Goal: Information Seeking & Learning: Learn about a topic

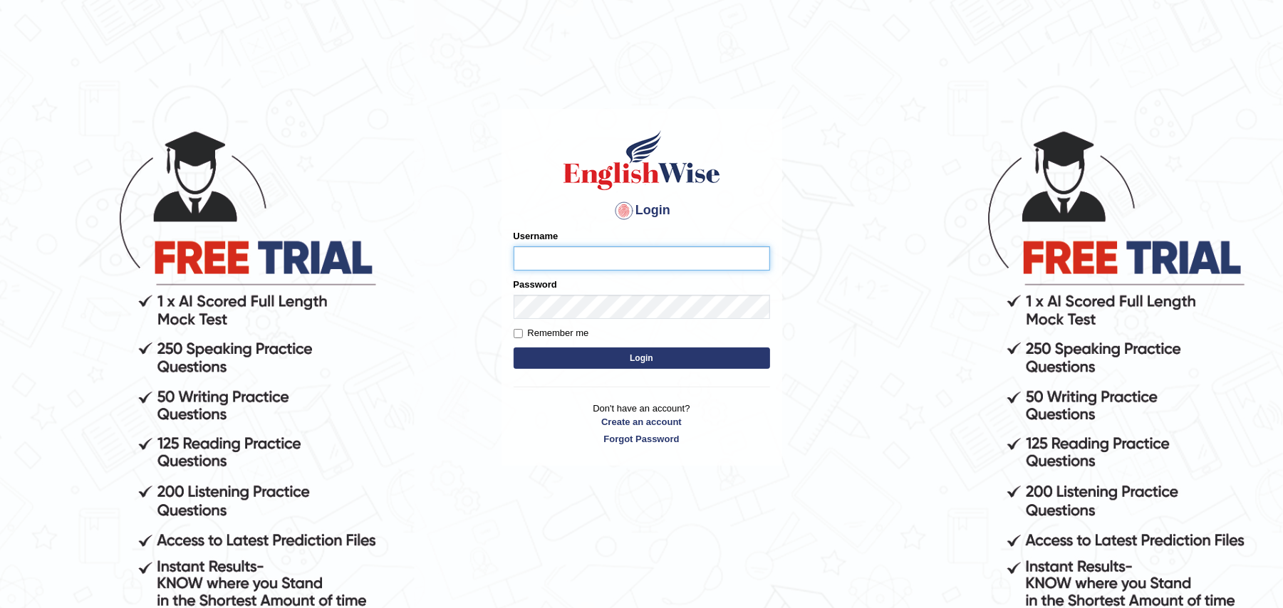
type input "Zehra123"
click at [573, 353] on button "Login" at bounding box center [642, 358] width 256 height 21
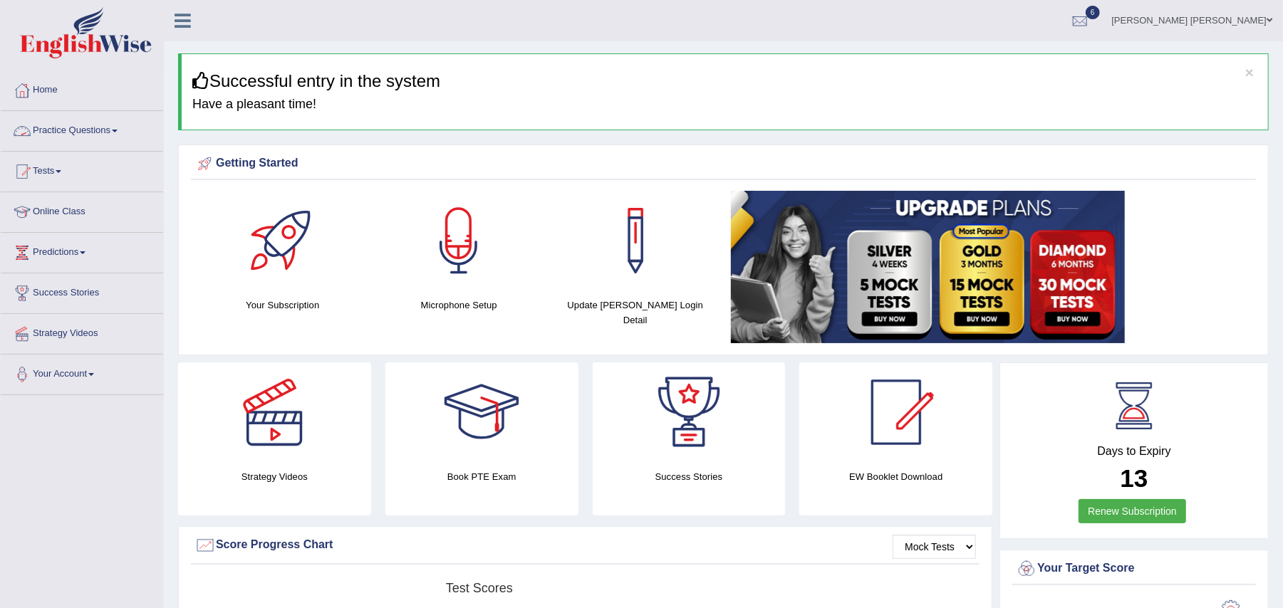
click at [117, 124] on link "Practice Questions" at bounding box center [82, 129] width 162 height 36
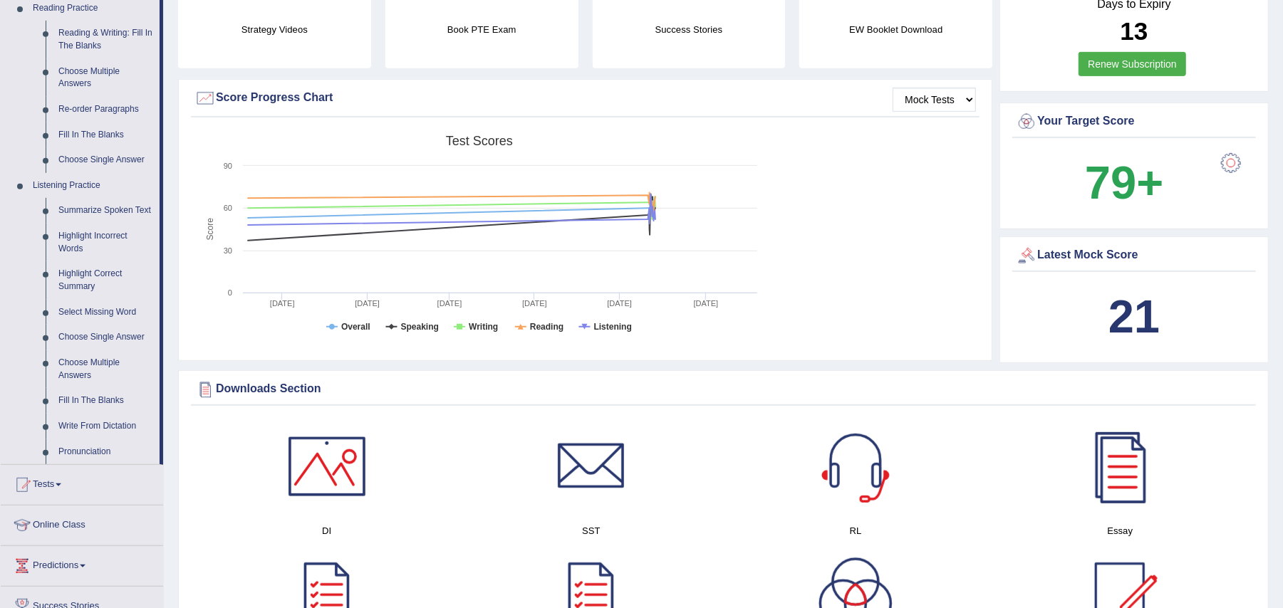
scroll to position [450, 0]
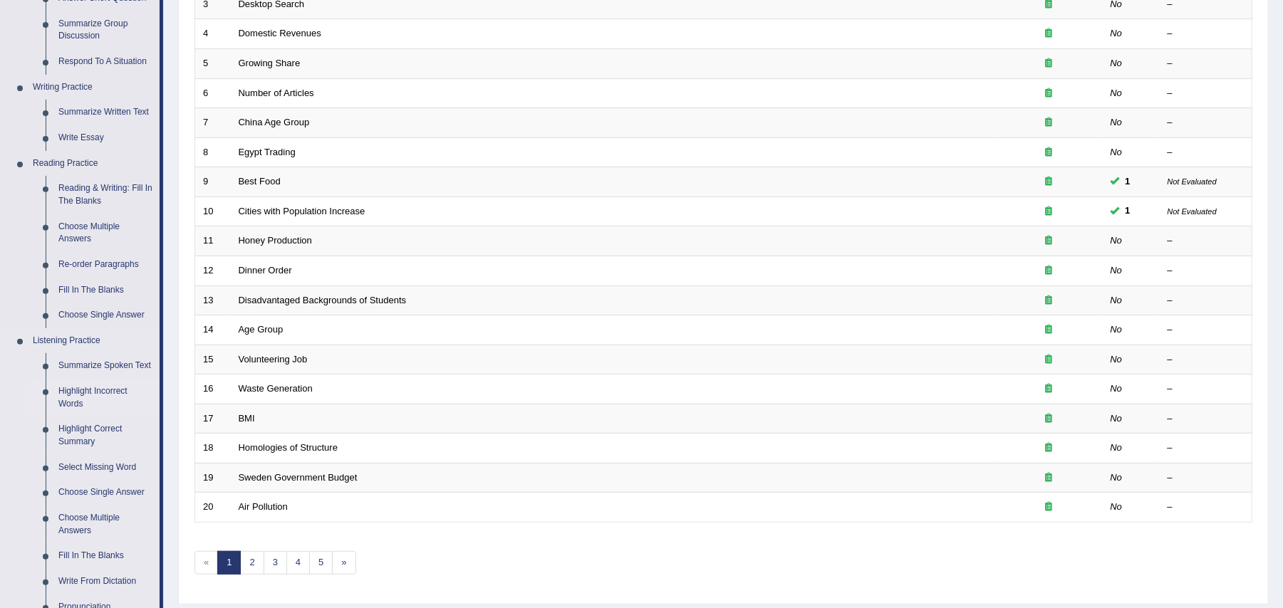
scroll to position [295, 0]
click at [100, 354] on link "Summarize Spoken Text" at bounding box center [106, 364] width 108 height 26
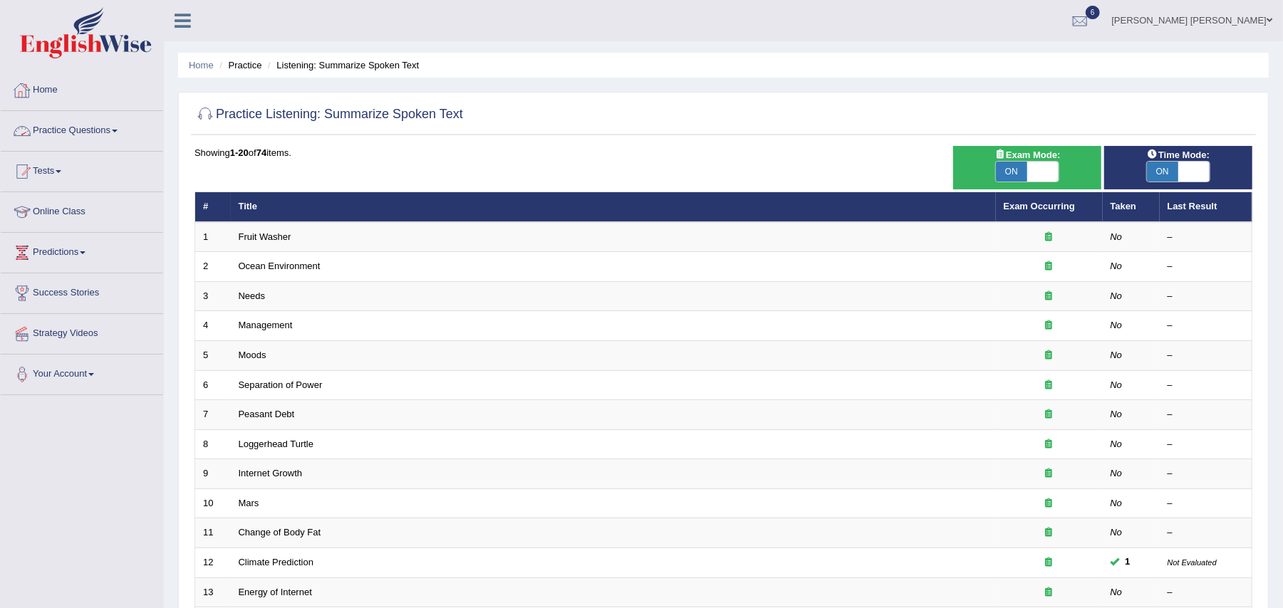
click at [95, 121] on link "Practice Questions" at bounding box center [82, 129] width 162 height 36
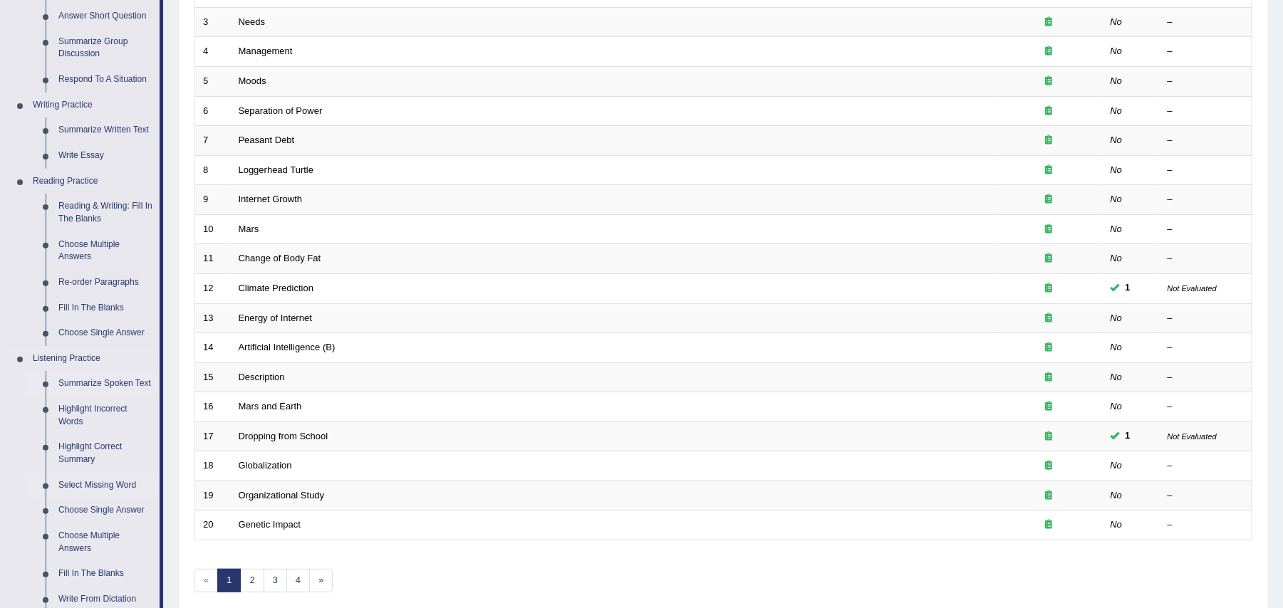
scroll to position [288, 0]
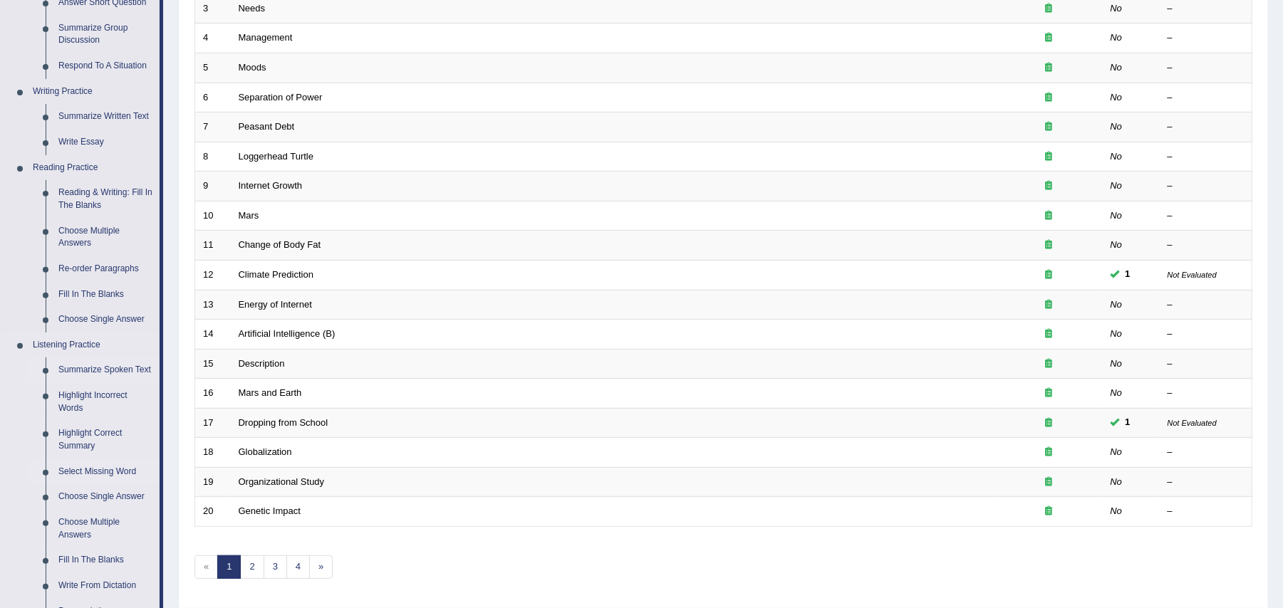
click at [126, 467] on link "Select Missing Word" at bounding box center [106, 473] width 108 height 26
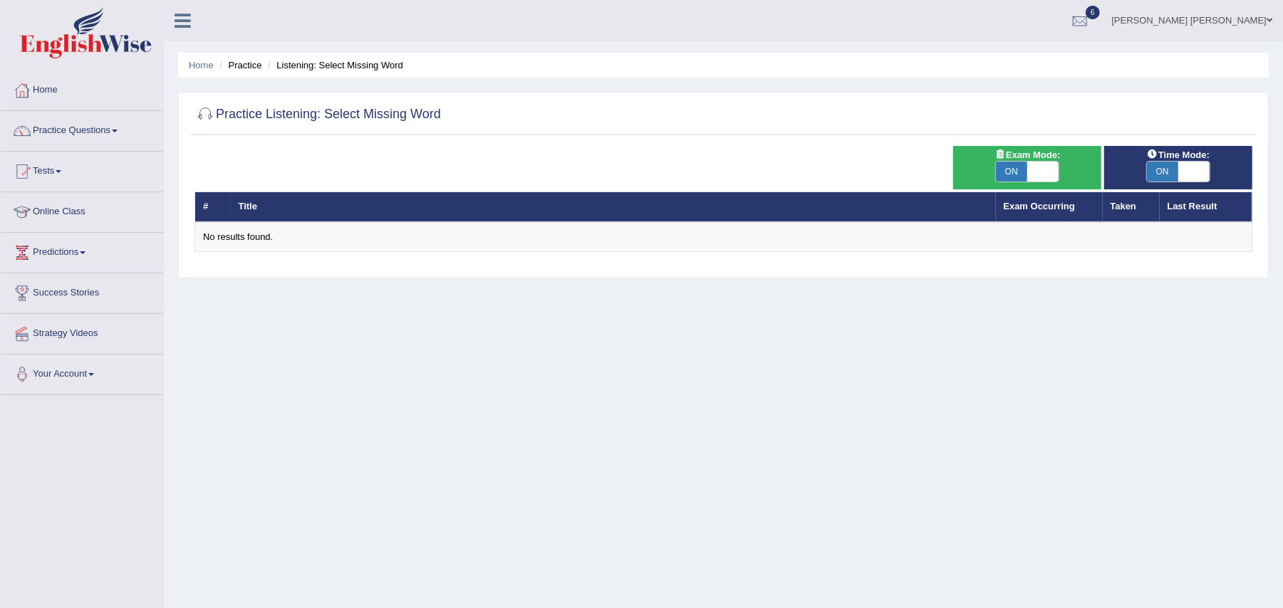
click at [1035, 168] on span at bounding box center [1042, 172] width 31 height 20
checkbox input "false"
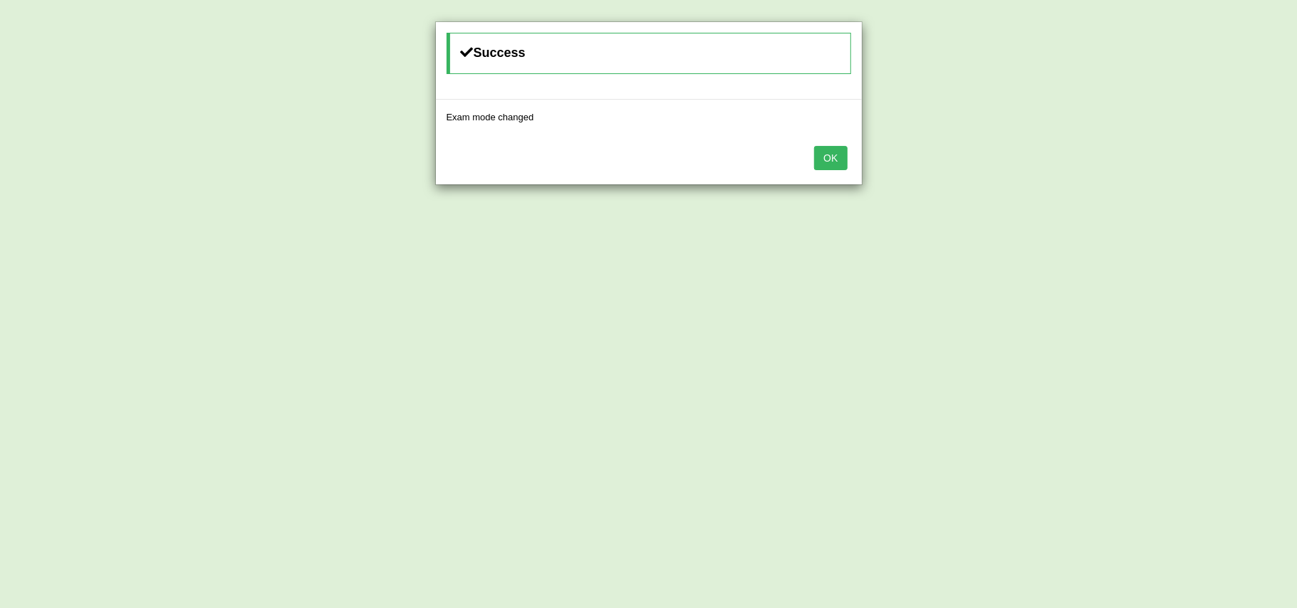
click at [844, 160] on button "OK" at bounding box center [830, 158] width 33 height 24
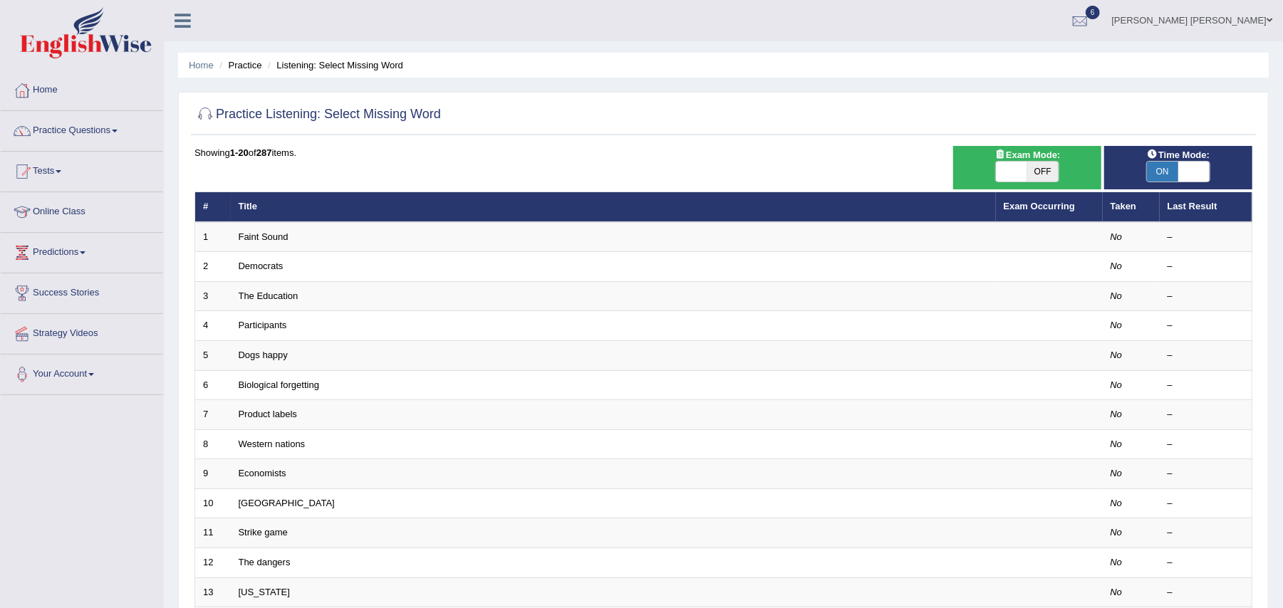
click at [1049, 162] on span "OFF" at bounding box center [1042, 172] width 31 height 20
checkbox input "true"
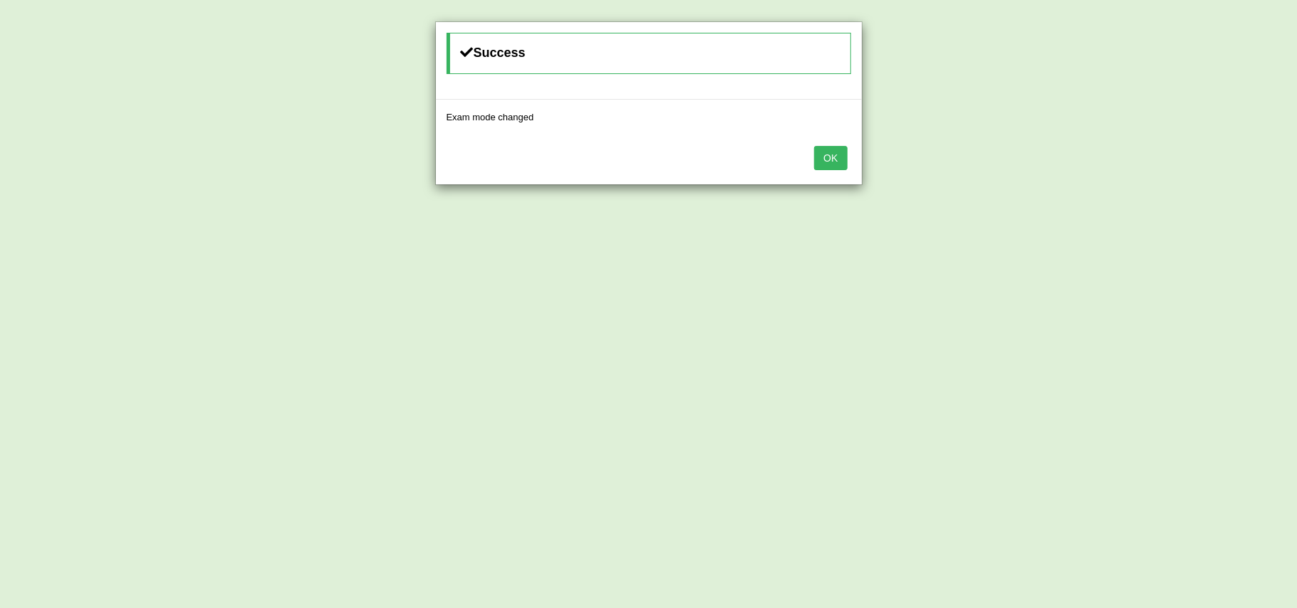
click at [824, 165] on button "OK" at bounding box center [830, 158] width 33 height 24
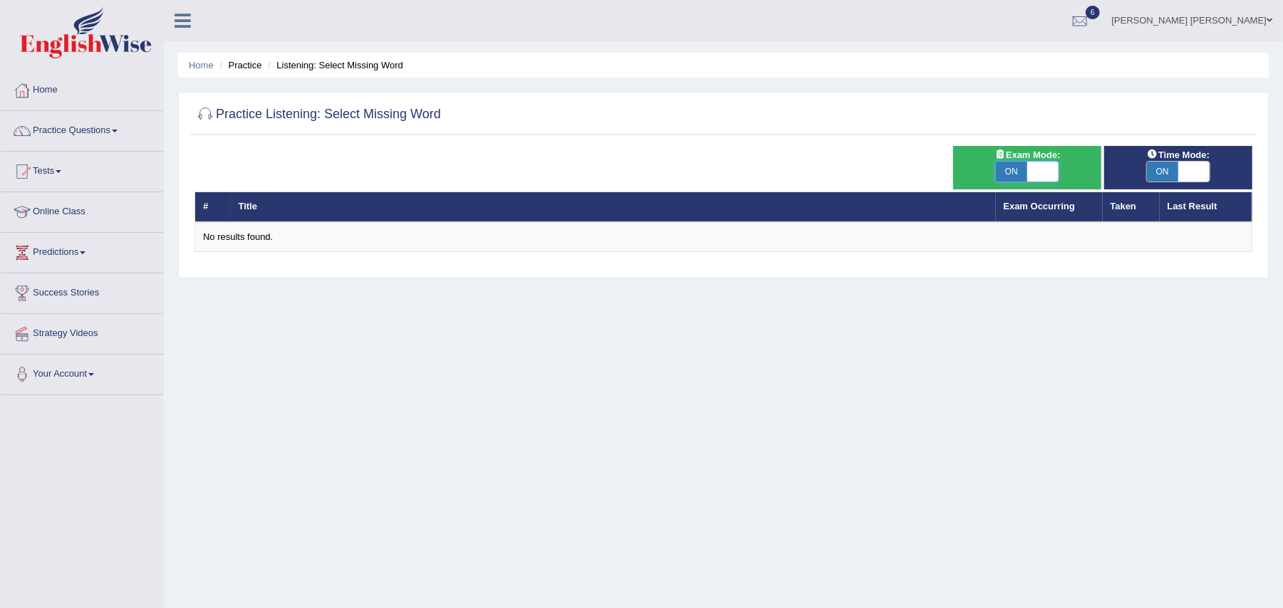
click at [1049, 168] on span at bounding box center [1042, 172] width 31 height 20
checkbox input "false"
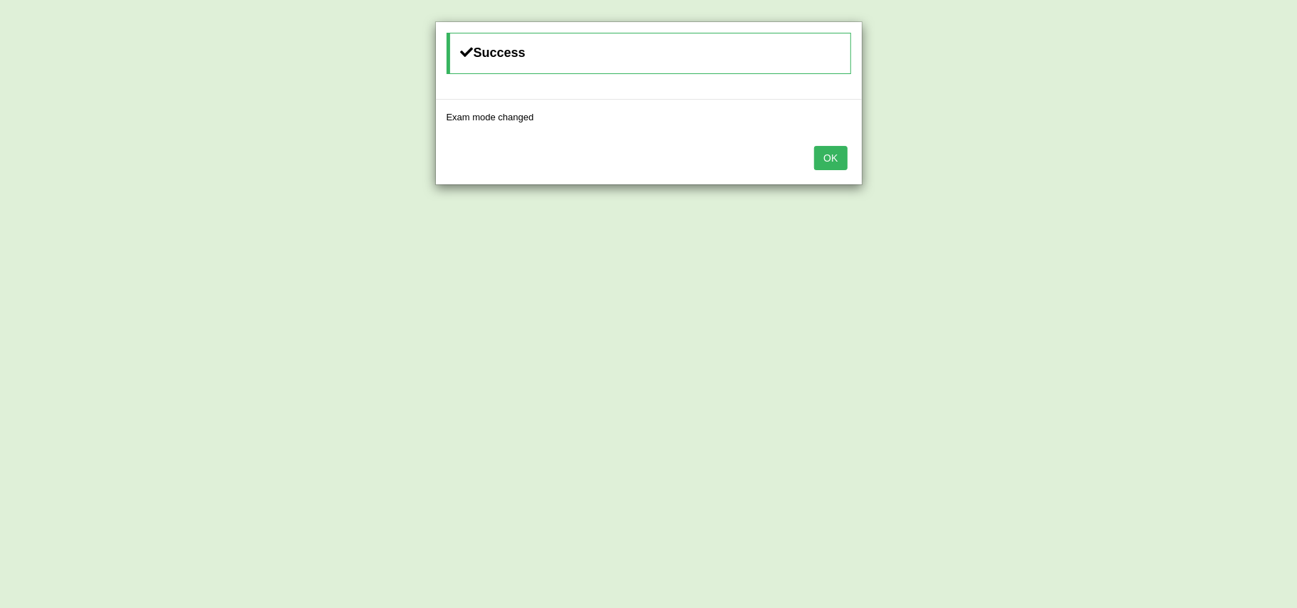
click at [826, 160] on button "OK" at bounding box center [830, 158] width 33 height 24
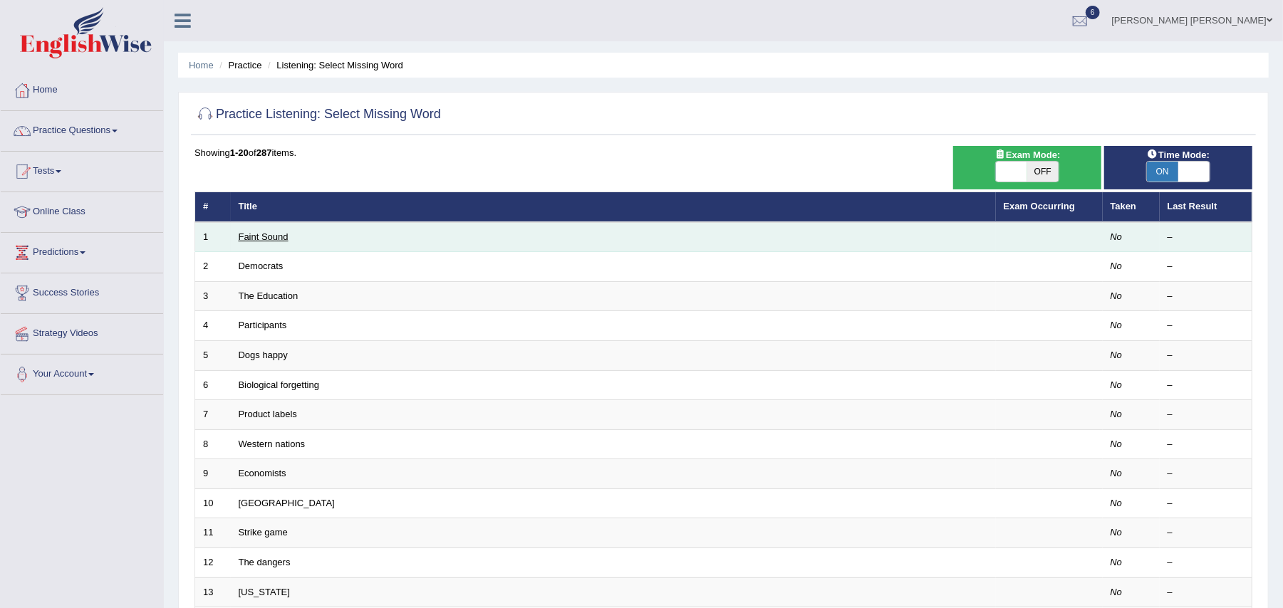
click at [263, 234] on link "Faint Sound" at bounding box center [264, 237] width 50 height 11
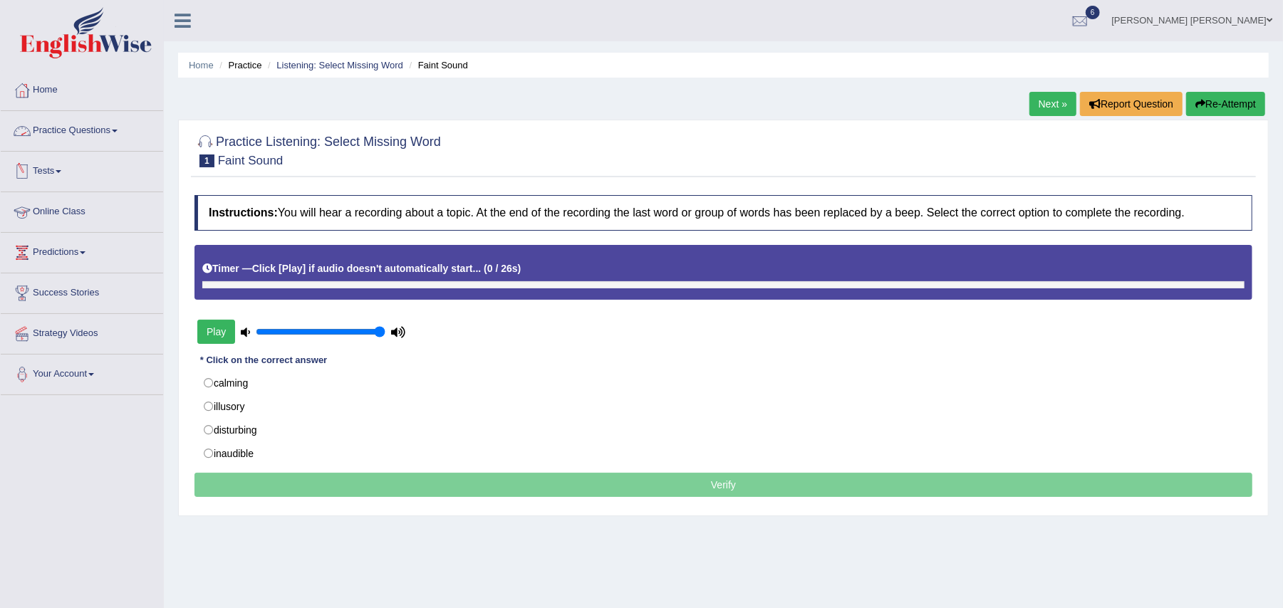
click at [94, 133] on link "Practice Questions" at bounding box center [82, 129] width 162 height 36
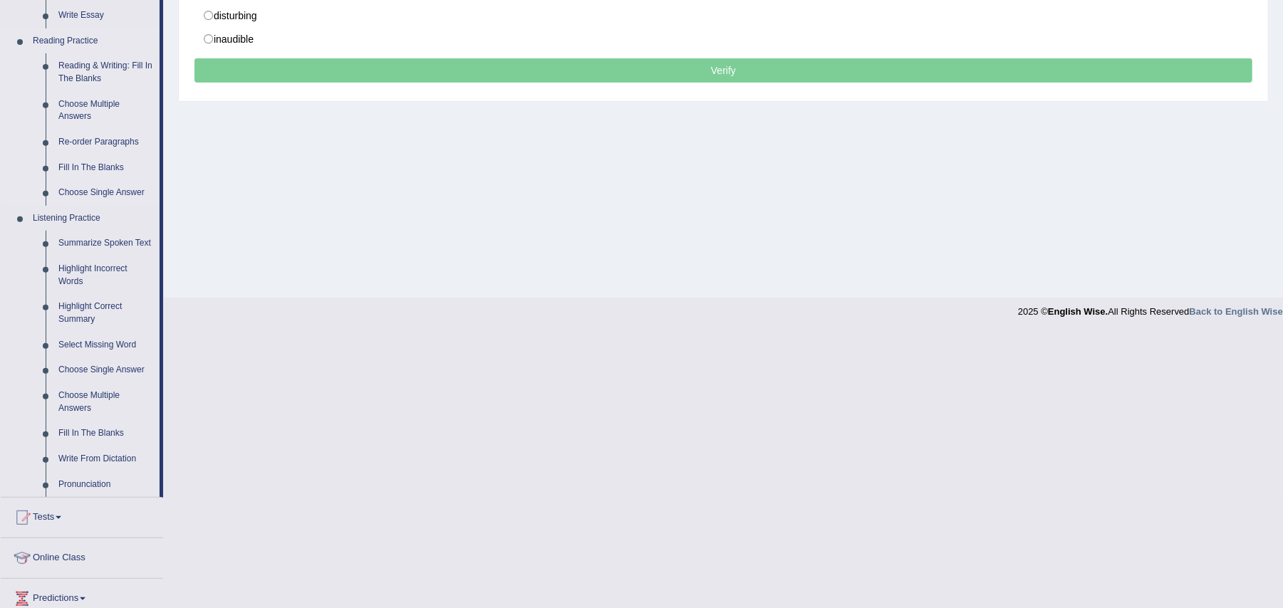
scroll to position [420, 0]
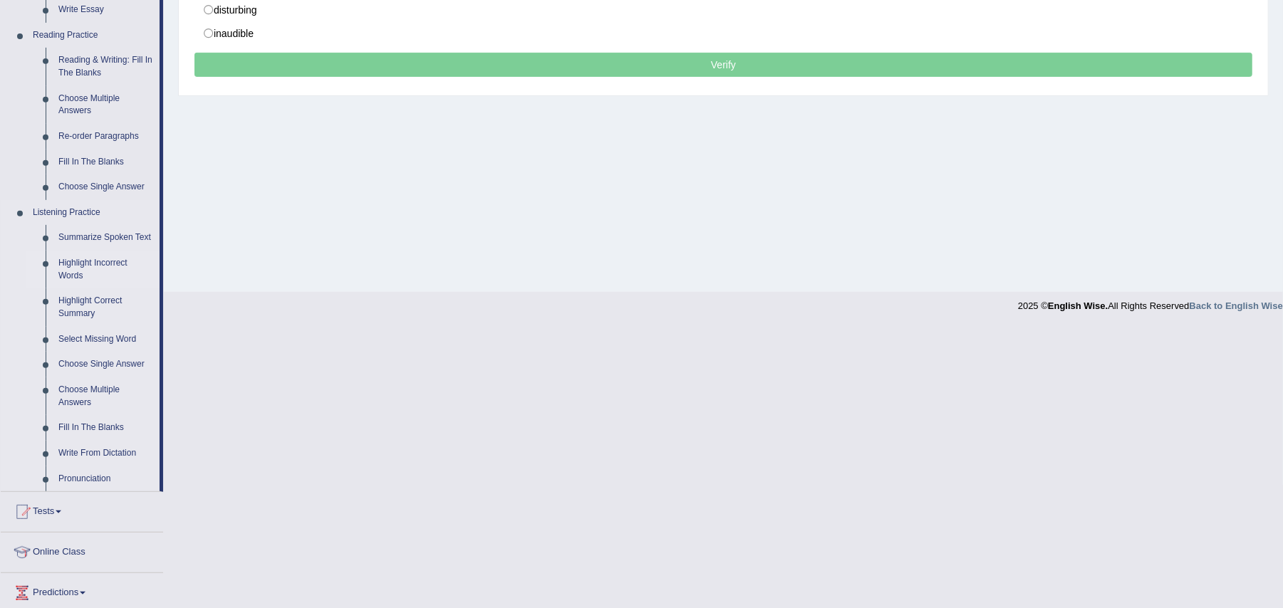
click at [91, 261] on link "Highlight Incorrect Words" at bounding box center [106, 270] width 108 height 38
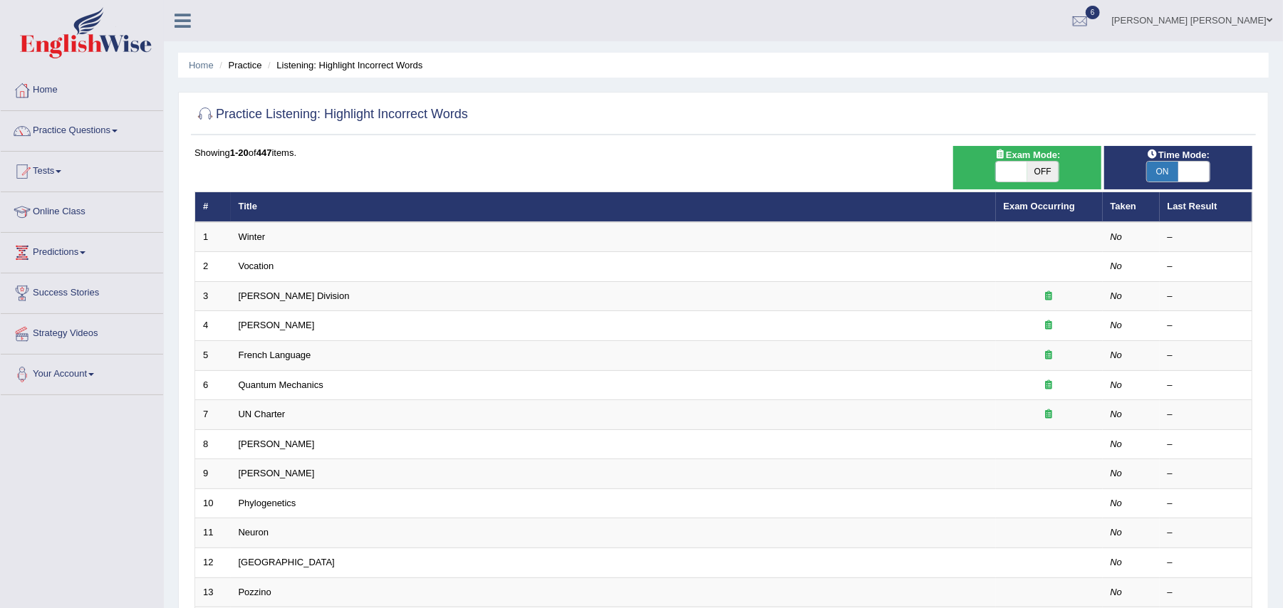
click at [1049, 162] on span "OFF" at bounding box center [1042, 172] width 31 height 20
checkbox input "true"
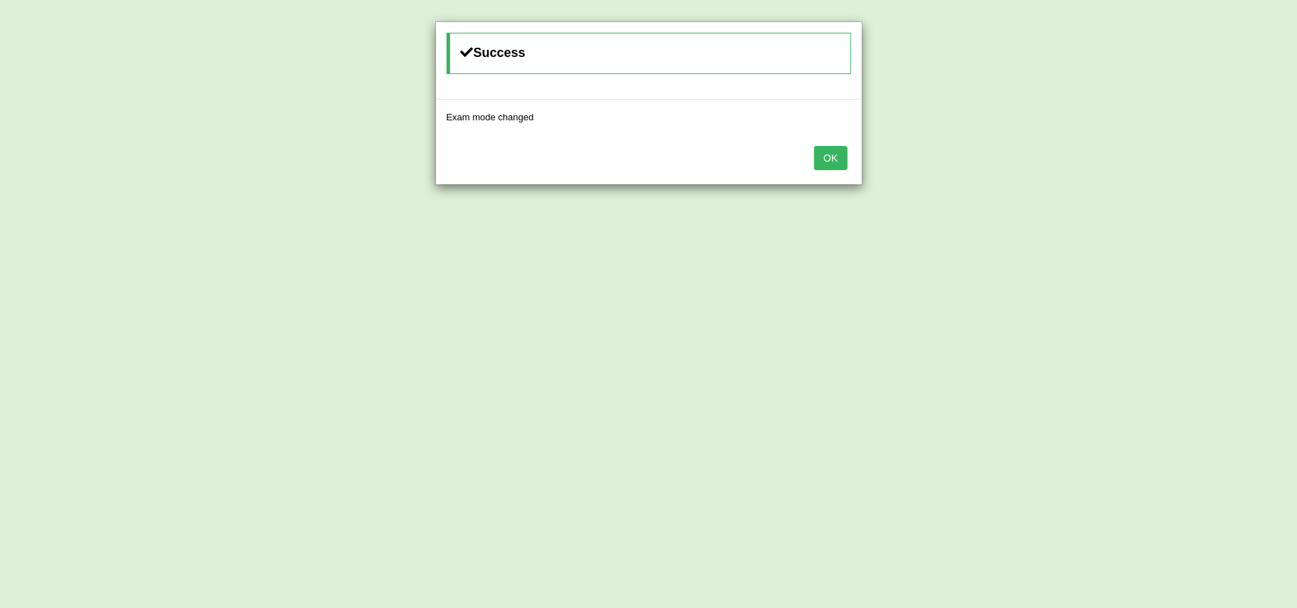
click at [829, 161] on button "OK" at bounding box center [830, 158] width 33 height 24
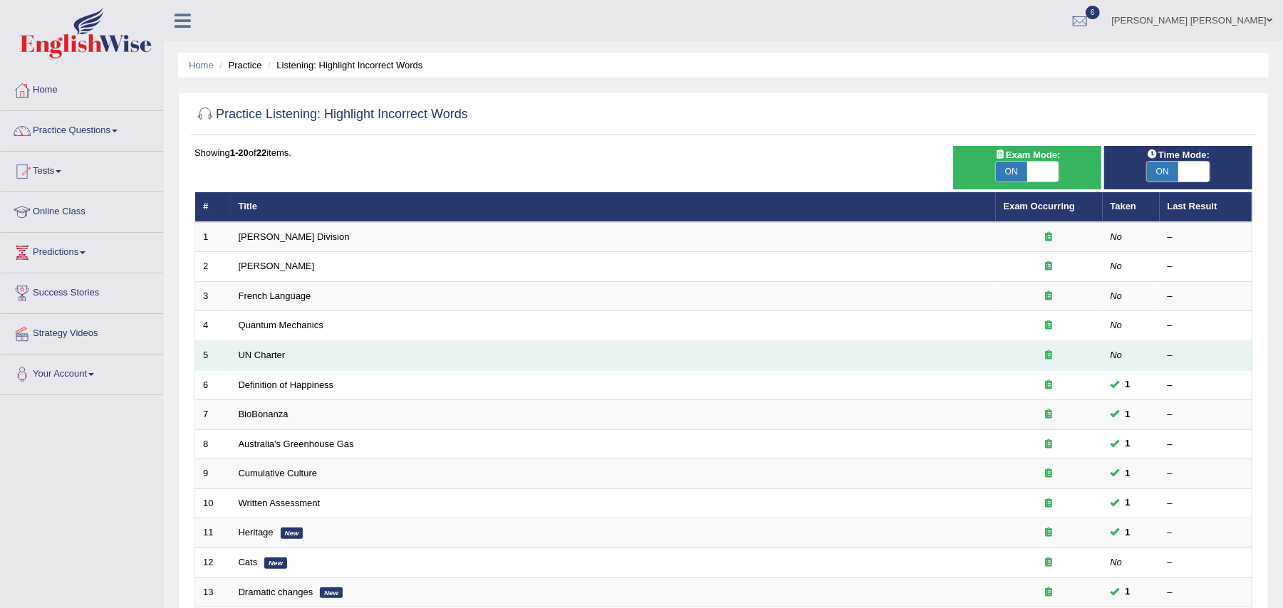
scroll to position [341, 0]
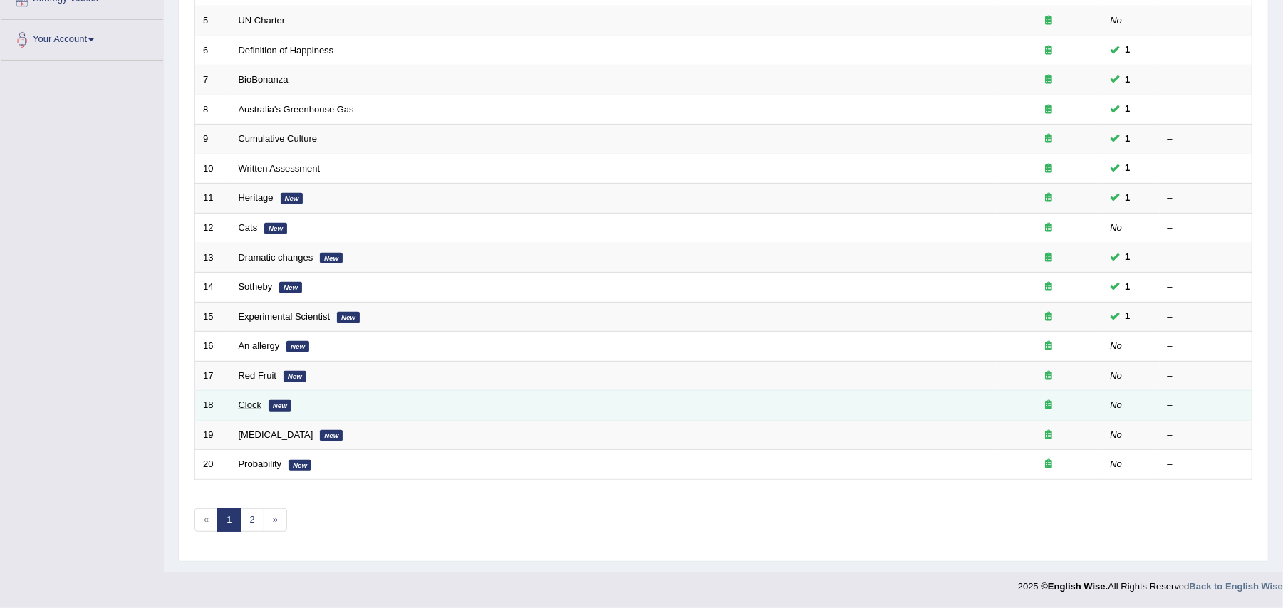
click at [251, 403] on link "Clock" at bounding box center [251, 405] width 24 height 11
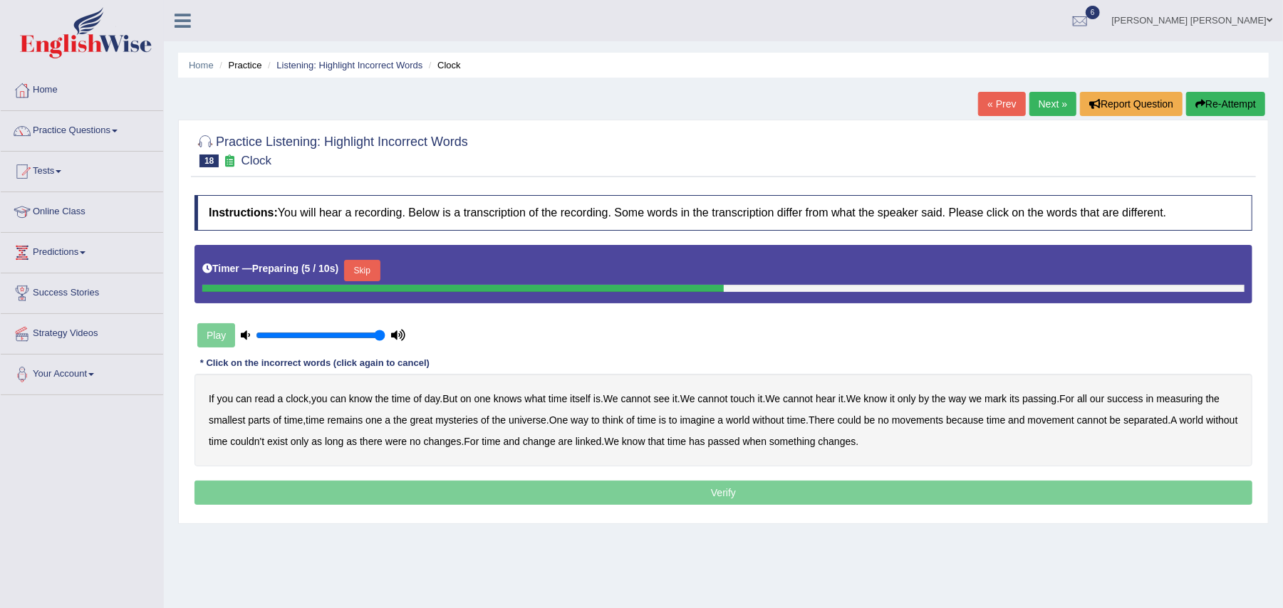
click at [372, 266] on button "Skip" at bounding box center [362, 270] width 36 height 21
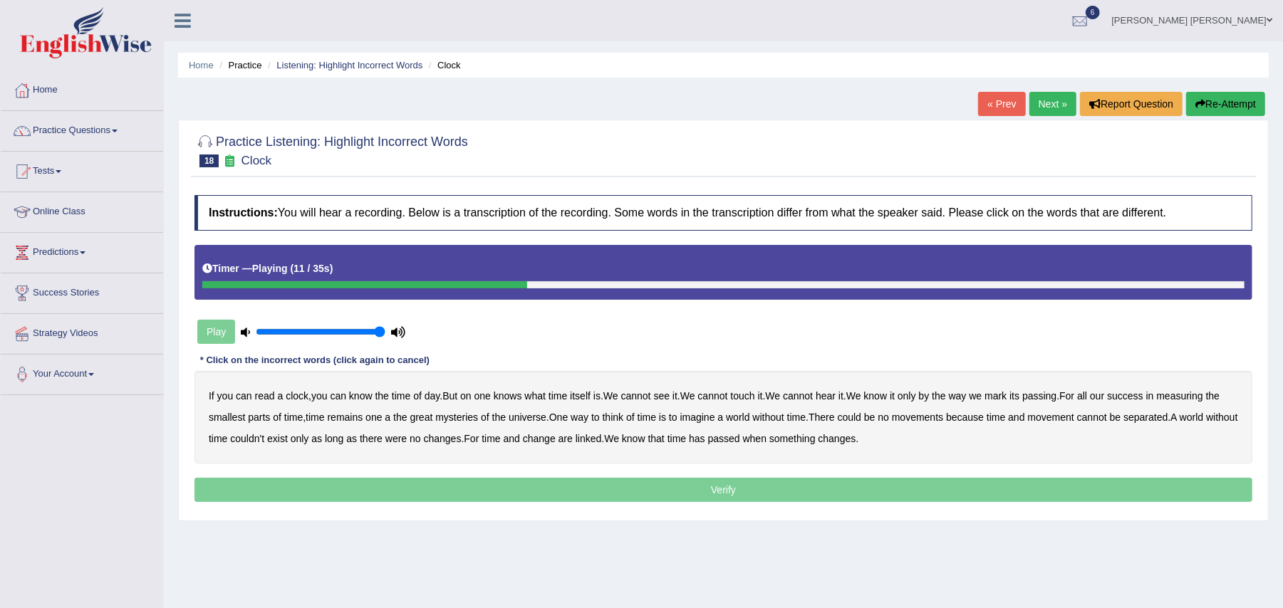
click at [1225, 351] on div "Instructions: You will hear a recording. Below is a transcription of the record…" at bounding box center [723, 350] width 1065 height 325
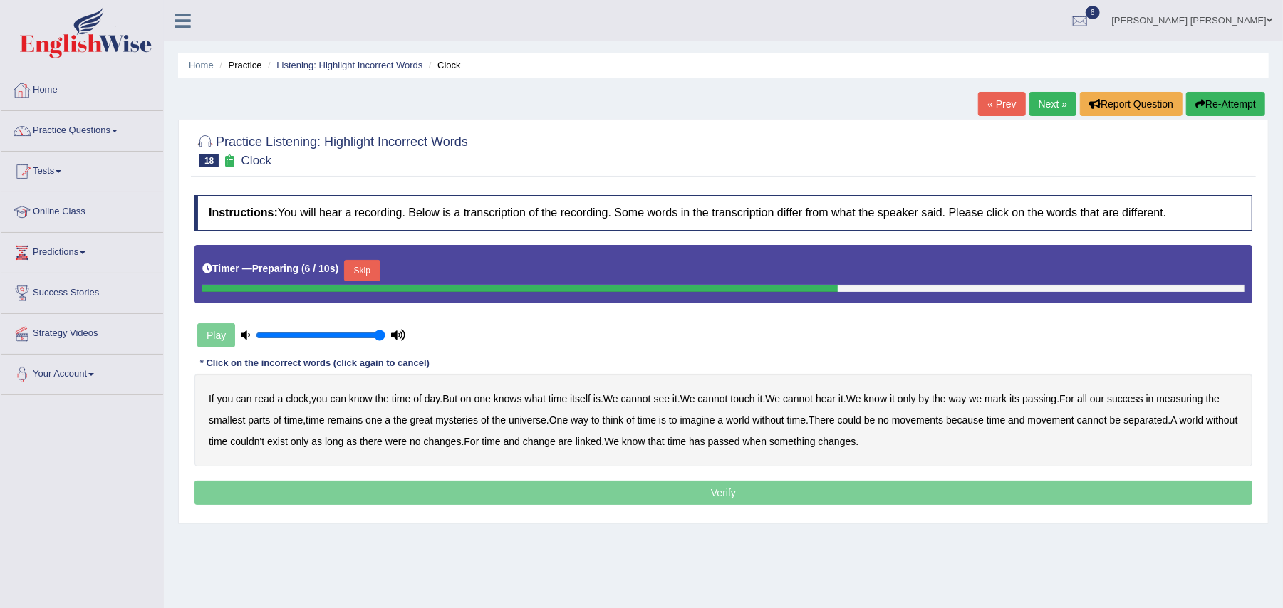
click at [374, 272] on button "Skip" at bounding box center [362, 270] width 36 height 21
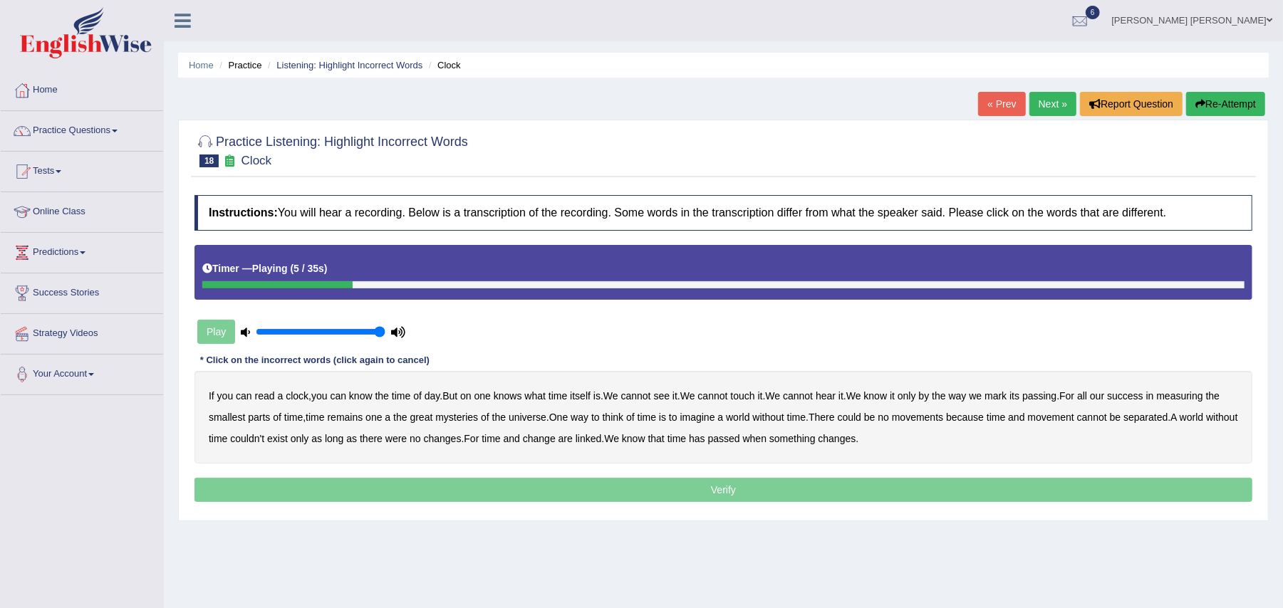
click at [468, 398] on b "on" at bounding box center [465, 395] width 11 height 11
click at [390, 420] on b "a" at bounding box center [388, 417] width 6 height 11
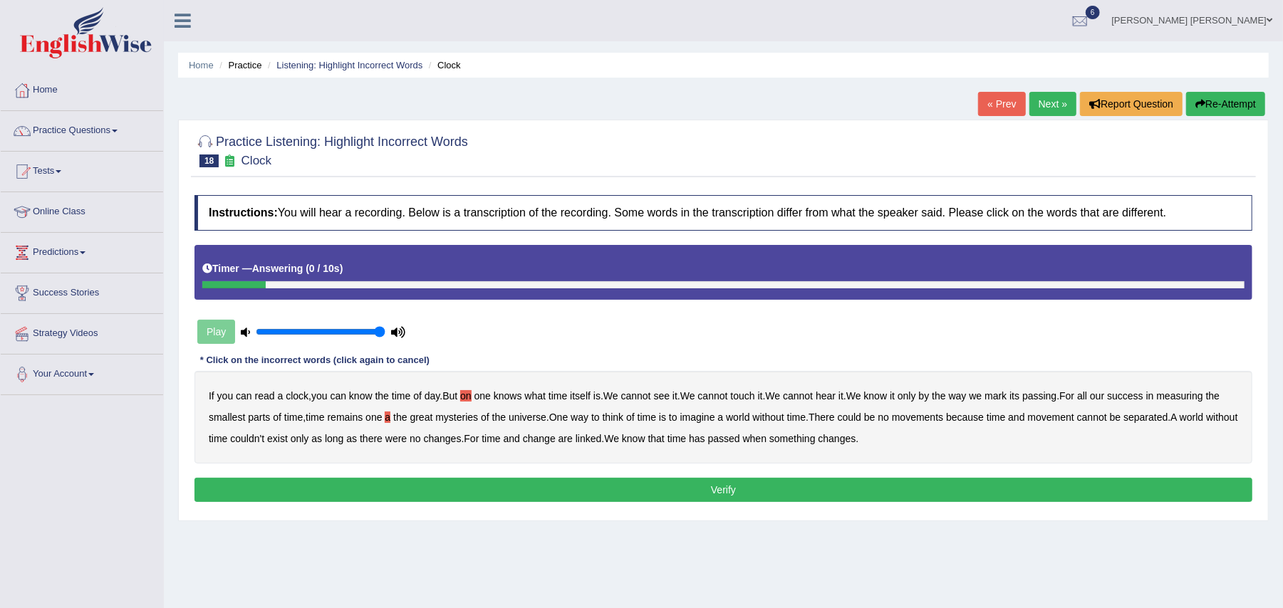
click at [604, 491] on button "Verify" at bounding box center [723, 490] width 1058 height 24
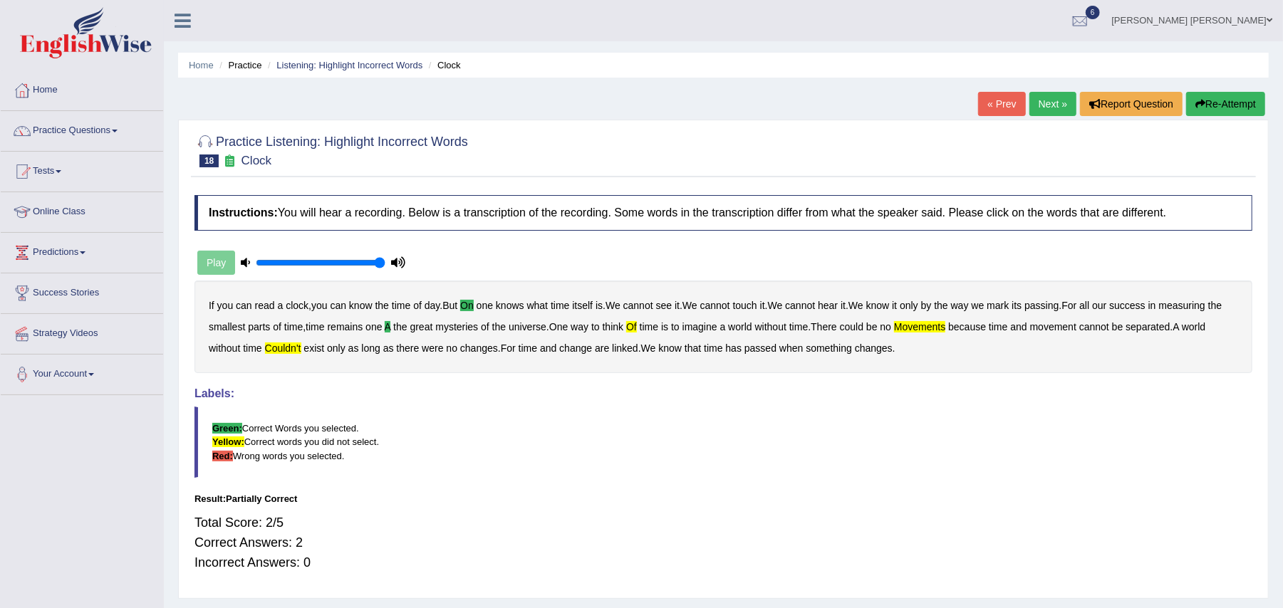
click at [1049, 100] on link "Next »" at bounding box center [1052, 104] width 47 height 24
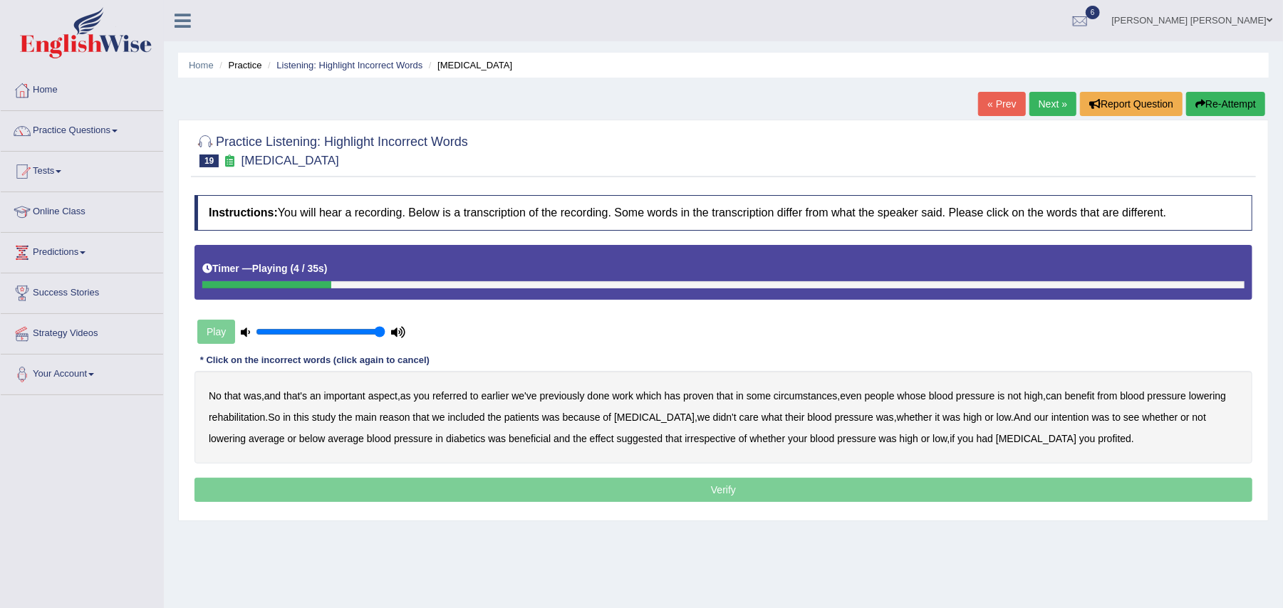
click at [449, 394] on b "referred" at bounding box center [449, 395] width 35 height 11
click at [808, 398] on b "circumstances" at bounding box center [805, 395] width 63 height 11
click at [265, 416] on b "rehabilitation" at bounding box center [237, 417] width 56 height 11
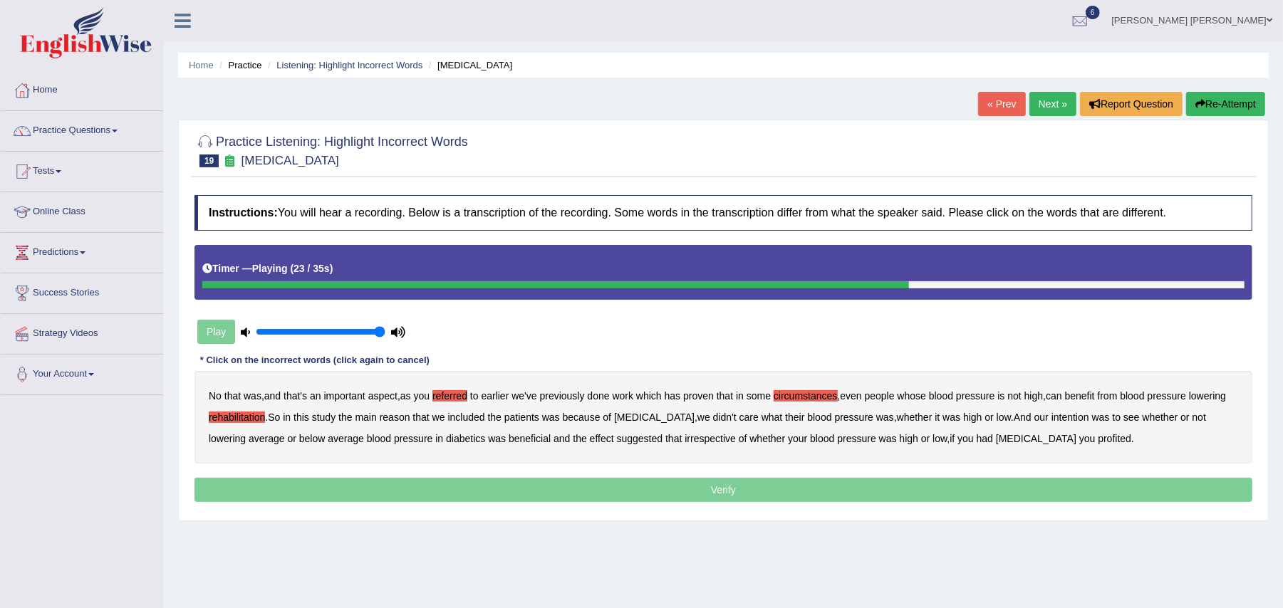
click at [1083, 422] on b "intention" at bounding box center [1071, 417] width 38 height 11
click at [611, 442] on b "effect" at bounding box center [602, 438] width 24 height 11
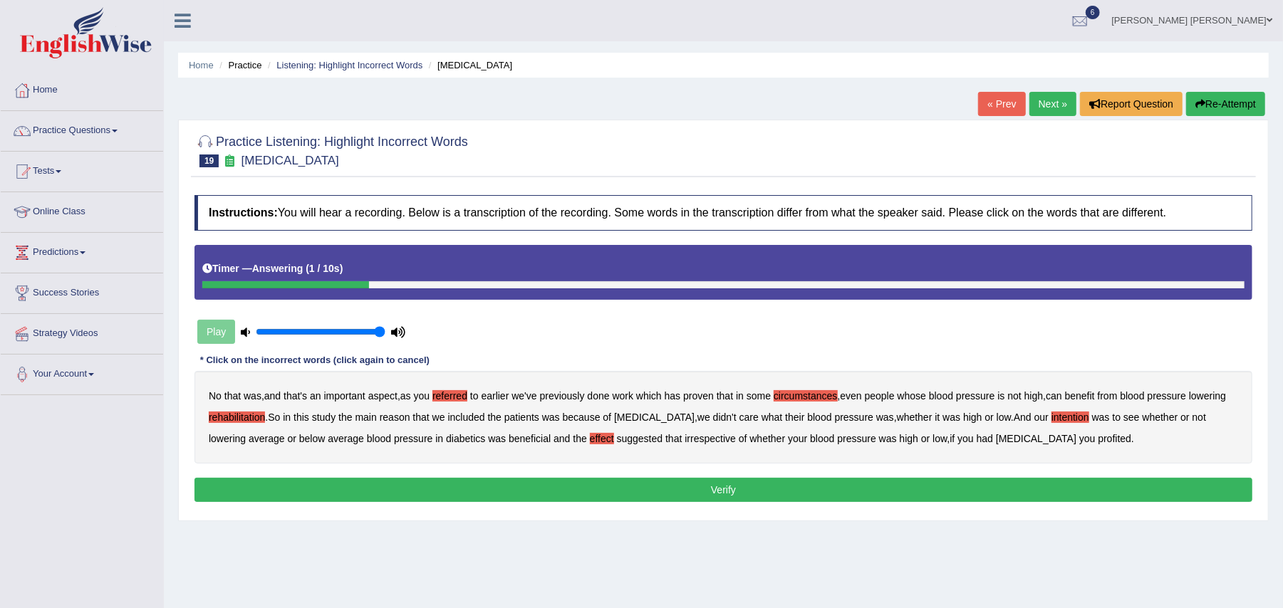
click at [1098, 439] on b "profited" at bounding box center [1114, 438] width 33 height 11
click at [970, 499] on button "Verify" at bounding box center [723, 490] width 1058 height 24
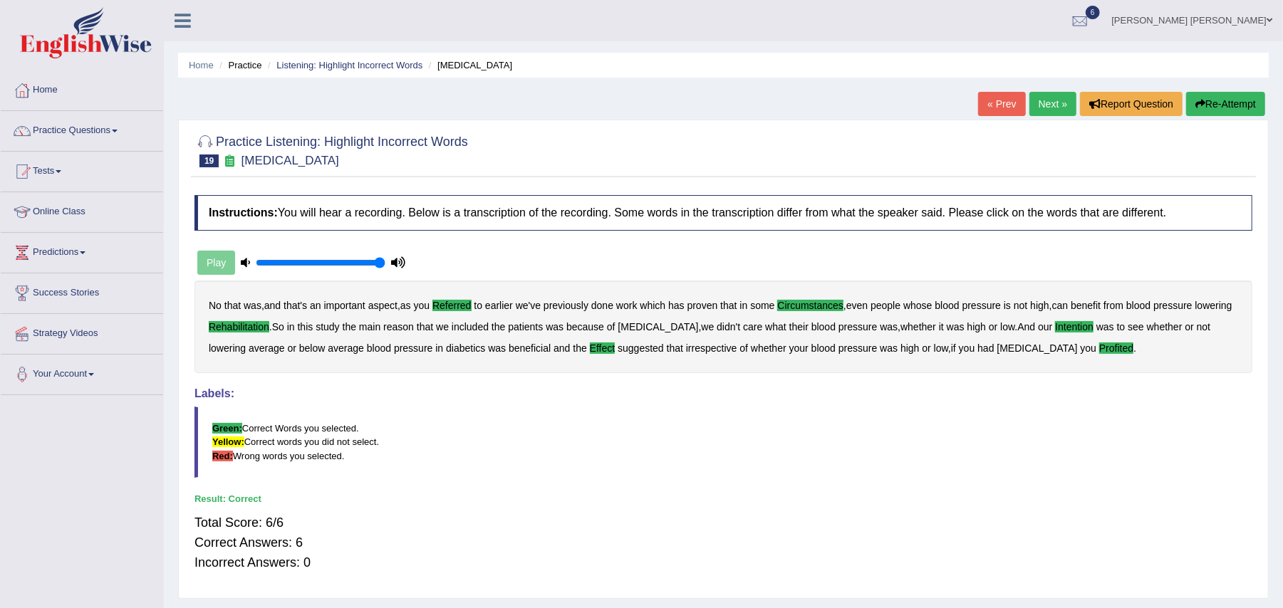
click at [1052, 111] on link "Next »" at bounding box center [1052, 104] width 47 height 24
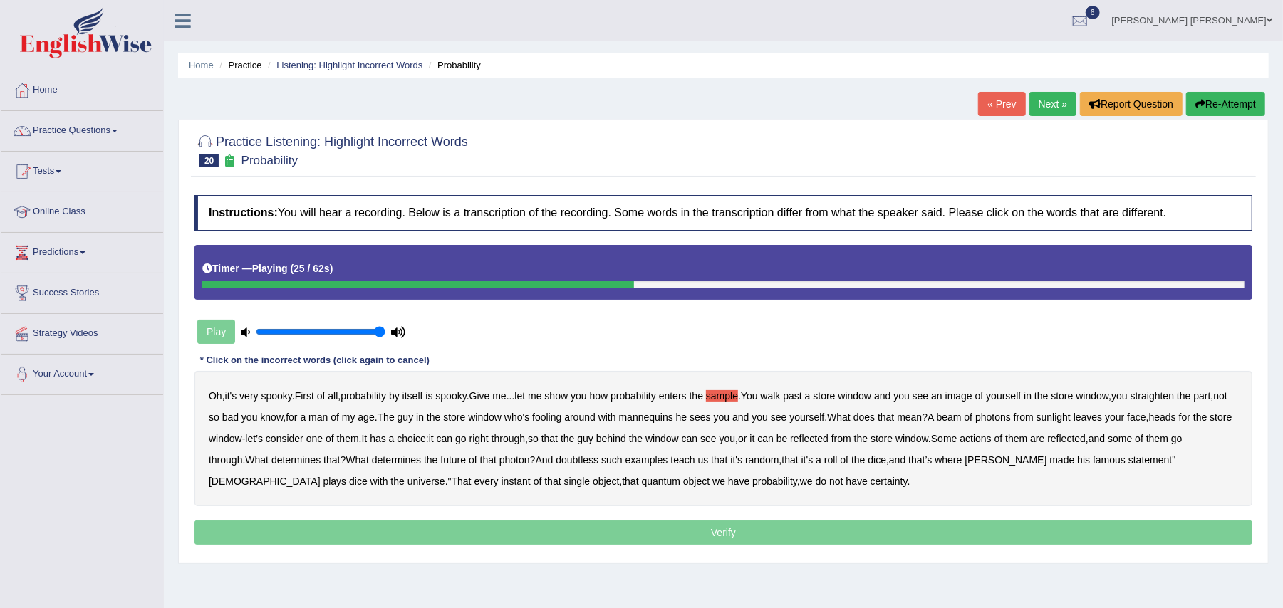
click at [962, 415] on b "beam" at bounding box center [949, 417] width 25 height 11
click at [991, 440] on b "actions" at bounding box center [975, 438] width 31 height 11
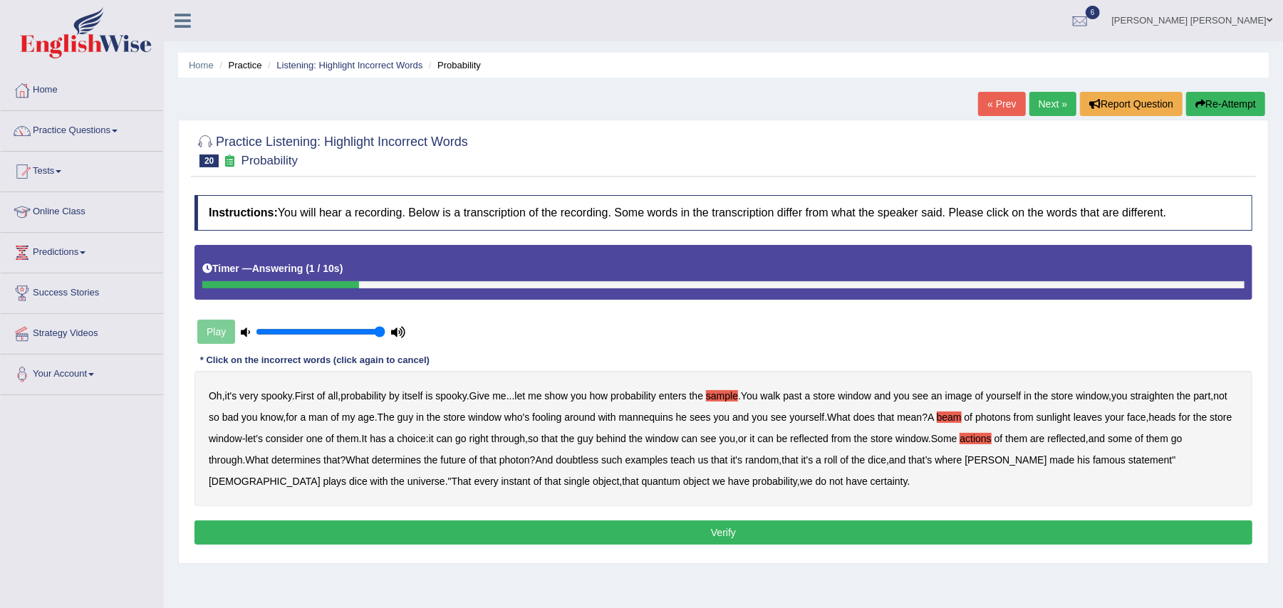
click at [567, 531] on button "Verify" at bounding box center [723, 533] width 1058 height 24
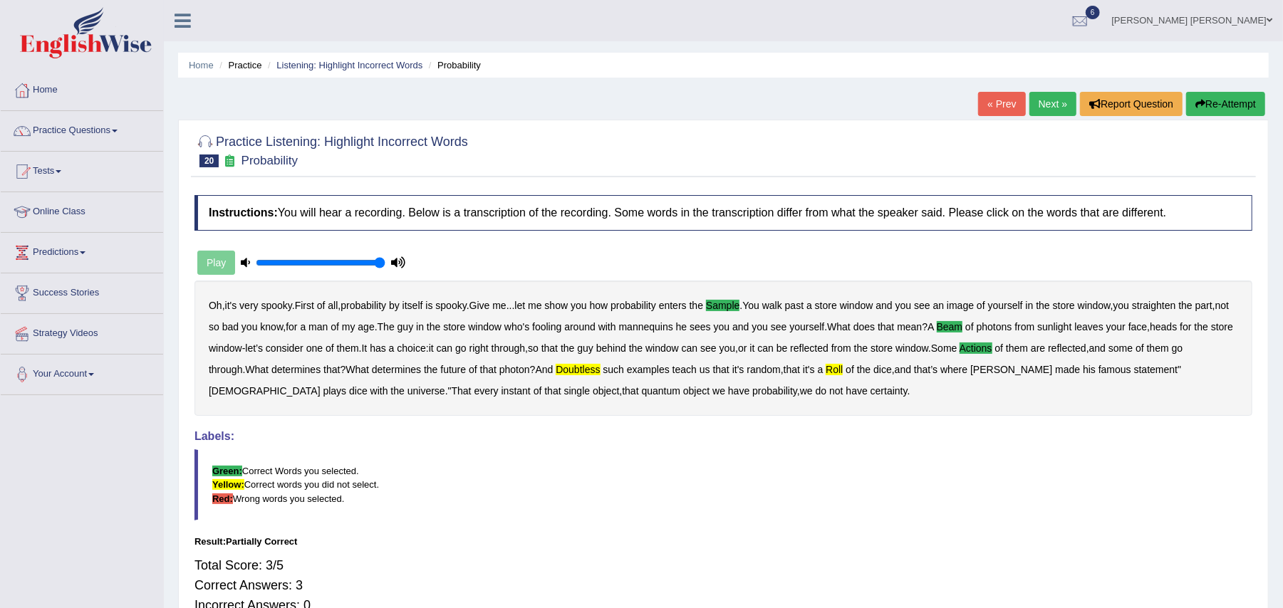
click at [1040, 94] on link "Next »" at bounding box center [1052, 104] width 47 height 24
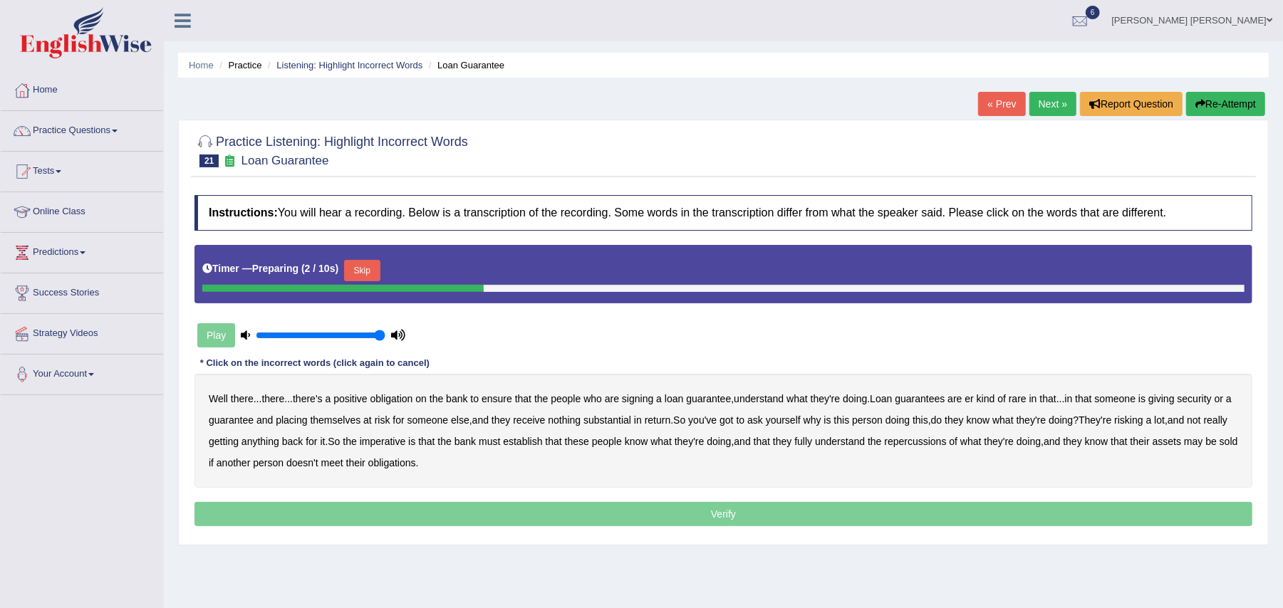
click at [600, 360] on div "Instructions: You will hear a recording. Below is a transcription of the record…" at bounding box center [723, 363] width 1065 height 350
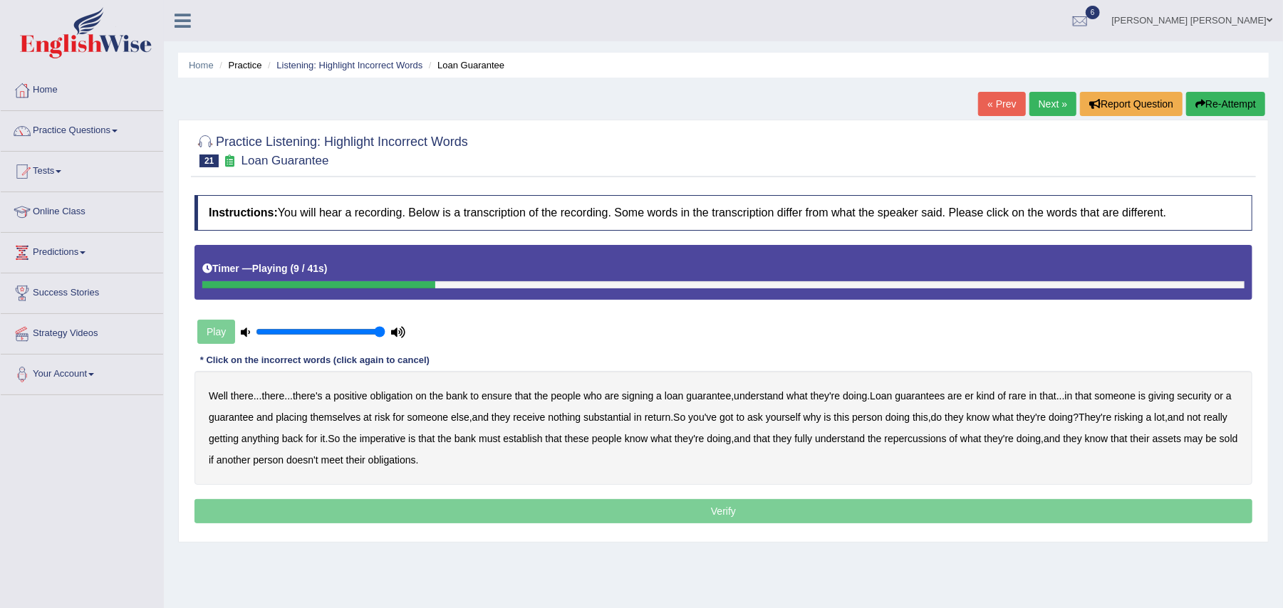
click at [781, 396] on b "understand" at bounding box center [759, 395] width 50 height 11
click at [624, 422] on b "substantial" at bounding box center [607, 417] width 48 height 11
click at [542, 442] on b "establish" at bounding box center [522, 438] width 39 height 11
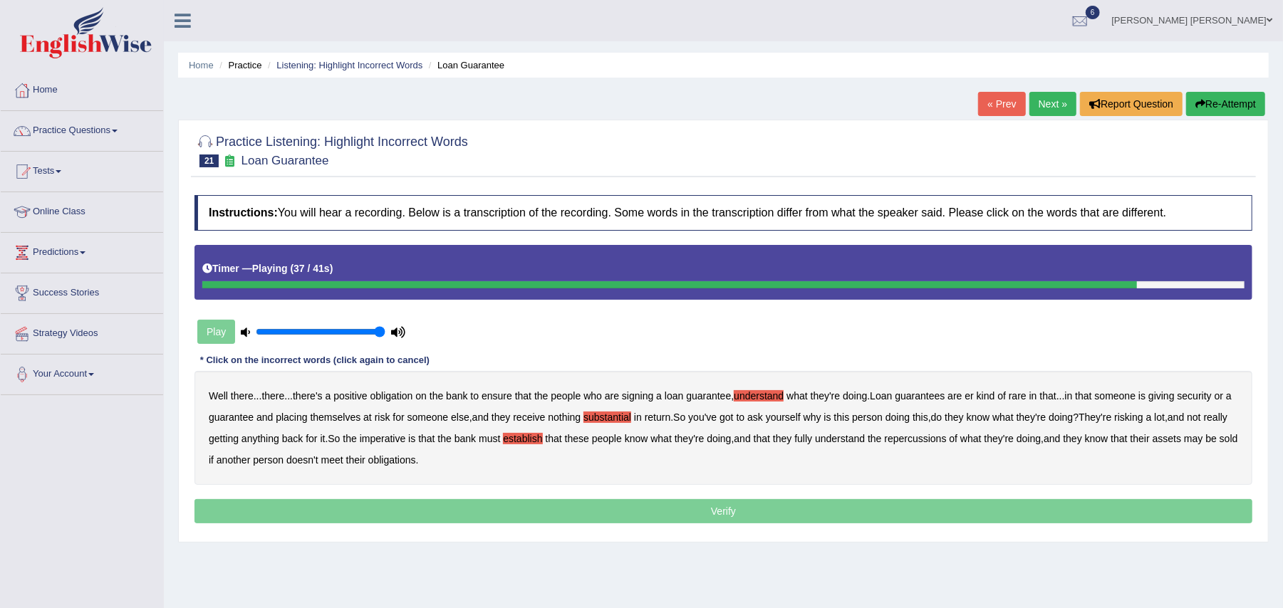
click at [946, 434] on b "repercussions" at bounding box center [915, 438] width 62 height 11
click at [1181, 443] on b "assets" at bounding box center [1167, 438] width 28 height 11
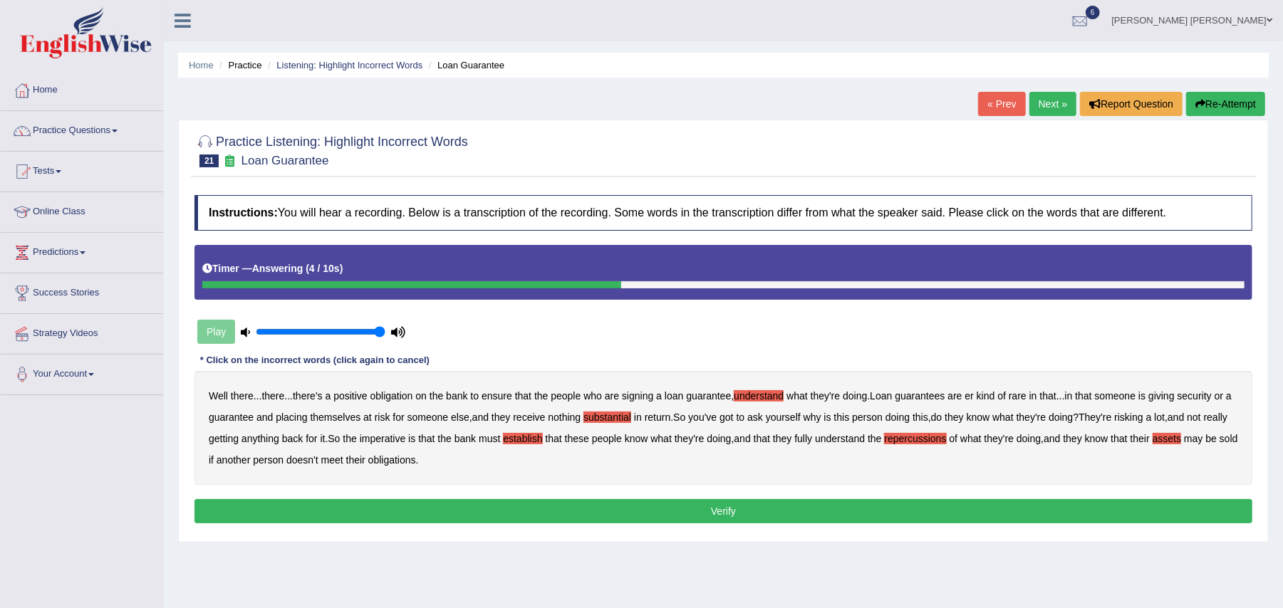
click at [440, 507] on button "Verify" at bounding box center [723, 511] width 1058 height 24
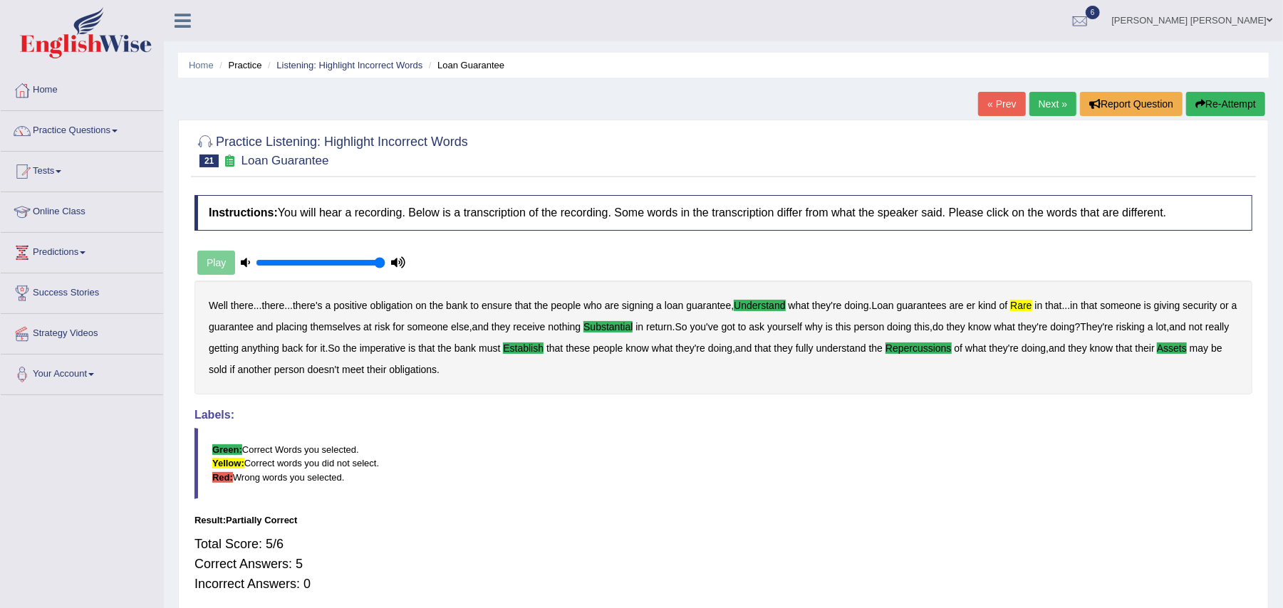
click at [1060, 98] on link "Next »" at bounding box center [1052, 104] width 47 height 24
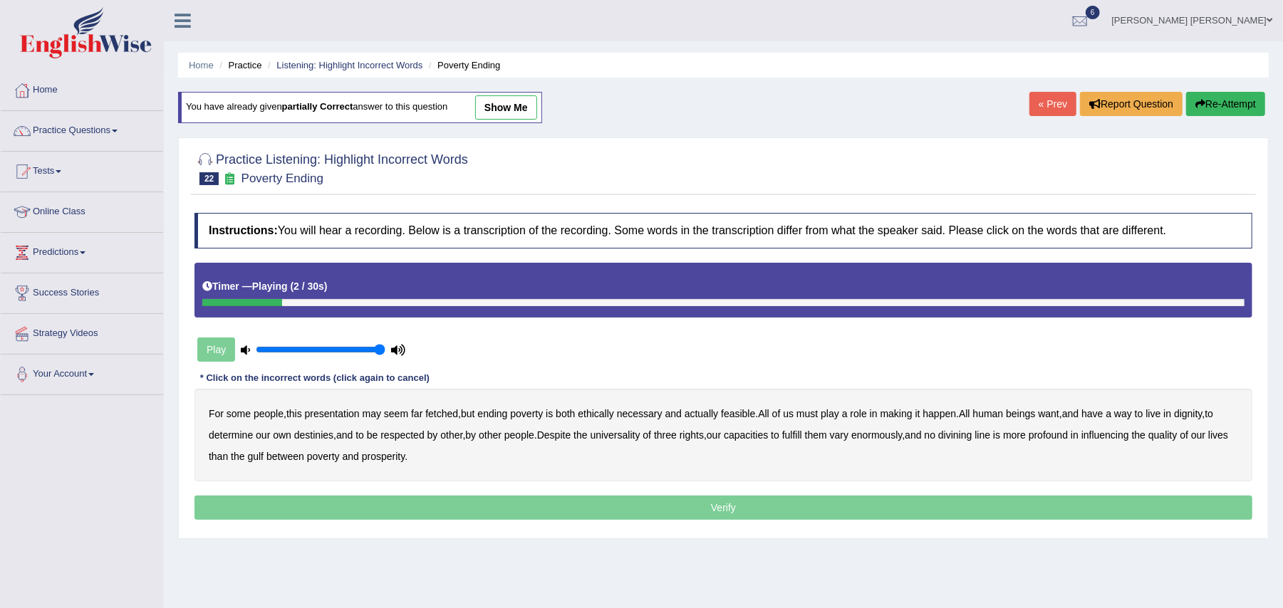
click at [343, 412] on b "presentation" at bounding box center [332, 413] width 55 height 11
click at [604, 416] on b "ethically" at bounding box center [596, 413] width 36 height 11
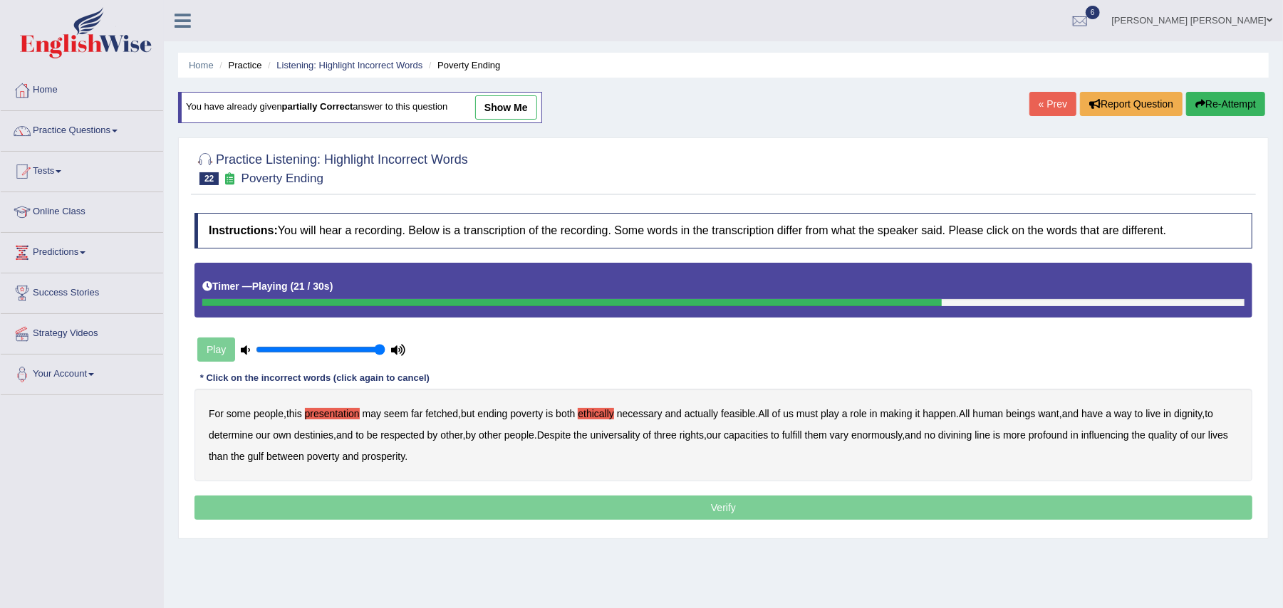
click at [673, 436] on b "three" at bounding box center [665, 435] width 23 height 11
click at [967, 435] on b "divining" at bounding box center [954, 435] width 33 height 11
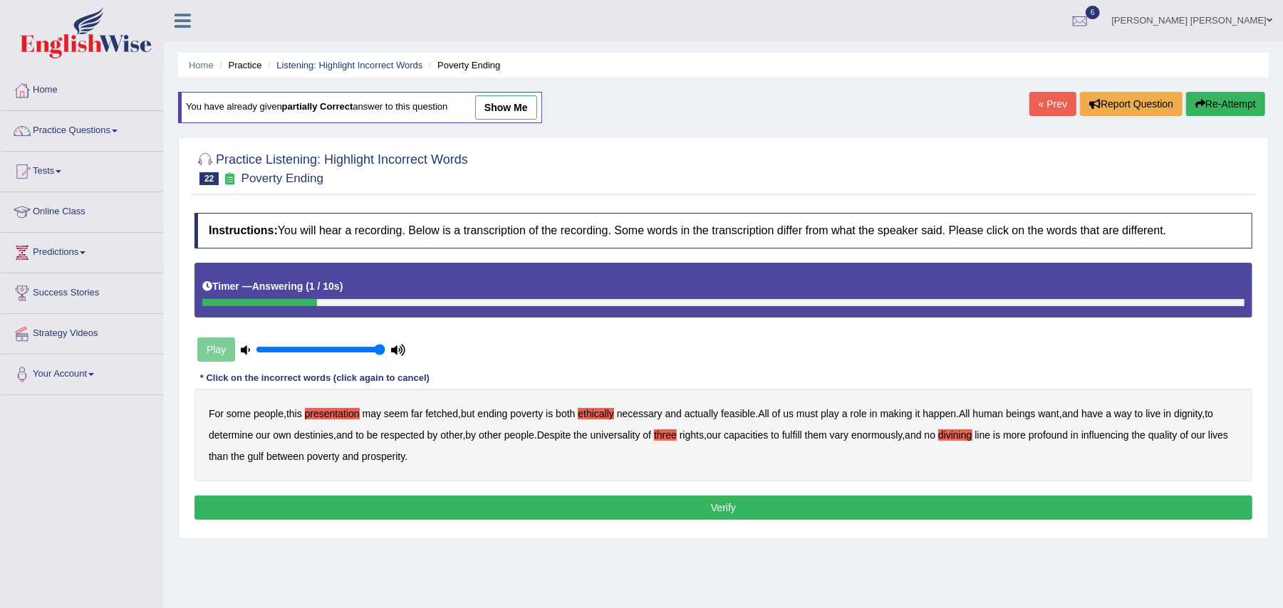
click at [359, 505] on button "Verify" at bounding box center [723, 508] width 1058 height 24
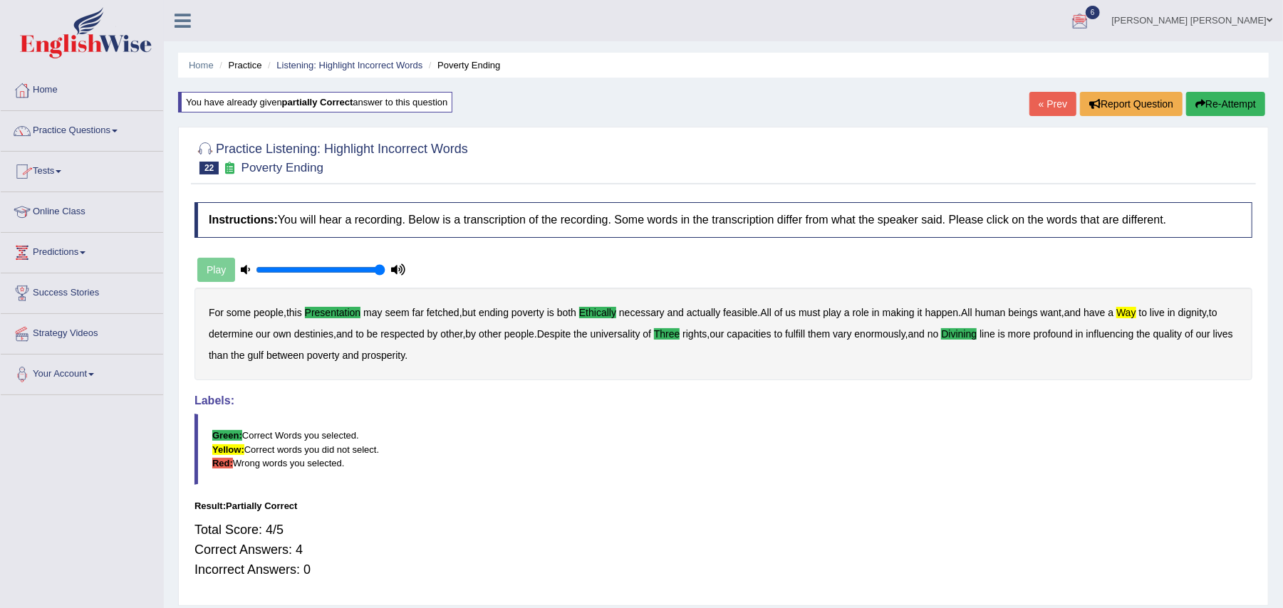
click at [101, 123] on link "Practice Questions" at bounding box center [82, 129] width 162 height 36
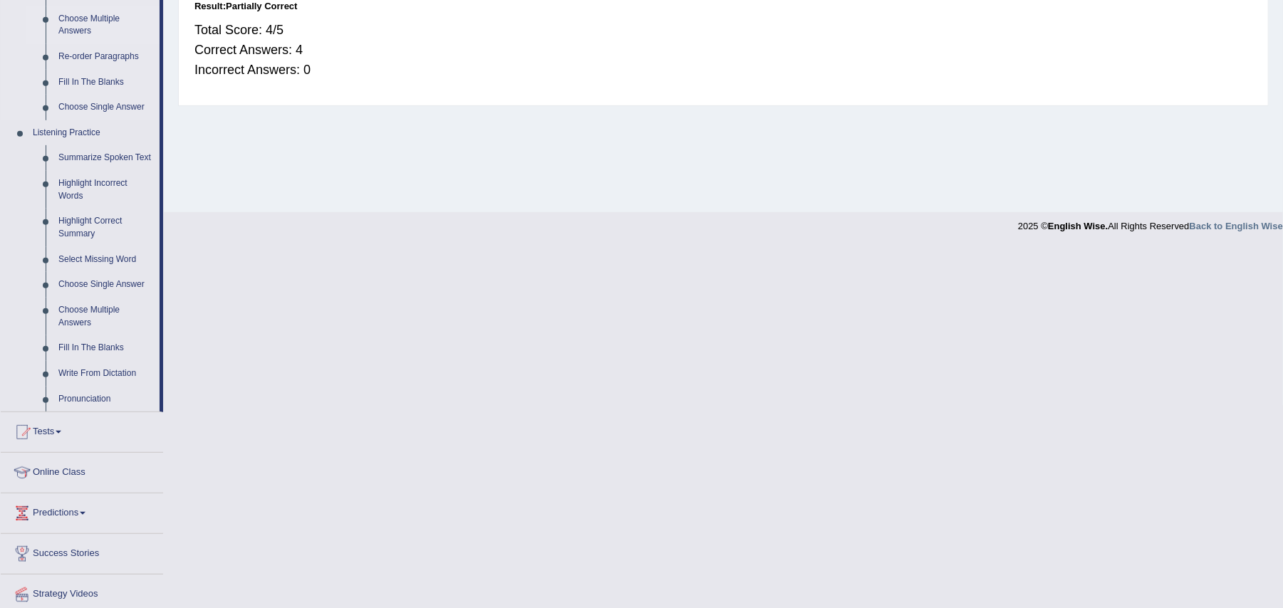
scroll to position [510, 0]
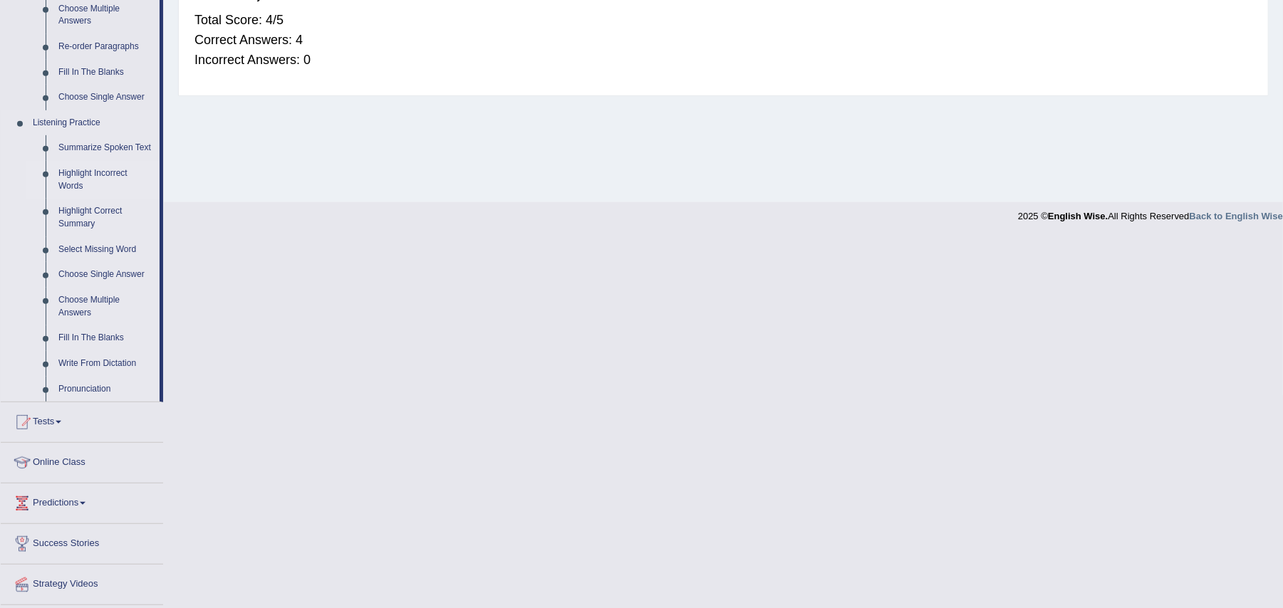
click at [100, 168] on link "Highlight Incorrect Words" at bounding box center [106, 180] width 108 height 38
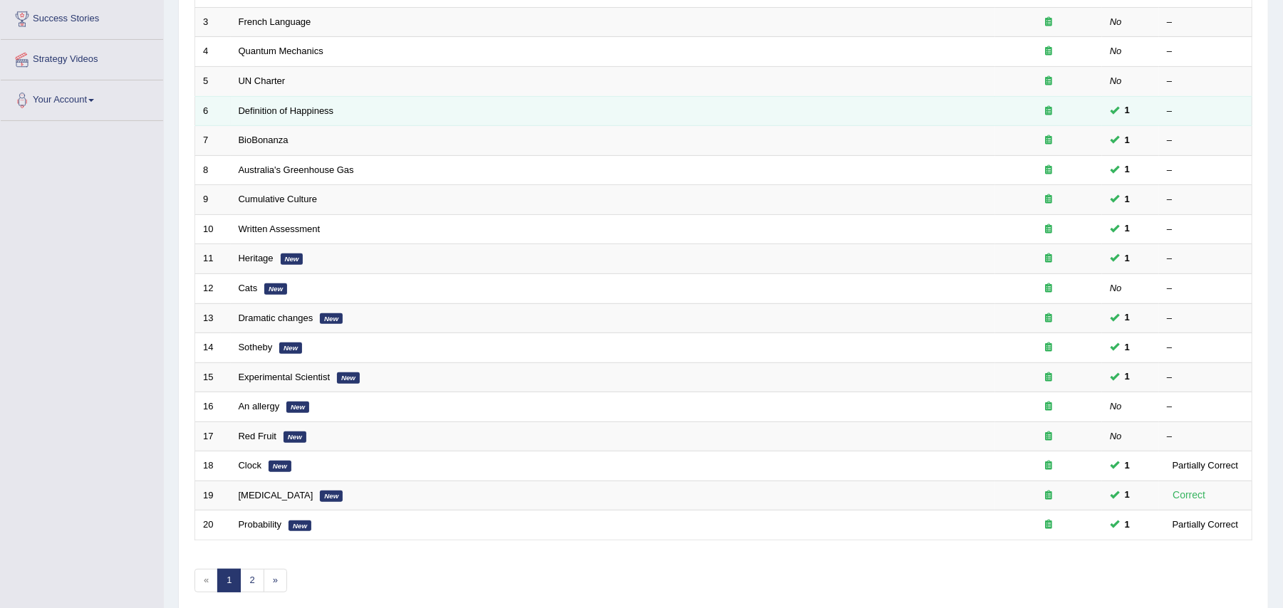
scroll to position [341, 0]
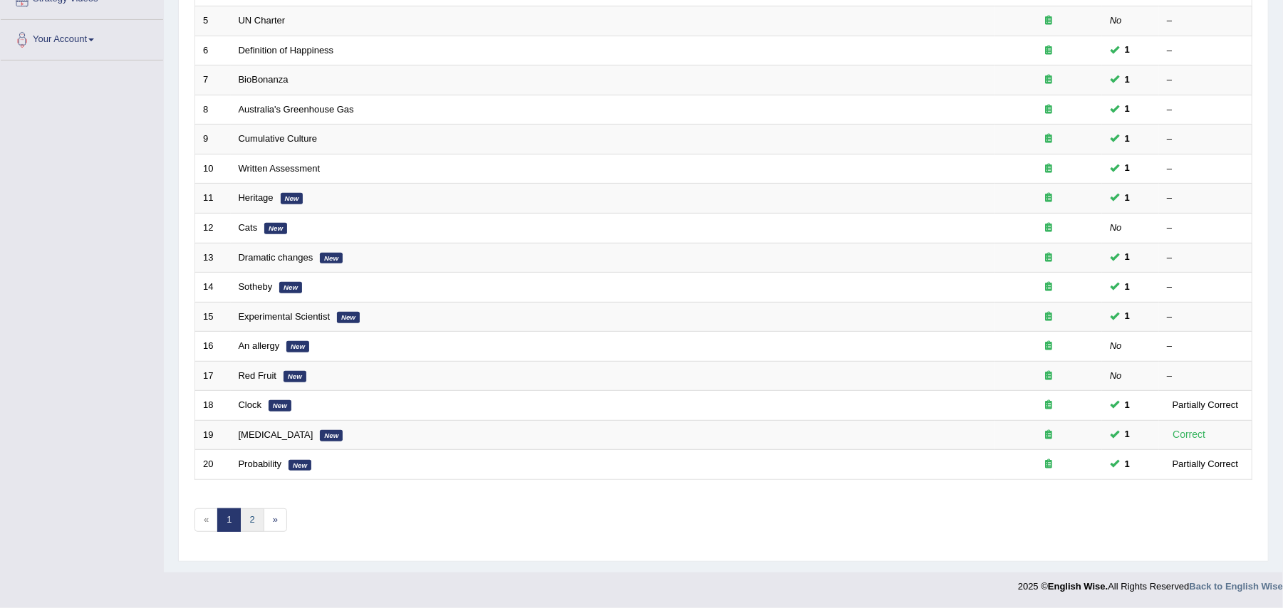
click at [252, 523] on link "2" at bounding box center [252, 521] width 24 height 24
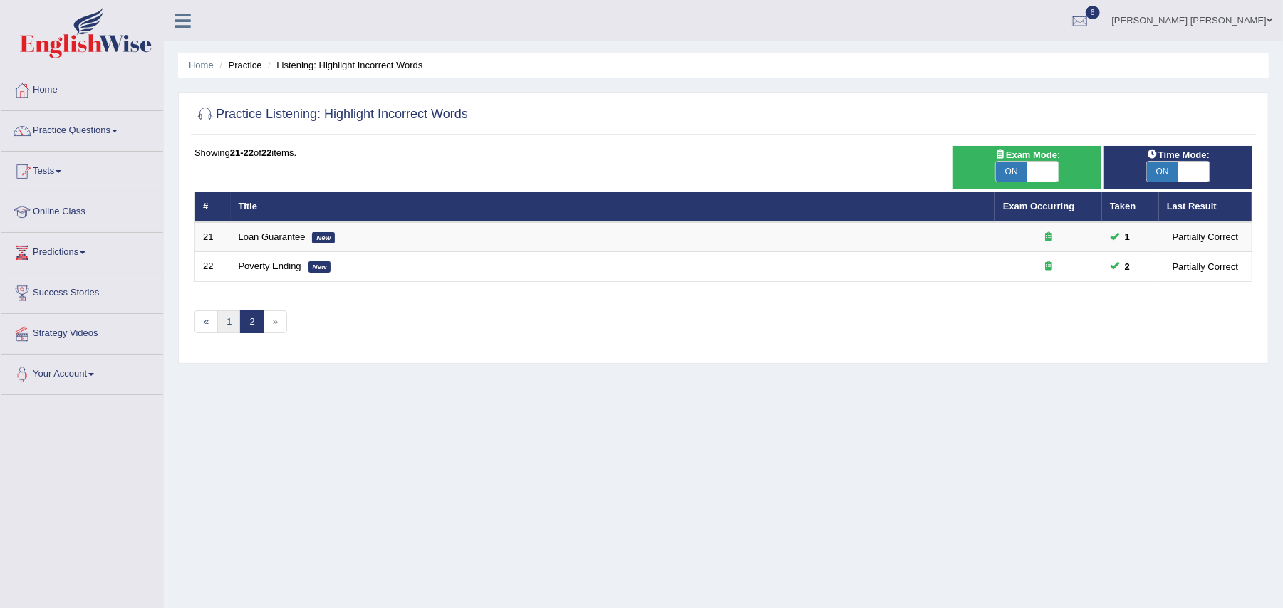
click at [229, 323] on link "1" at bounding box center [229, 323] width 24 height 24
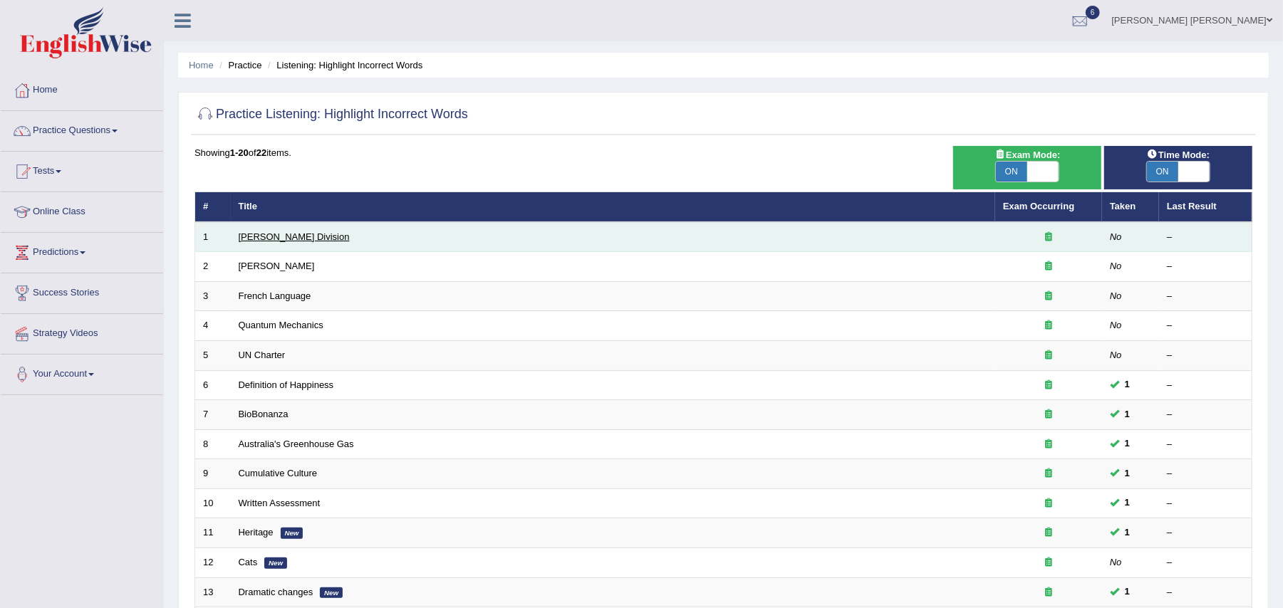
click at [266, 232] on link "[PERSON_NAME] Division" at bounding box center [294, 237] width 111 height 11
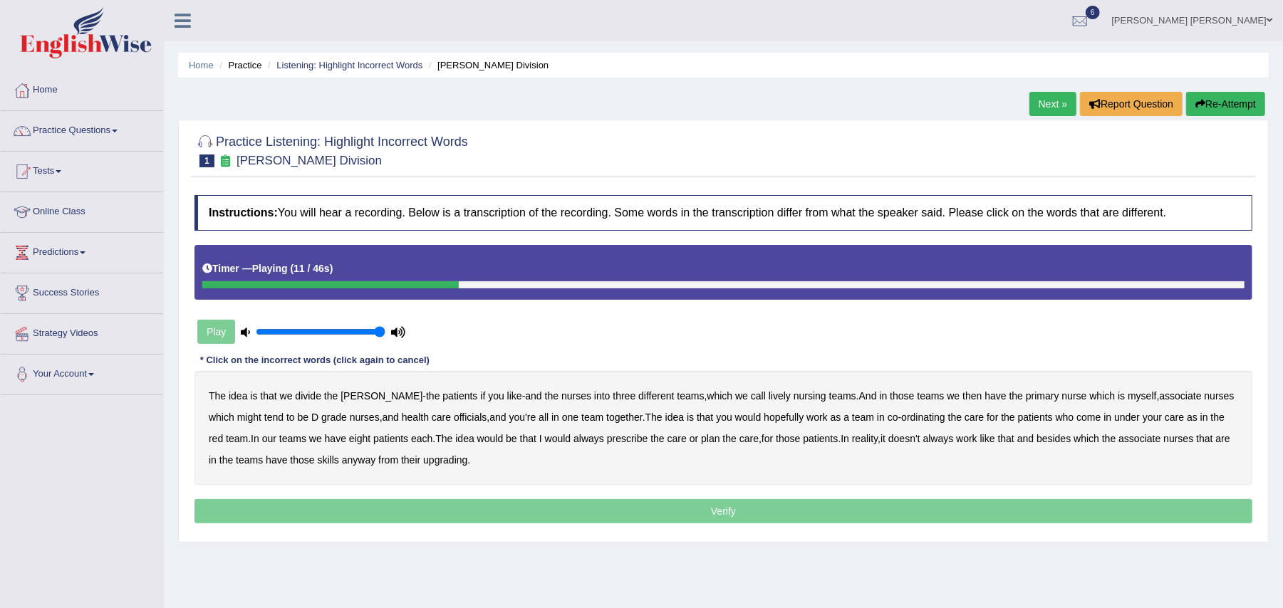
click at [769, 395] on b "lively" at bounding box center [780, 395] width 22 height 11
click at [237, 415] on b "might" at bounding box center [249, 417] width 24 height 11
click at [454, 416] on b "officials" at bounding box center [470, 417] width 33 height 11
click at [586, 437] on b "always" at bounding box center [589, 438] width 31 height 11
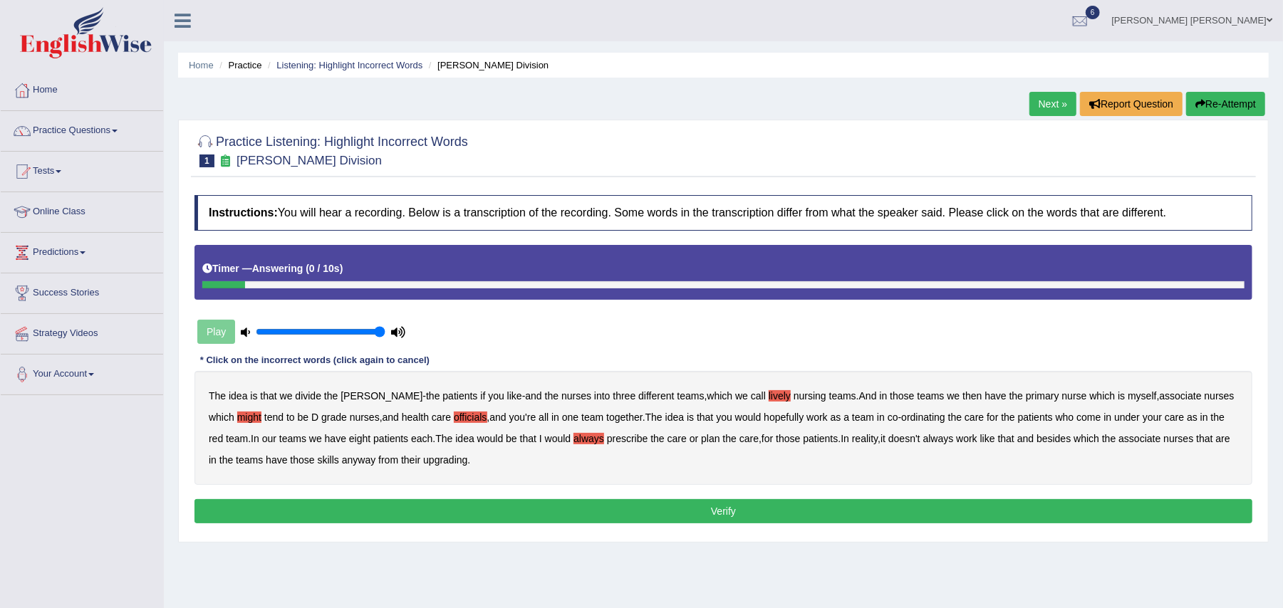
click at [451, 457] on b "upgrading" at bounding box center [445, 460] width 44 height 11
click at [435, 504] on button "Verify" at bounding box center [723, 511] width 1058 height 24
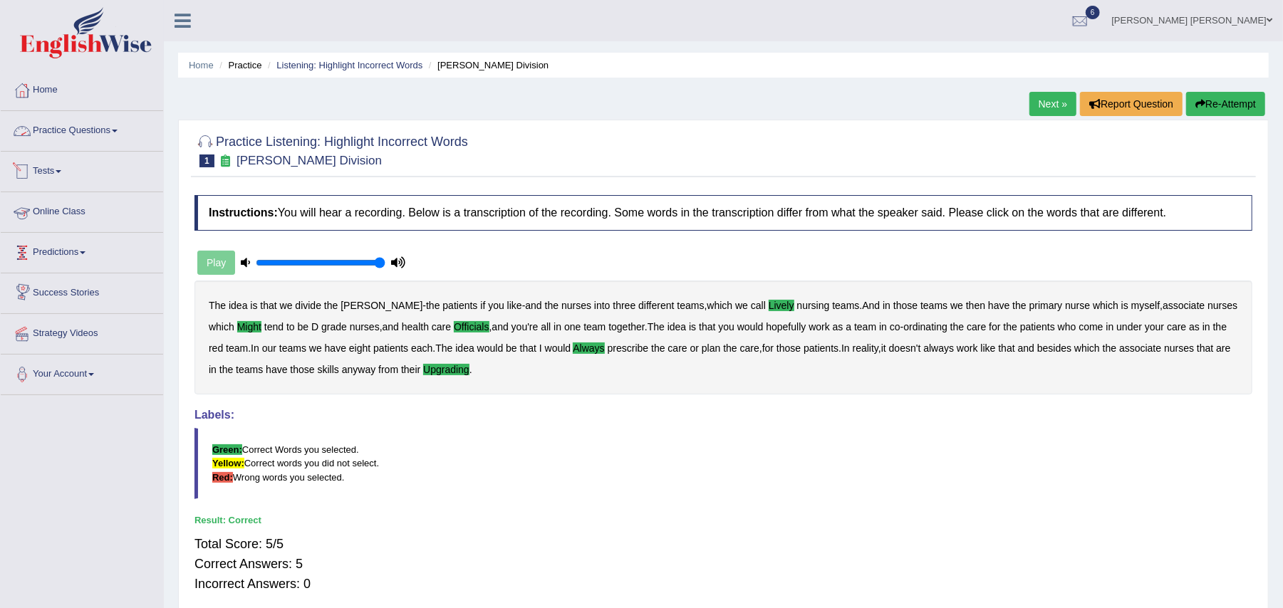
click at [100, 132] on link "Practice Questions" at bounding box center [82, 129] width 162 height 36
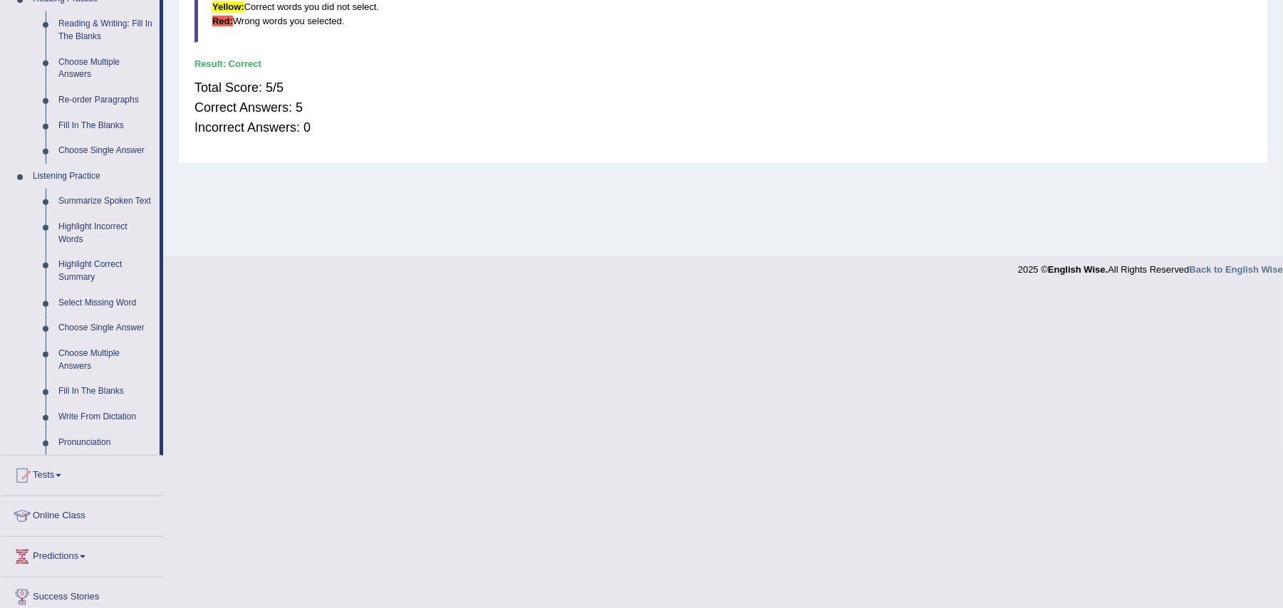
scroll to position [457, 0]
click at [73, 385] on link "Fill In The Blanks" at bounding box center [106, 391] width 108 height 26
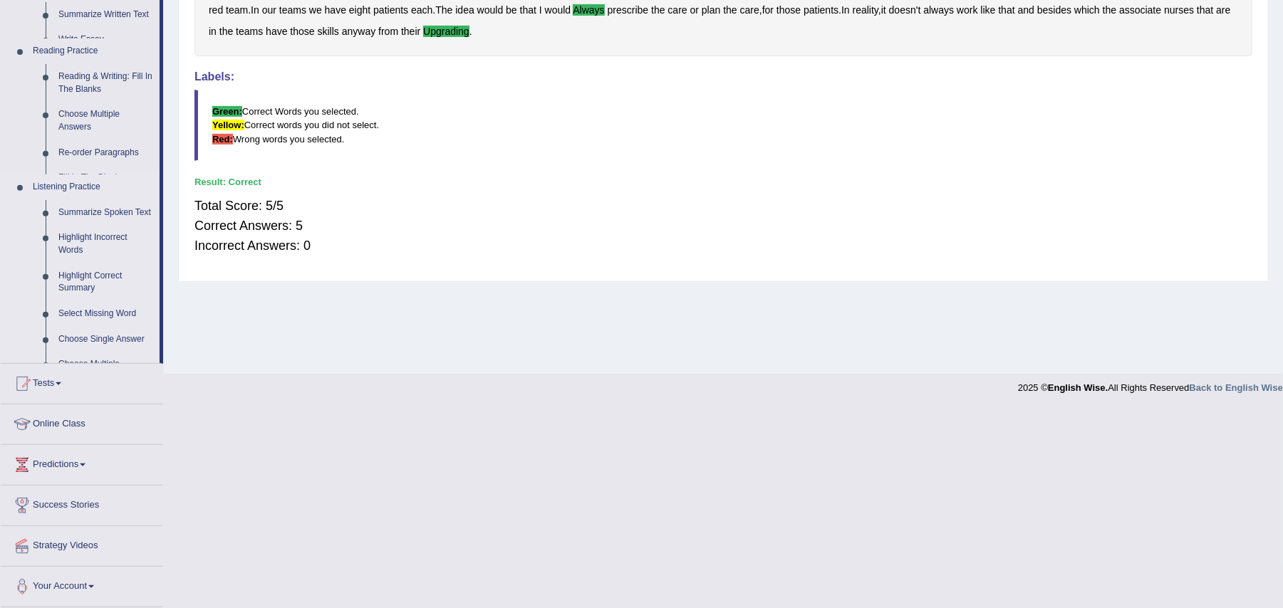
scroll to position [200, 0]
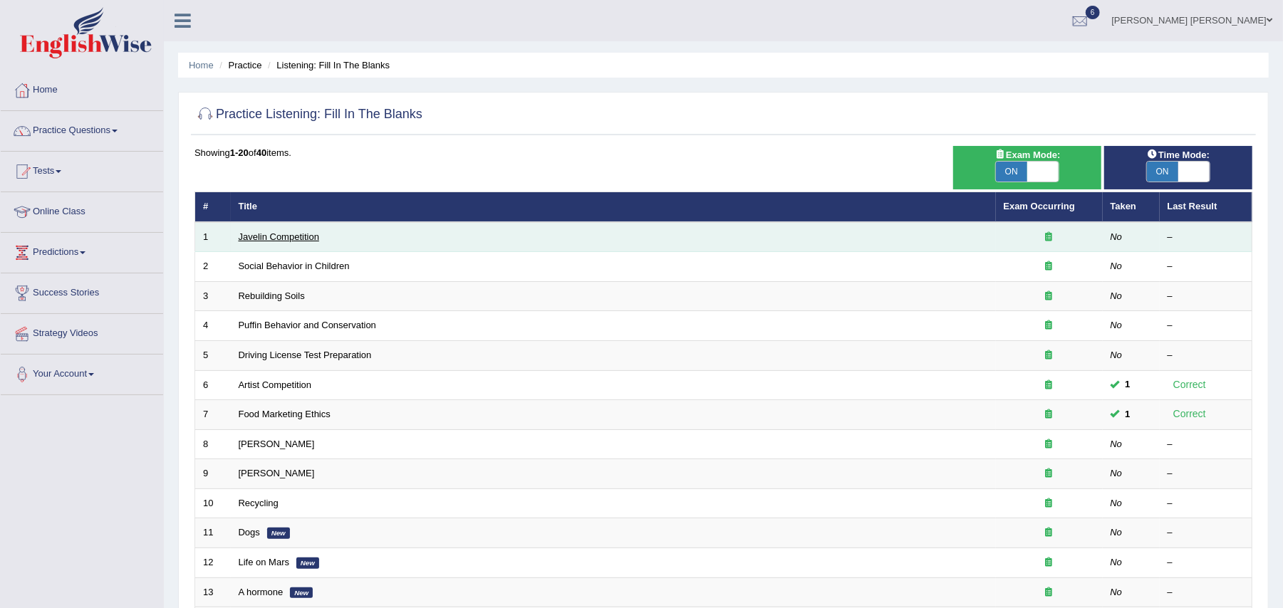
click at [305, 237] on link "Javelin Competition" at bounding box center [279, 237] width 81 height 11
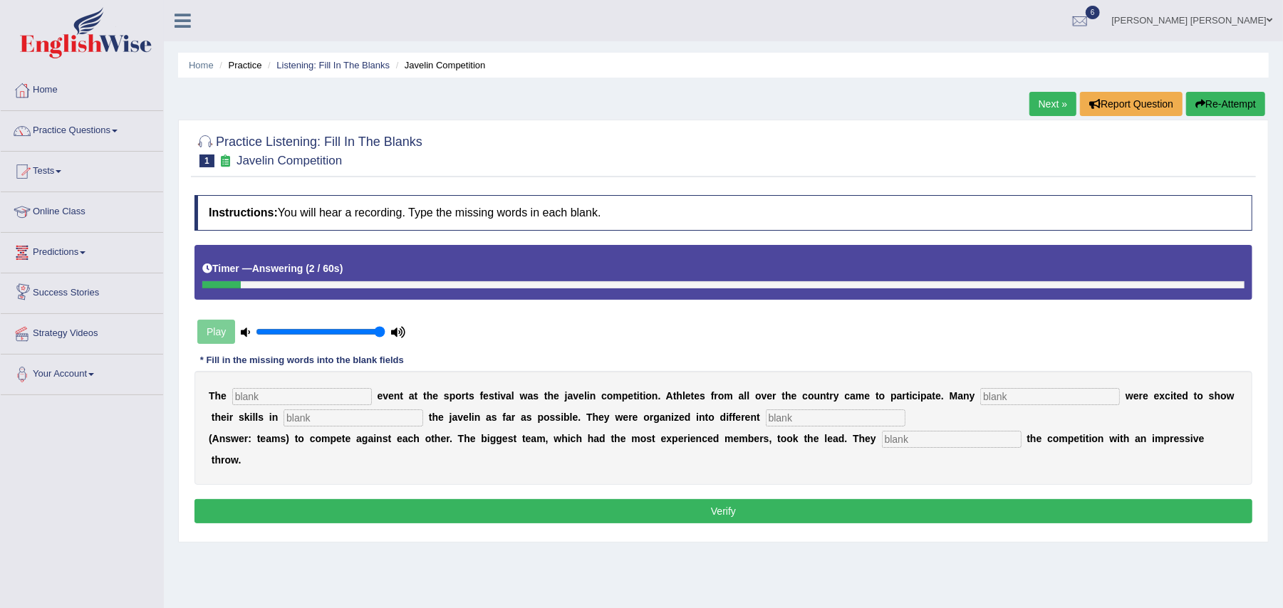
click at [297, 394] on input "text" at bounding box center [302, 396] width 140 height 17
type input "biggest"
click at [1001, 396] on input "text" at bounding box center [1050, 396] width 140 height 17
type input "people"
click at [853, 416] on input "text" at bounding box center [836, 418] width 140 height 17
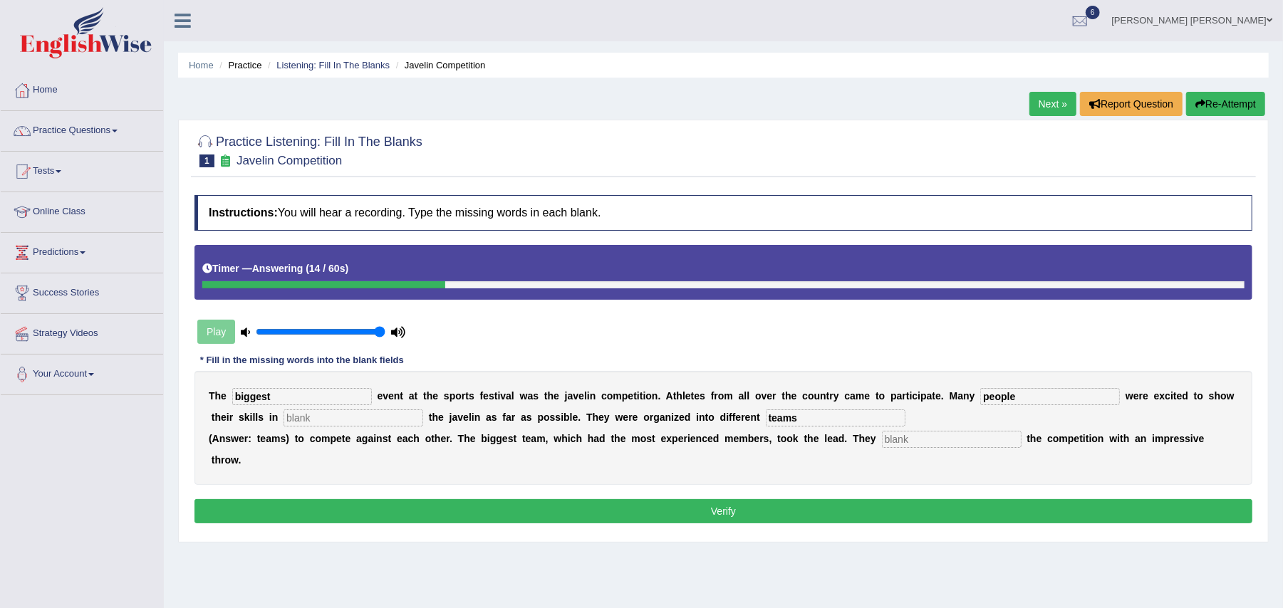
type input "teams"
click at [899, 442] on input "text" at bounding box center [952, 439] width 140 height 17
type input "started"
click at [403, 420] on input "text" at bounding box center [354, 418] width 140 height 17
type input "from"
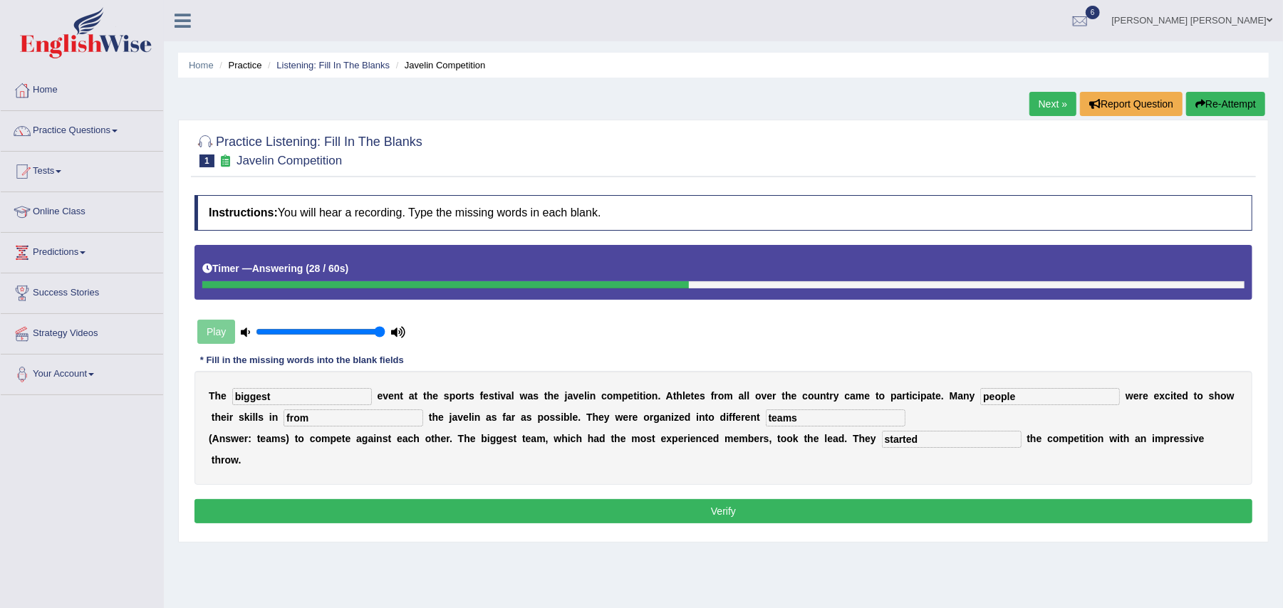
click at [944, 523] on button "Verify" at bounding box center [723, 511] width 1058 height 24
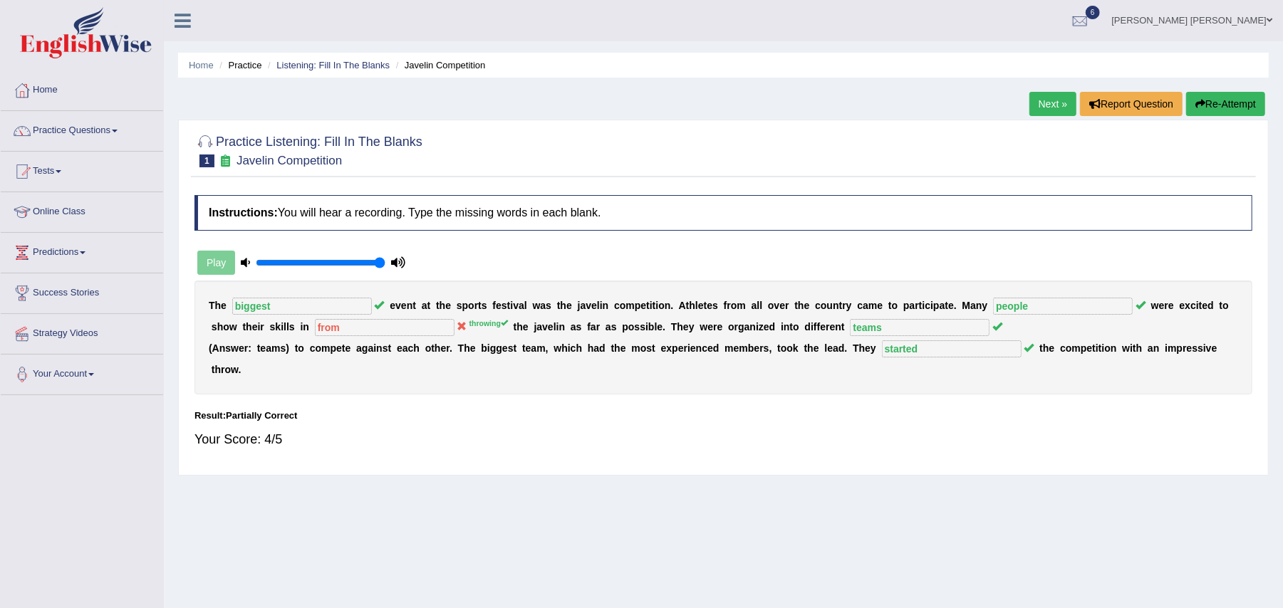
click at [1043, 101] on link "Next »" at bounding box center [1052, 104] width 47 height 24
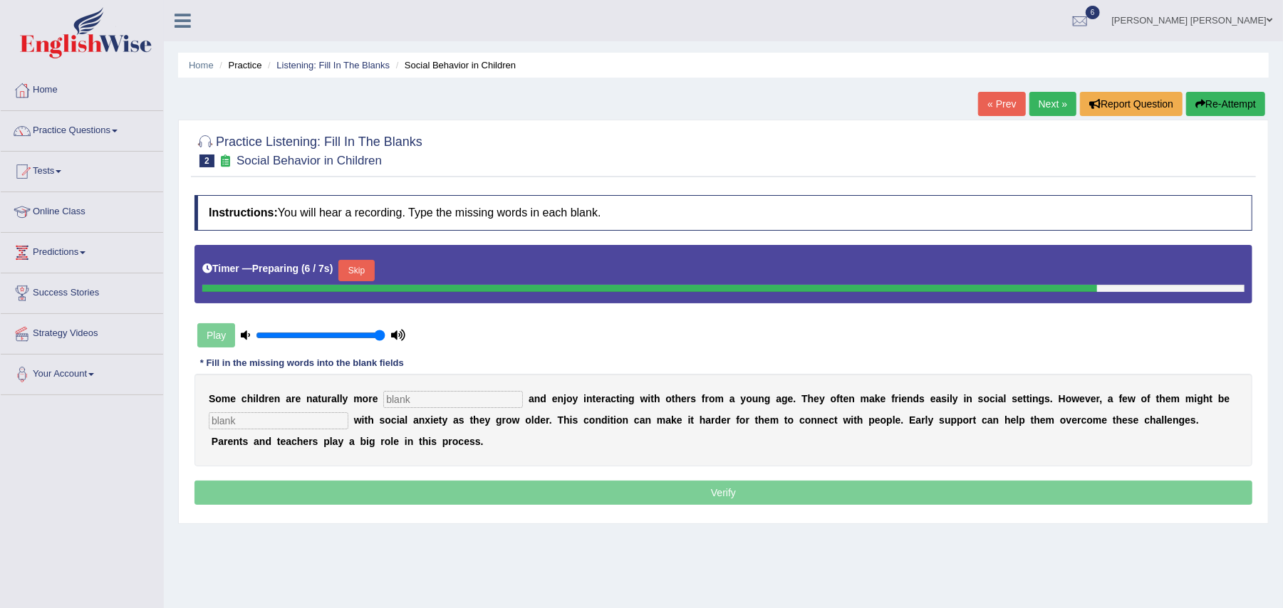
click at [500, 406] on input "text" at bounding box center [453, 399] width 140 height 17
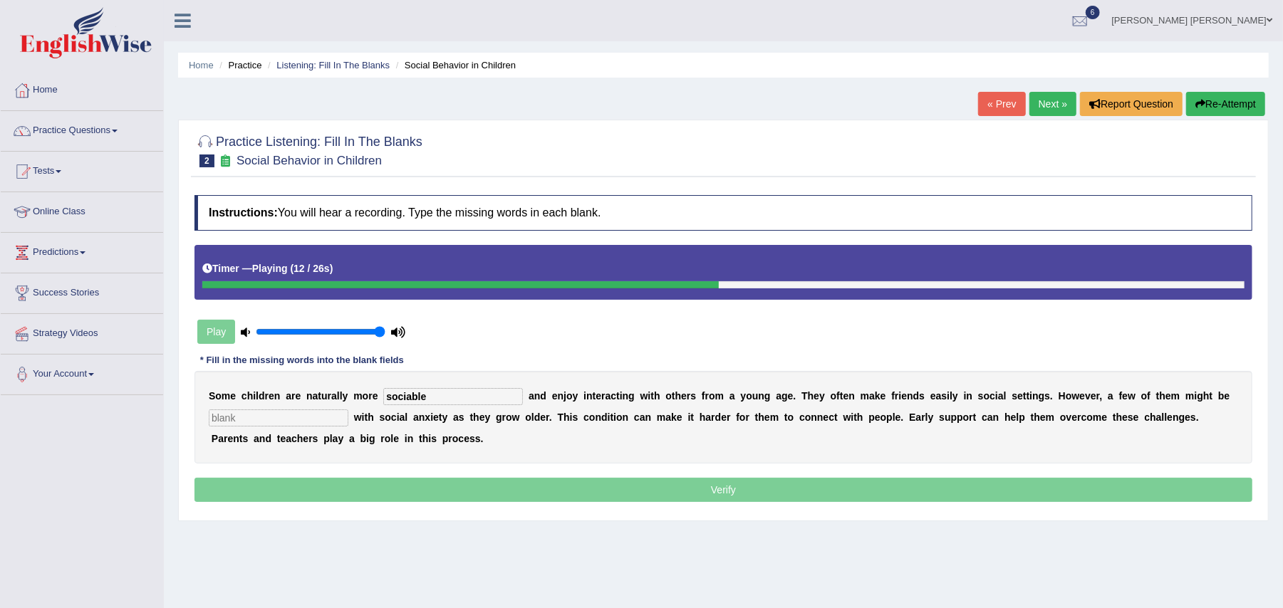
type input "sociable"
click at [318, 425] on input "text" at bounding box center [279, 418] width 140 height 17
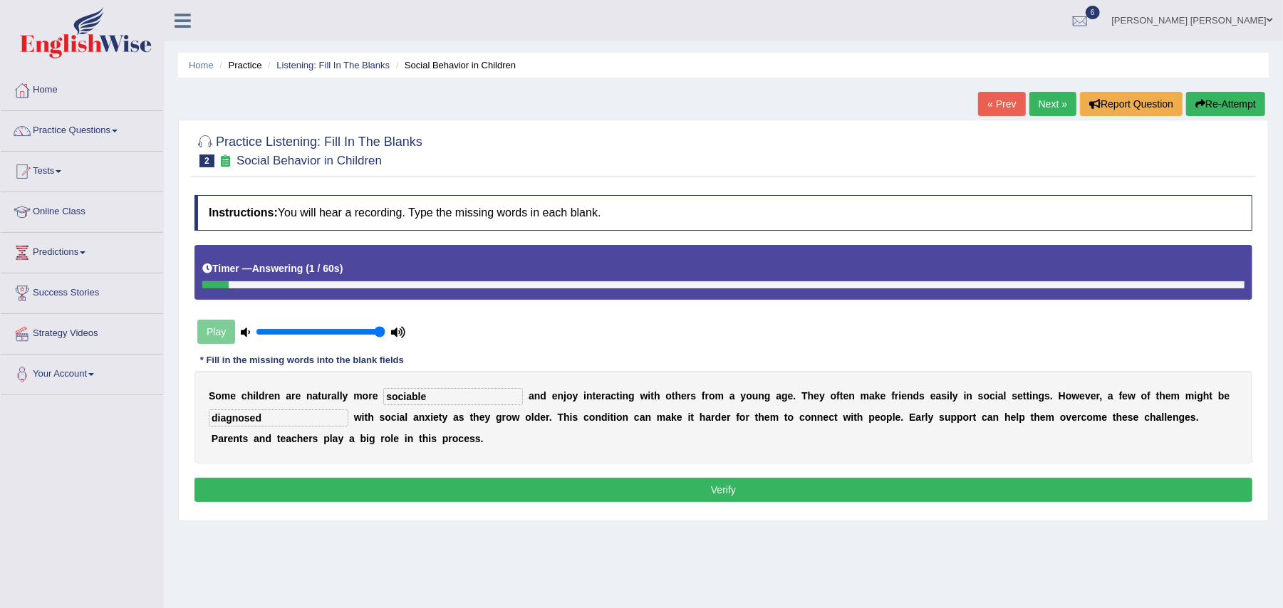
type input "diagnosed"
click at [544, 494] on button "Verify" at bounding box center [723, 490] width 1058 height 24
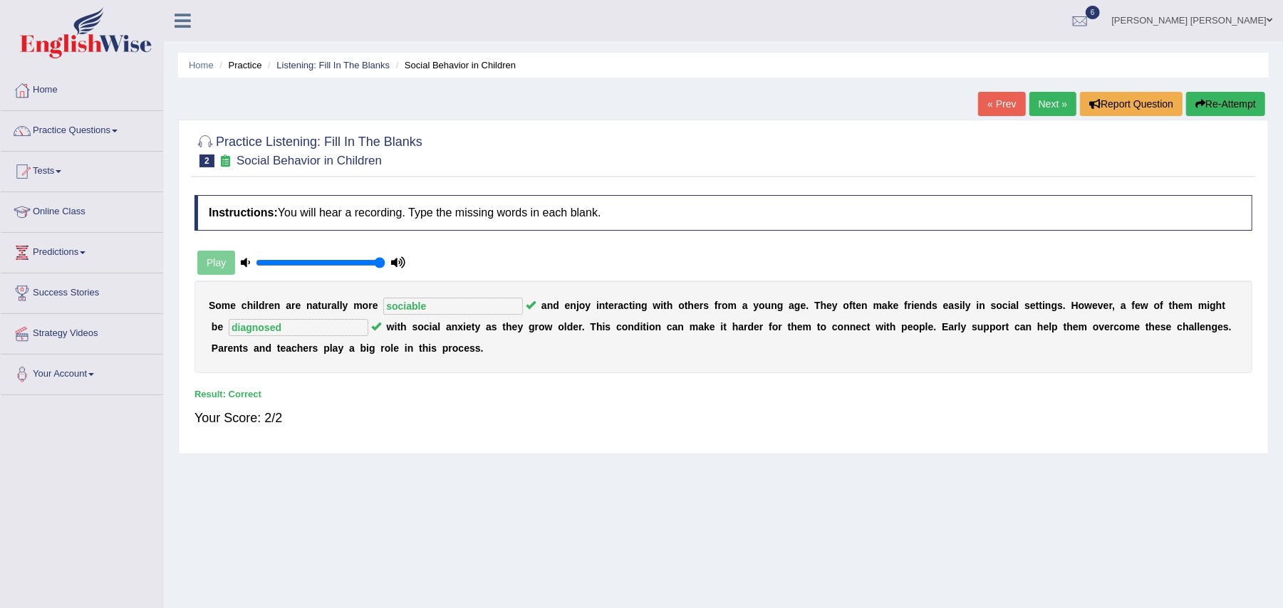
click at [1050, 100] on link "Next »" at bounding box center [1052, 104] width 47 height 24
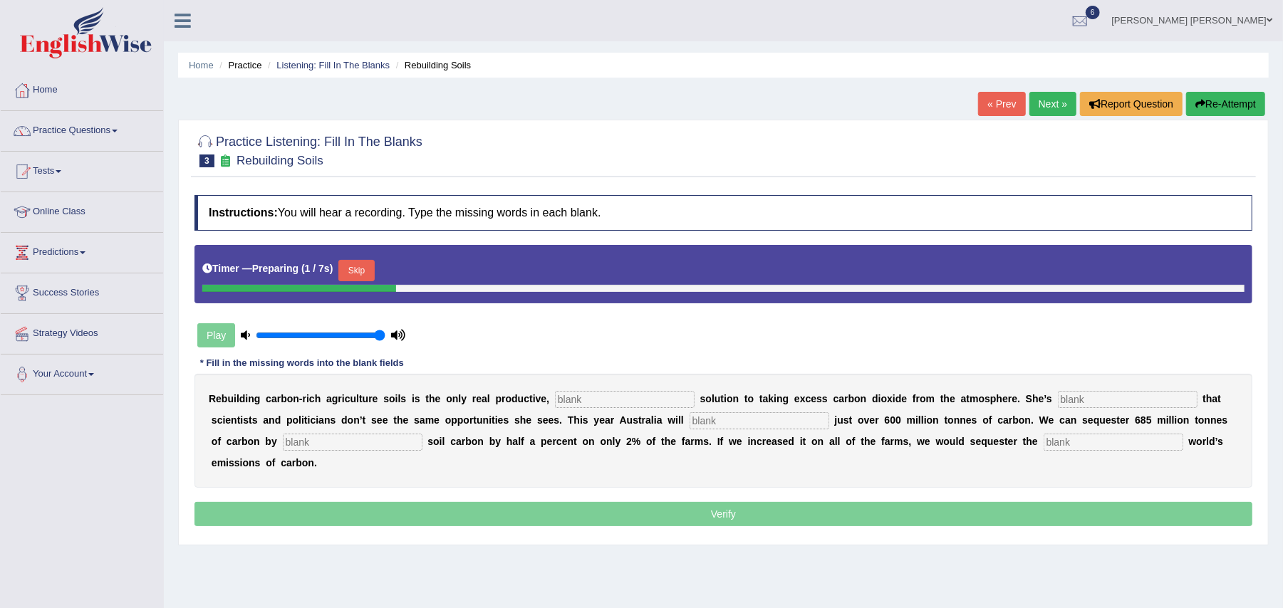
click at [591, 400] on input "text" at bounding box center [625, 399] width 140 height 17
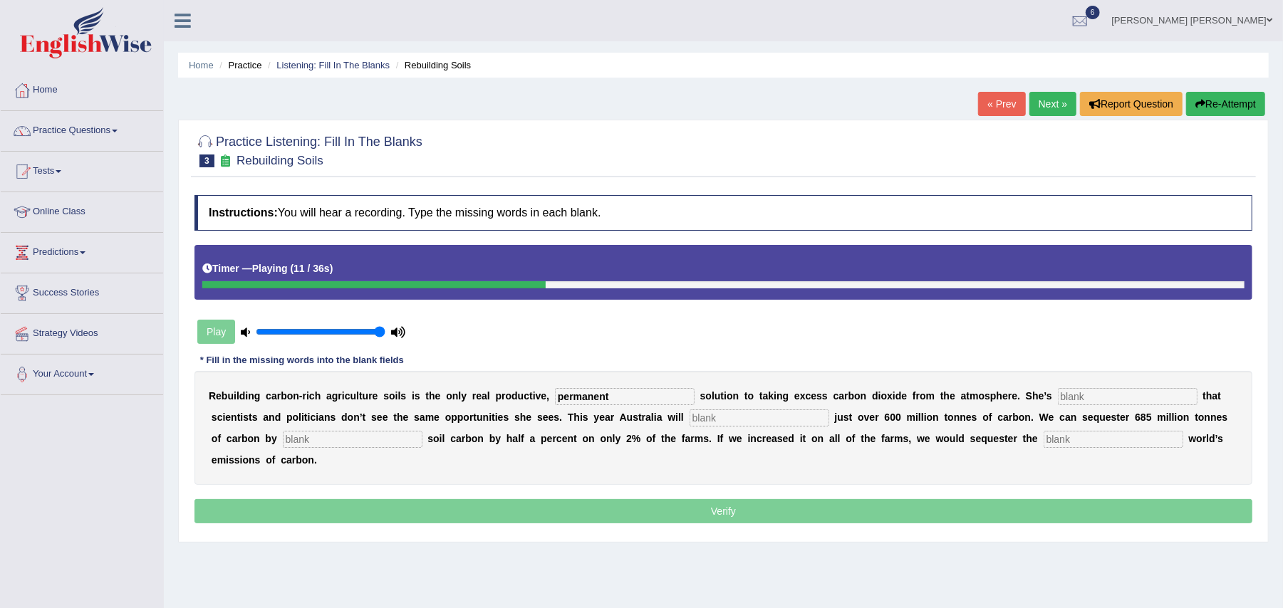
type input "permanent"
click at [1160, 398] on input "text" at bounding box center [1128, 396] width 140 height 17
type input "frustated"
click at [787, 420] on input "text" at bounding box center [760, 418] width 140 height 17
click at [372, 440] on input "text" at bounding box center [353, 439] width 140 height 17
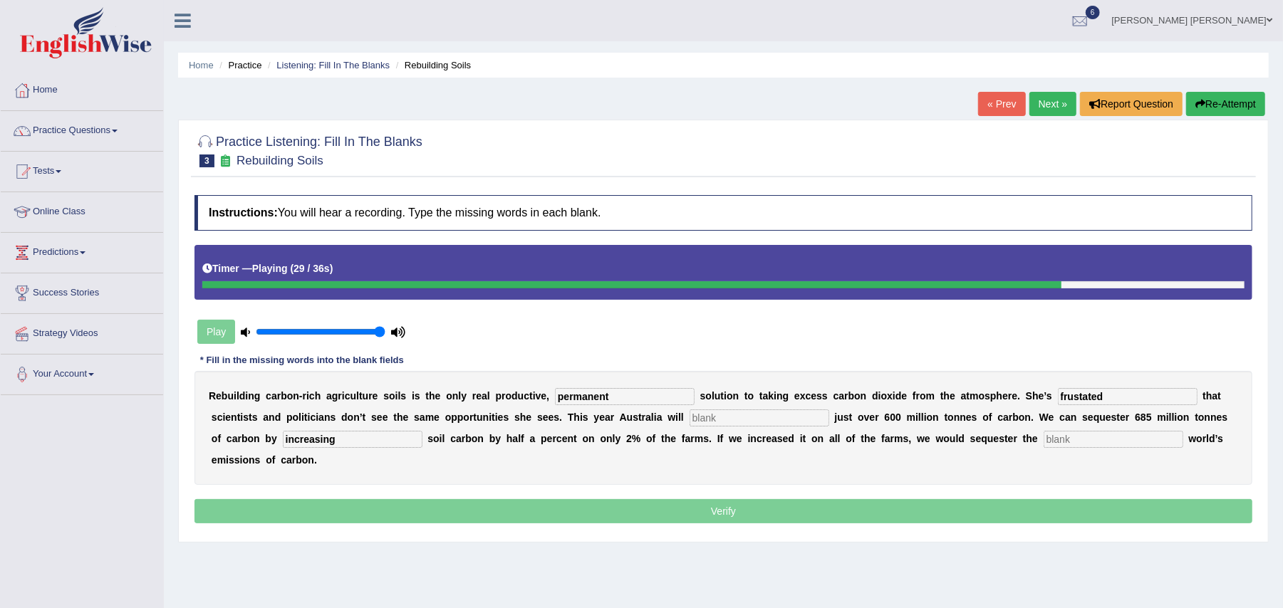
type input "increasing"
click at [1071, 439] on input "text" at bounding box center [1114, 439] width 140 height 17
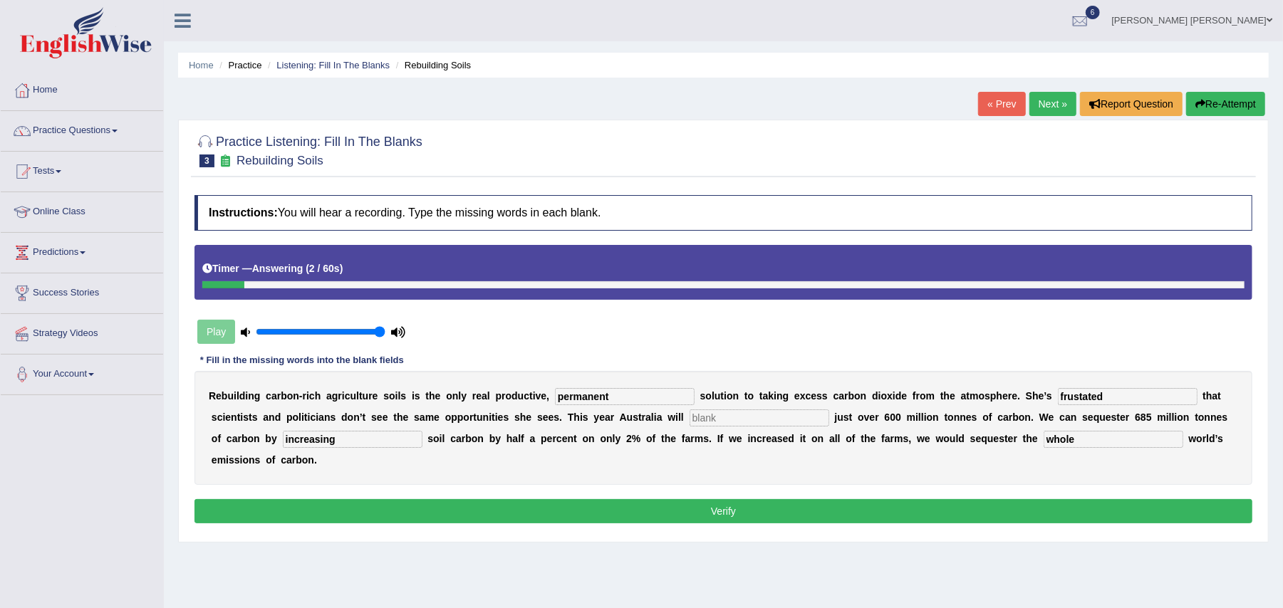
type input "whole"
click at [744, 422] on input "text" at bounding box center [760, 418] width 140 height 17
click at [625, 508] on button "Verify" at bounding box center [723, 511] width 1058 height 24
click at [739, 412] on input "text" at bounding box center [760, 418] width 140 height 17
type input "emits"
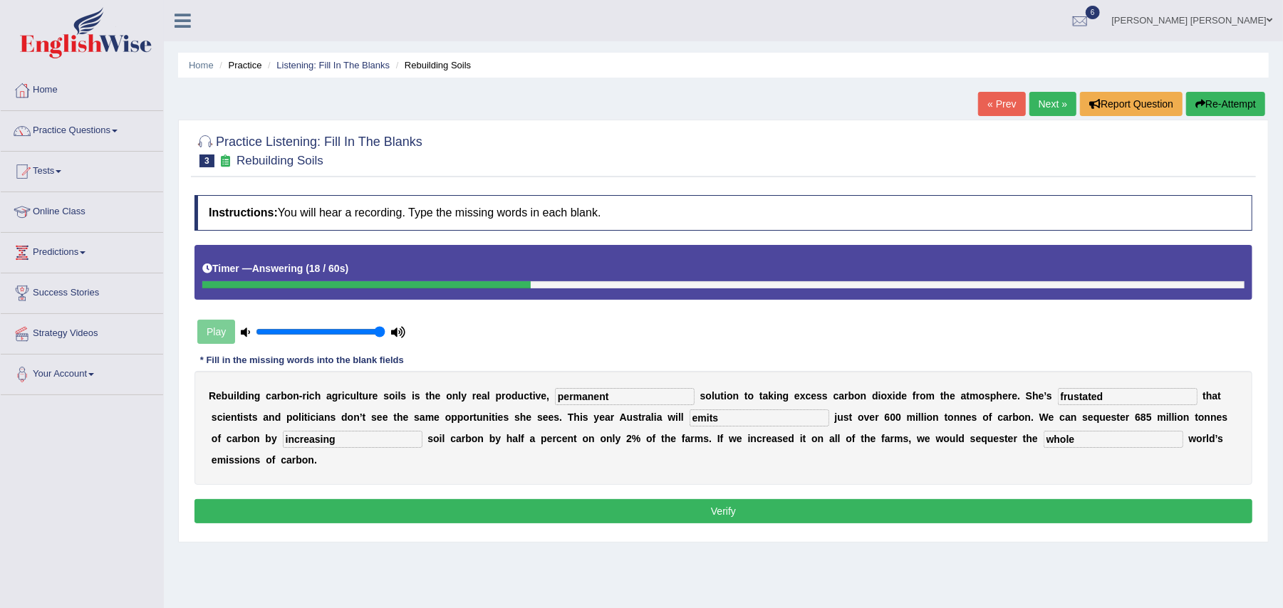
click at [607, 508] on button "Verify" at bounding box center [723, 511] width 1058 height 24
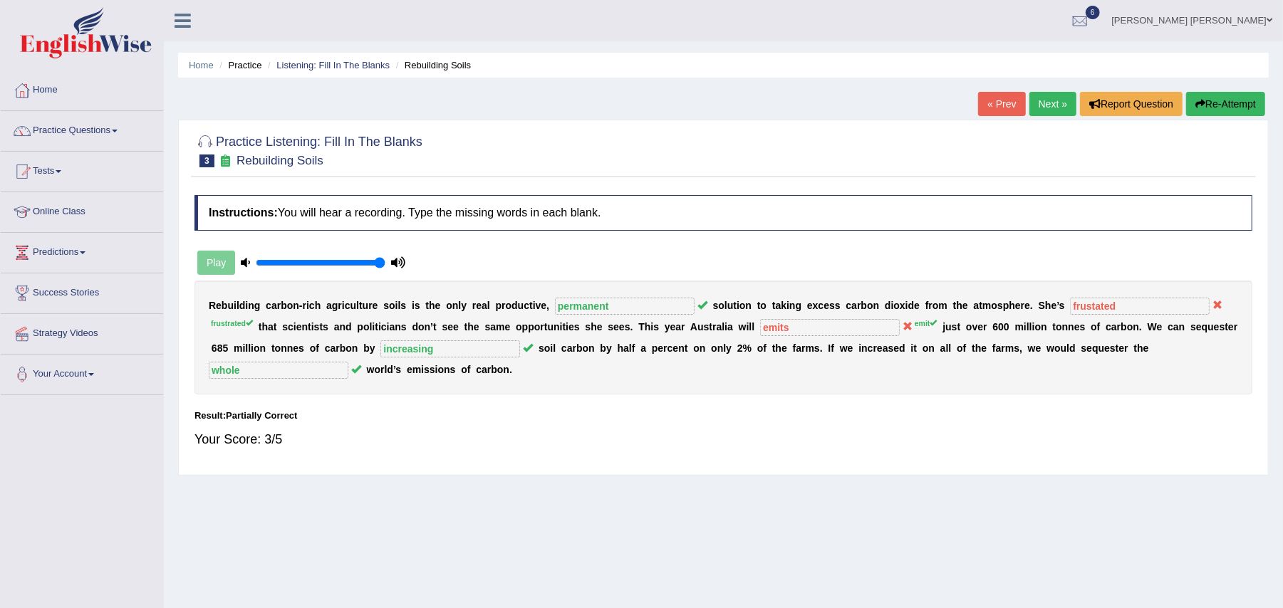
click at [1052, 113] on link "Next »" at bounding box center [1052, 104] width 47 height 24
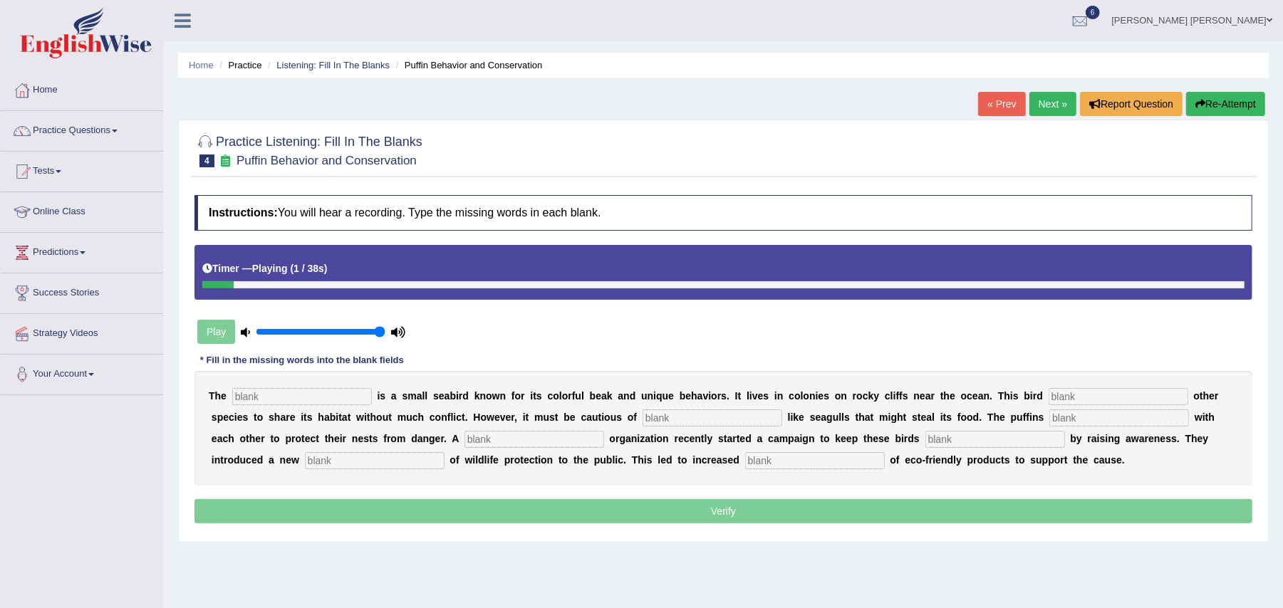
click at [340, 403] on input "text" at bounding box center [302, 396] width 140 height 17
click at [335, 396] on input "text" at bounding box center [302, 396] width 140 height 17
type input "pauphins"
click at [1070, 397] on input "text" at bounding box center [1119, 396] width 140 height 17
type input "allows"
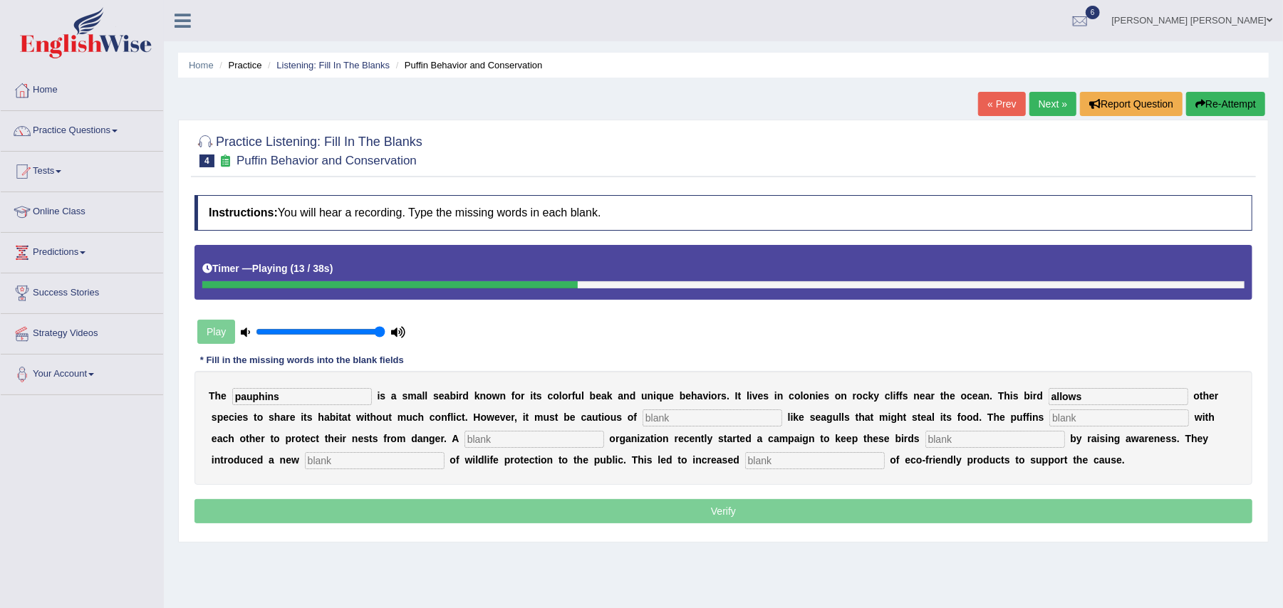
click at [715, 419] on input "text" at bounding box center [713, 418] width 140 height 17
type input "predatotors"
click at [1083, 420] on input "text" at bounding box center [1119, 418] width 140 height 17
click at [562, 440] on input "text" at bounding box center [535, 439] width 140 height 17
type input "coorperate"
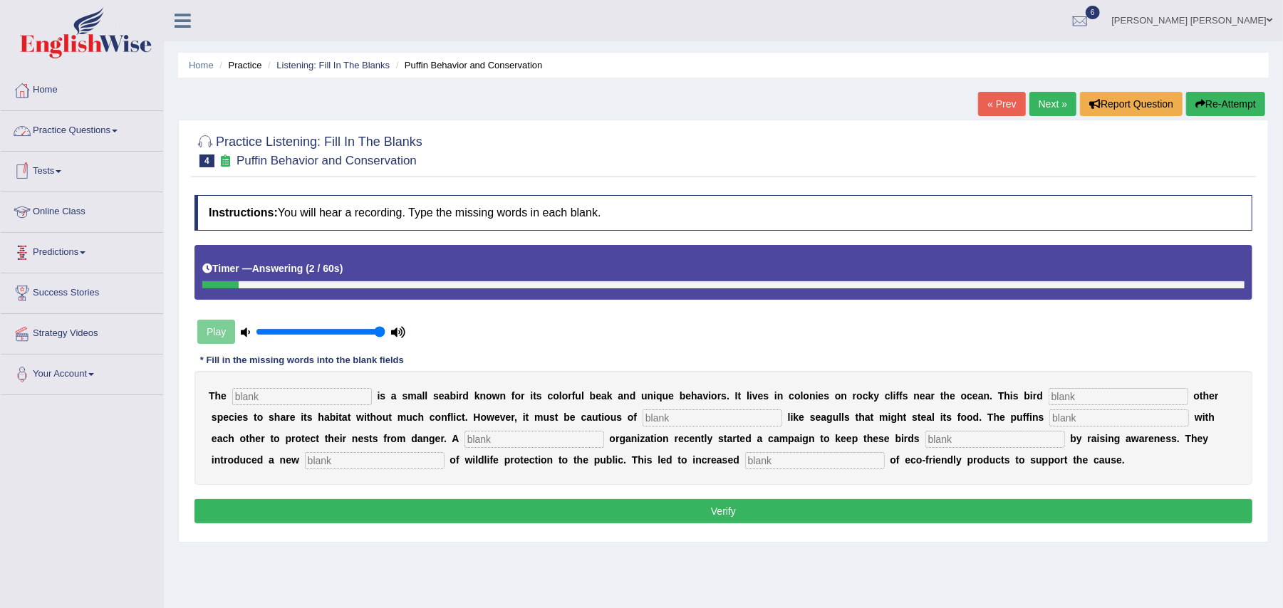
click at [255, 403] on input "text" at bounding box center [302, 396] width 140 height 17
type input "puffins"
click at [1099, 395] on input "text" at bounding box center [1119, 396] width 140 height 17
type input "allows"
click at [680, 423] on input "text" at bounding box center [713, 418] width 140 height 17
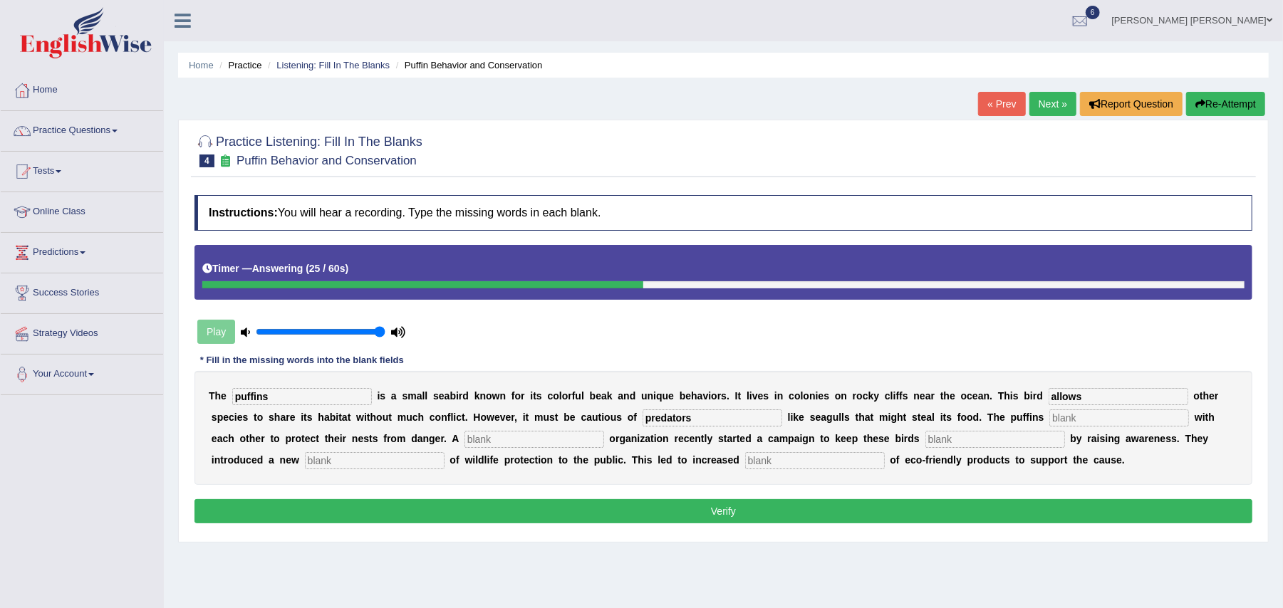
type input "predators"
click at [1086, 420] on input "text" at bounding box center [1119, 418] width 140 height 17
type input "collaborate"
click at [594, 440] on input "text" at bounding box center [535, 439] width 140 height 17
type input "cooperative"
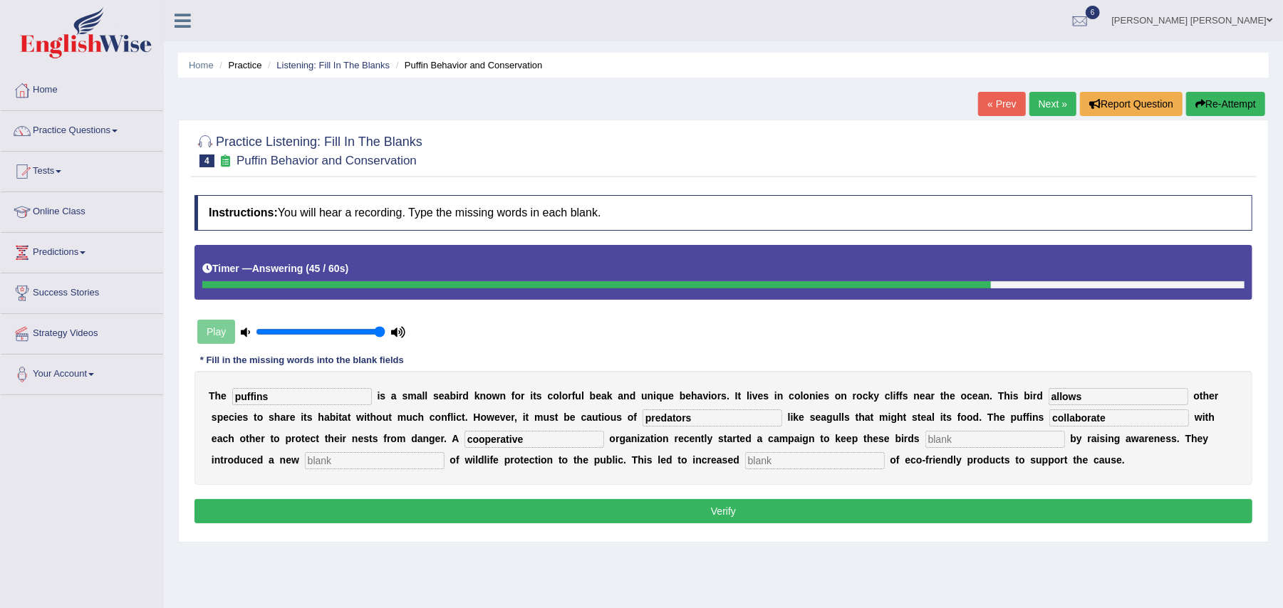
click at [1005, 440] on input "text" at bounding box center [995, 439] width 140 height 17
type input "save"
click at [400, 457] on input "text" at bounding box center [375, 460] width 140 height 17
type input "conception"
click at [784, 457] on input "text" at bounding box center [815, 460] width 140 height 17
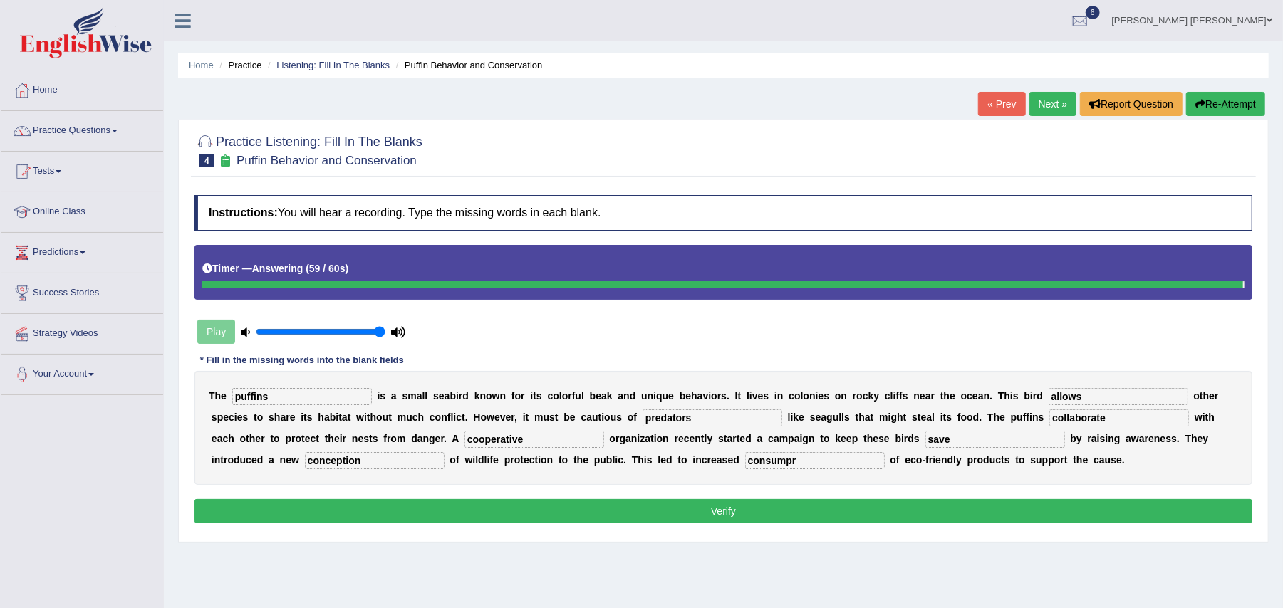
type input "consumpr"
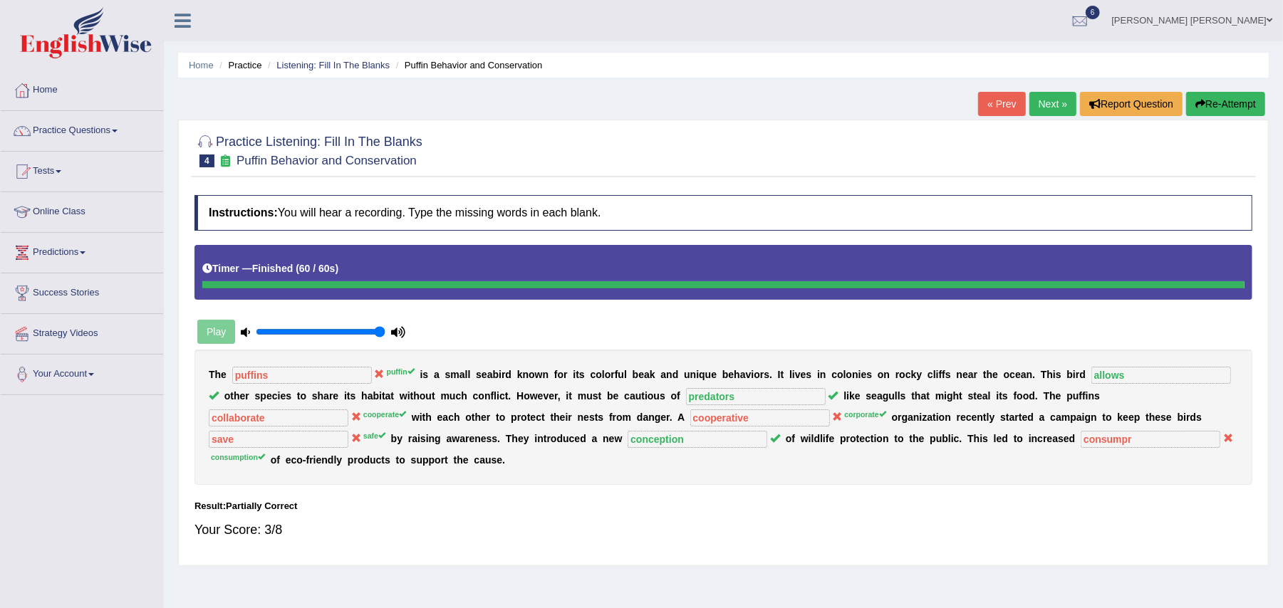
click at [83, 251] on link "Predictions" at bounding box center [82, 251] width 162 height 36
click at [54, 286] on link "Latest Predictions" at bounding box center [92, 286] width 133 height 26
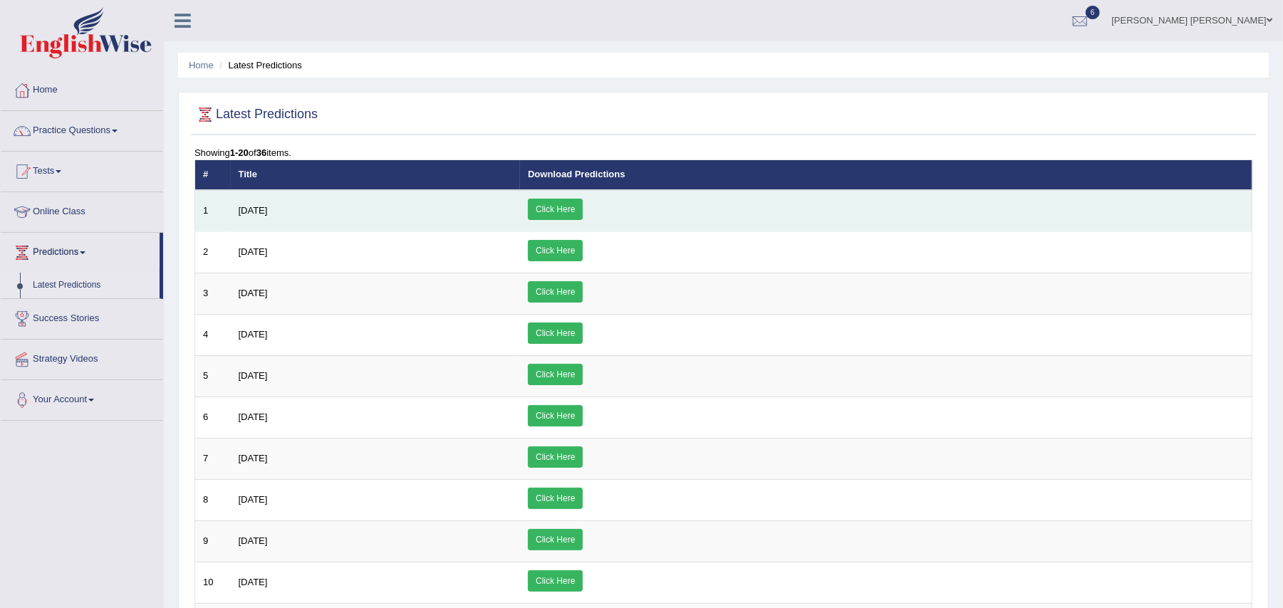
click at [583, 201] on link "Click Here" at bounding box center [555, 209] width 55 height 21
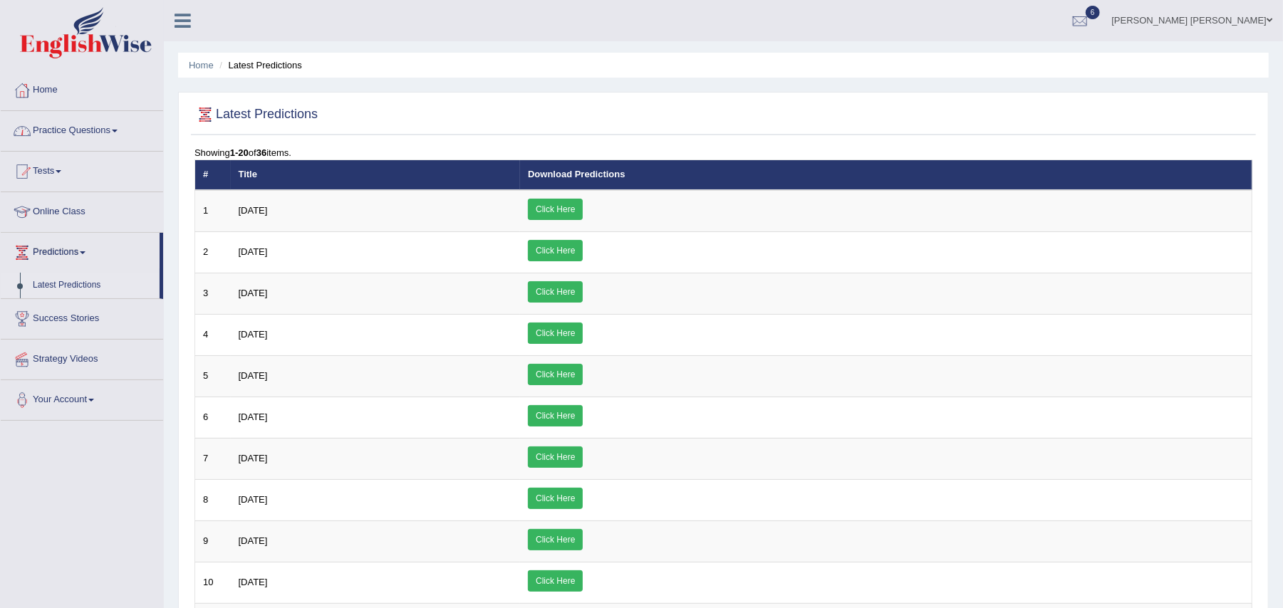
click at [118, 134] on link "Practice Questions" at bounding box center [82, 129] width 162 height 36
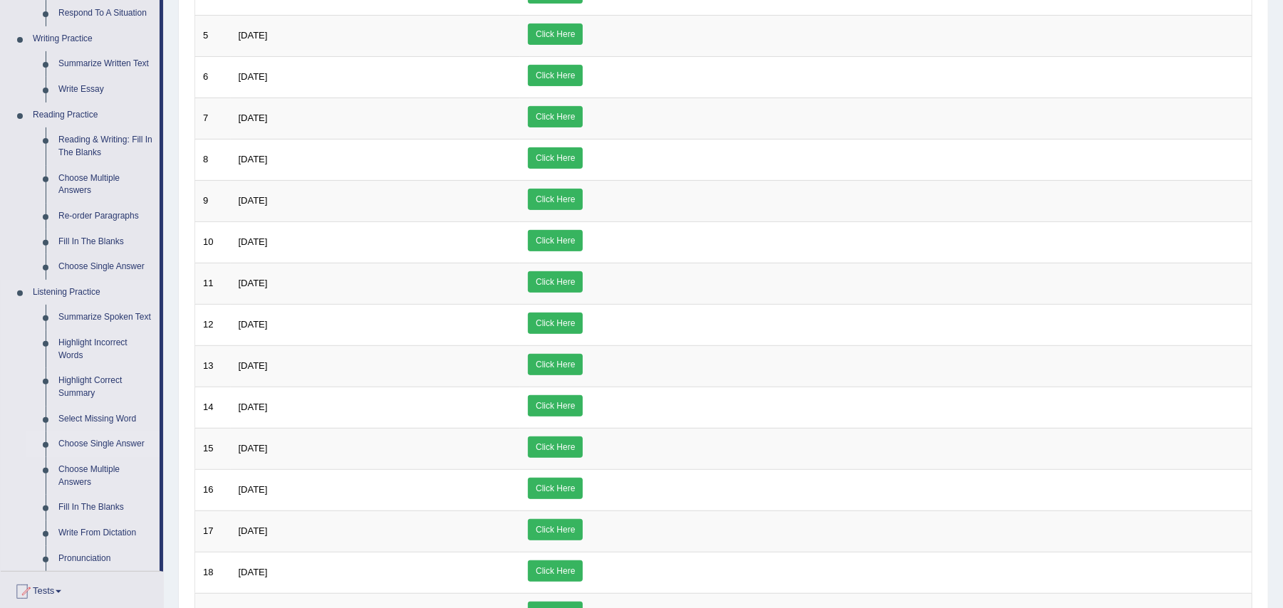
scroll to position [354, 0]
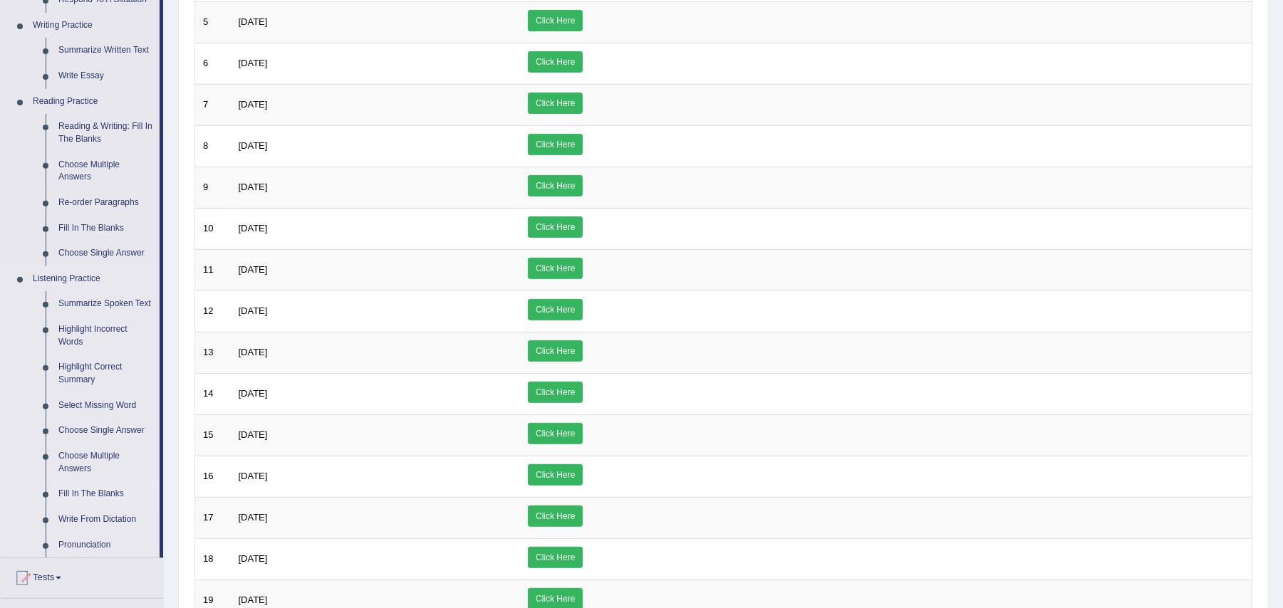
click at [92, 490] on link "Fill In The Blanks" at bounding box center [106, 495] width 108 height 26
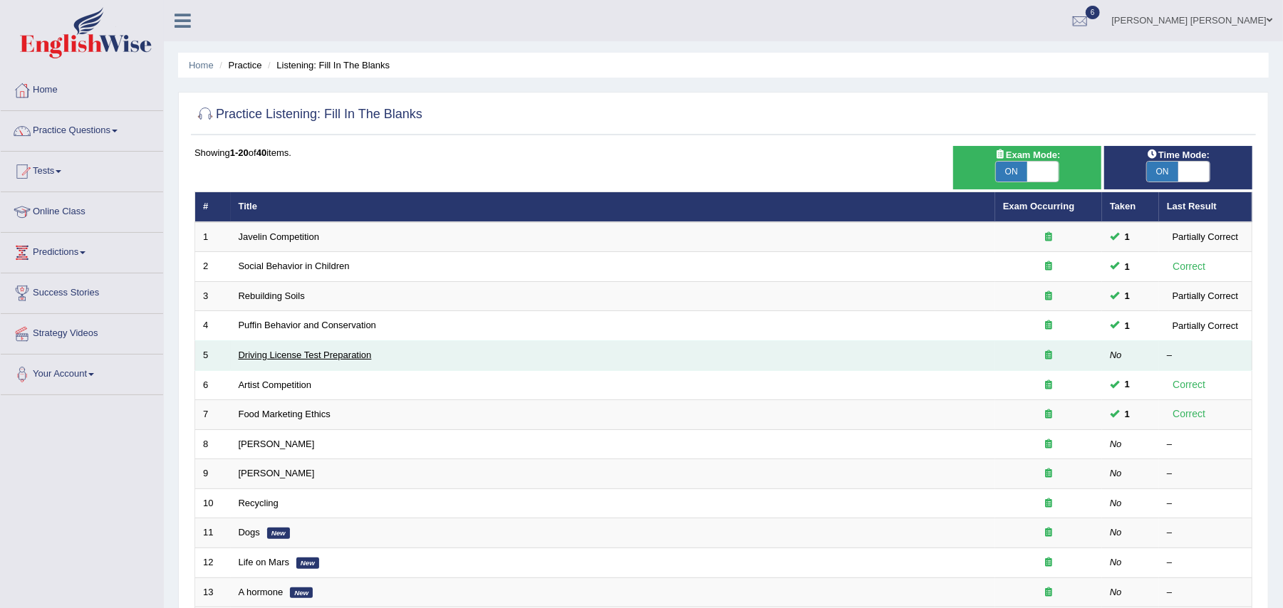
click at [334, 353] on link "Driving License Test Preparation" at bounding box center [305, 355] width 133 height 11
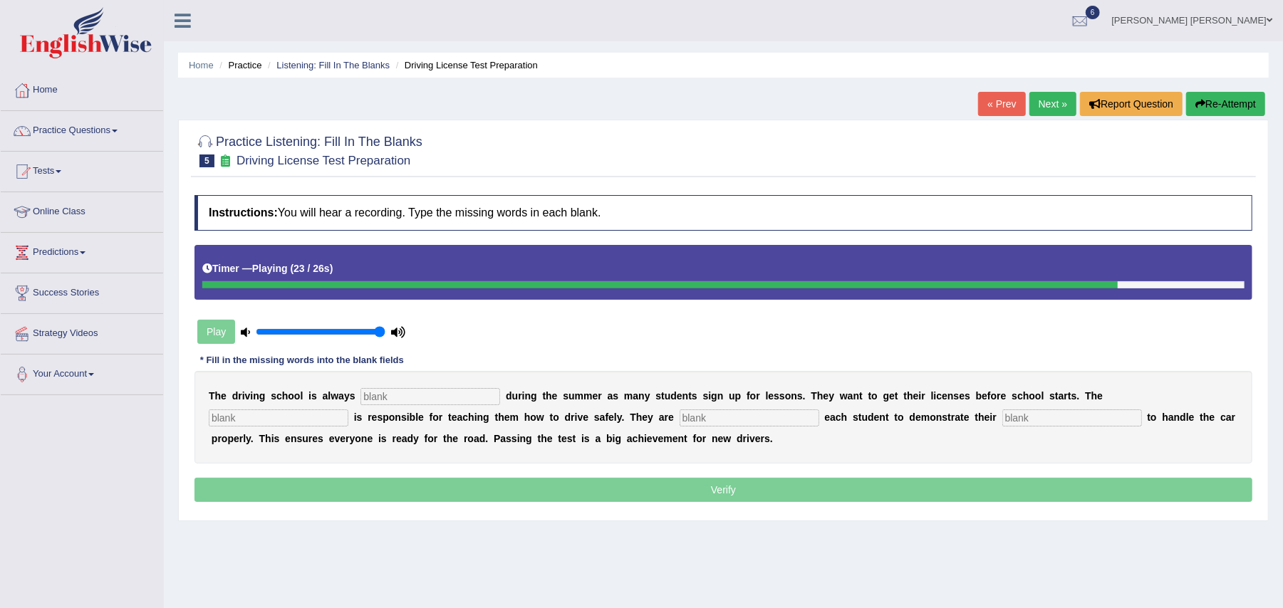
click at [390, 395] on input "text" at bounding box center [430, 396] width 140 height 17
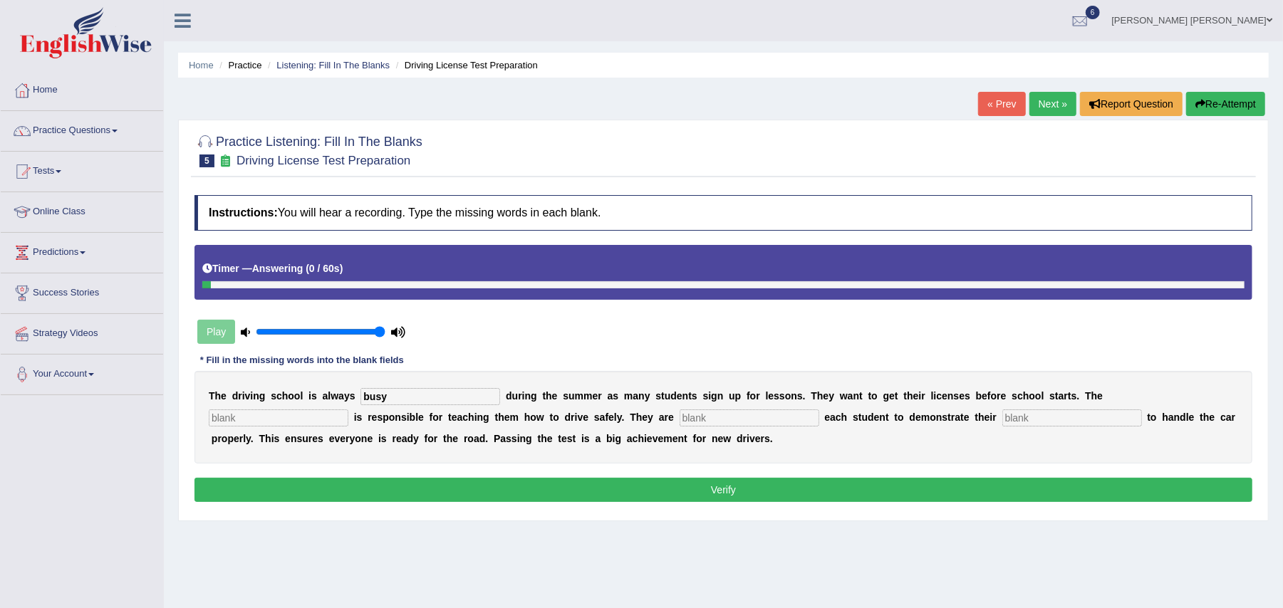
type input "busy"
click at [1024, 415] on input "text" at bounding box center [1072, 418] width 140 height 17
type input "ability"
click at [790, 420] on input "text" at bounding box center [750, 418] width 140 height 17
type input "requiring"
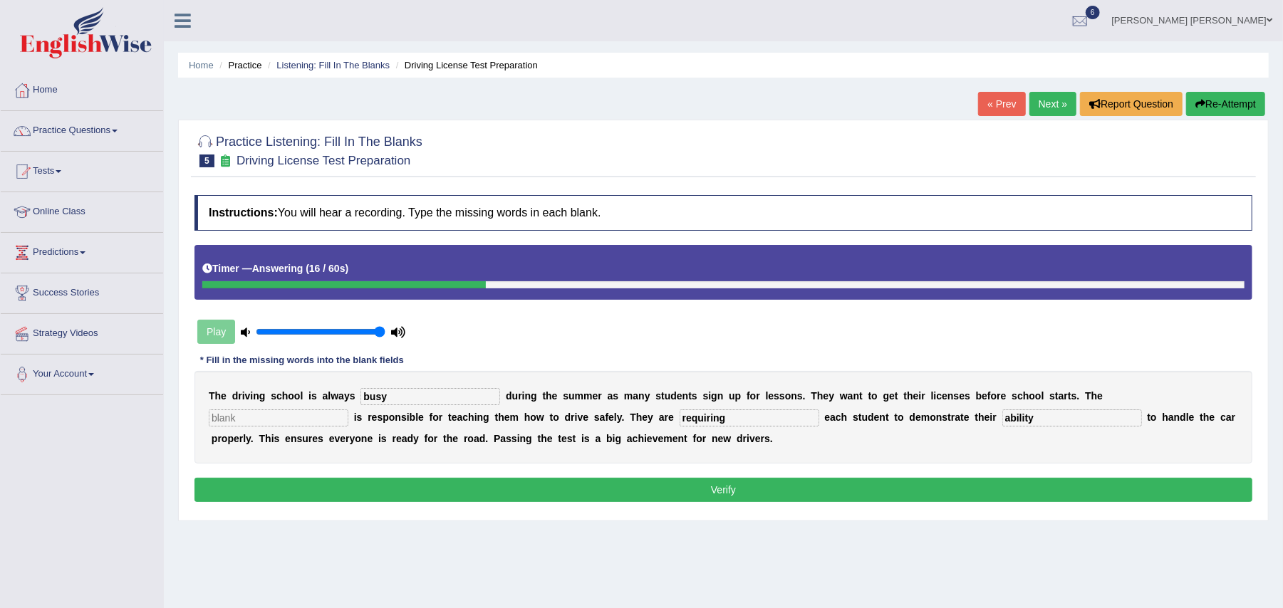
click at [292, 422] on input "text" at bounding box center [279, 418] width 140 height 17
type input "instructor"
click at [312, 490] on button "Verify" at bounding box center [723, 490] width 1058 height 24
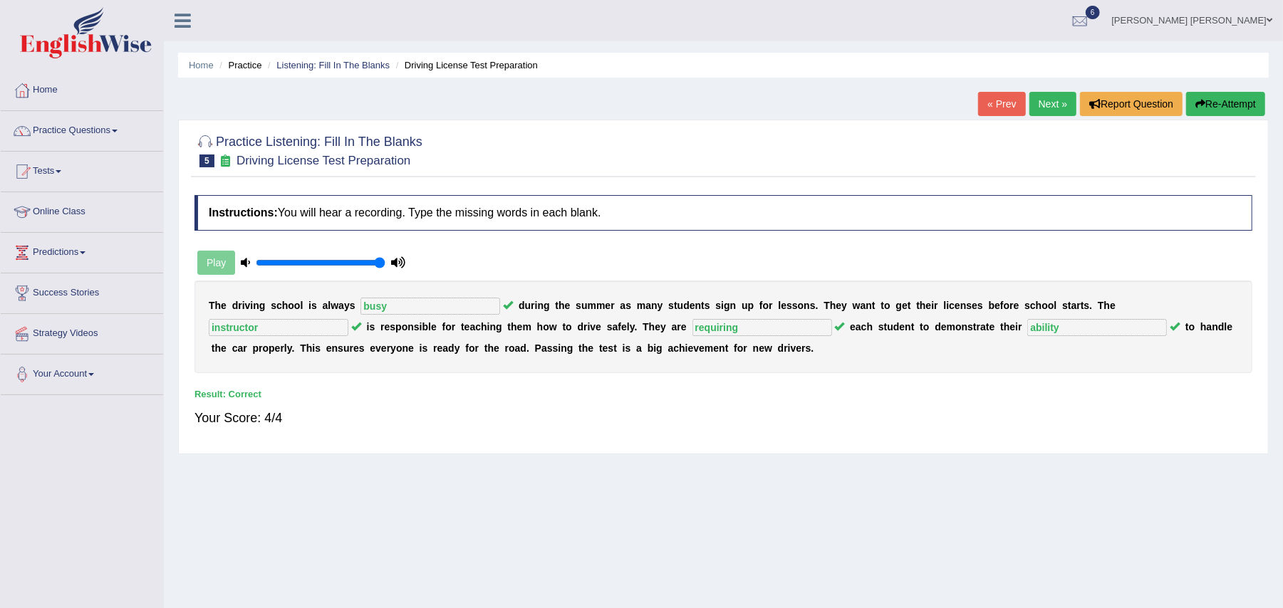
click at [1046, 98] on link "Next »" at bounding box center [1052, 104] width 47 height 24
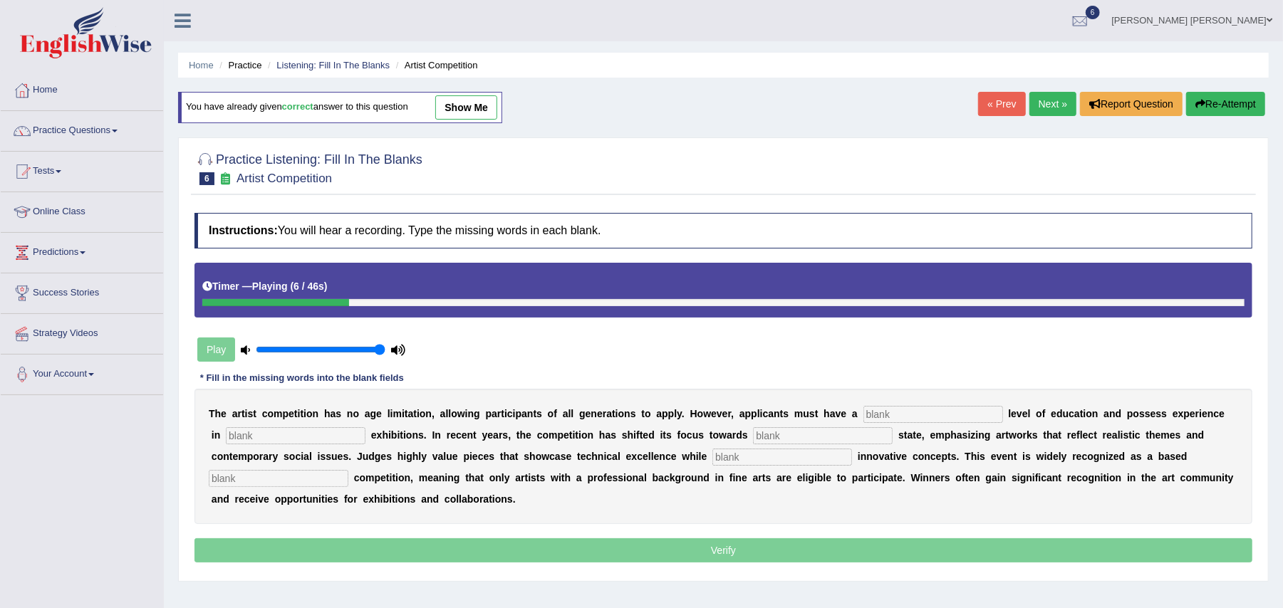
click at [1221, 360] on div "Instructions: You will hear a recording. Type the missing words in each blank. …" at bounding box center [723, 390] width 1065 height 368
click at [965, 420] on input "text" at bounding box center [933, 414] width 140 height 17
type input "gra"
click at [336, 435] on input "text" at bounding box center [296, 435] width 140 height 17
type input "sculpture"
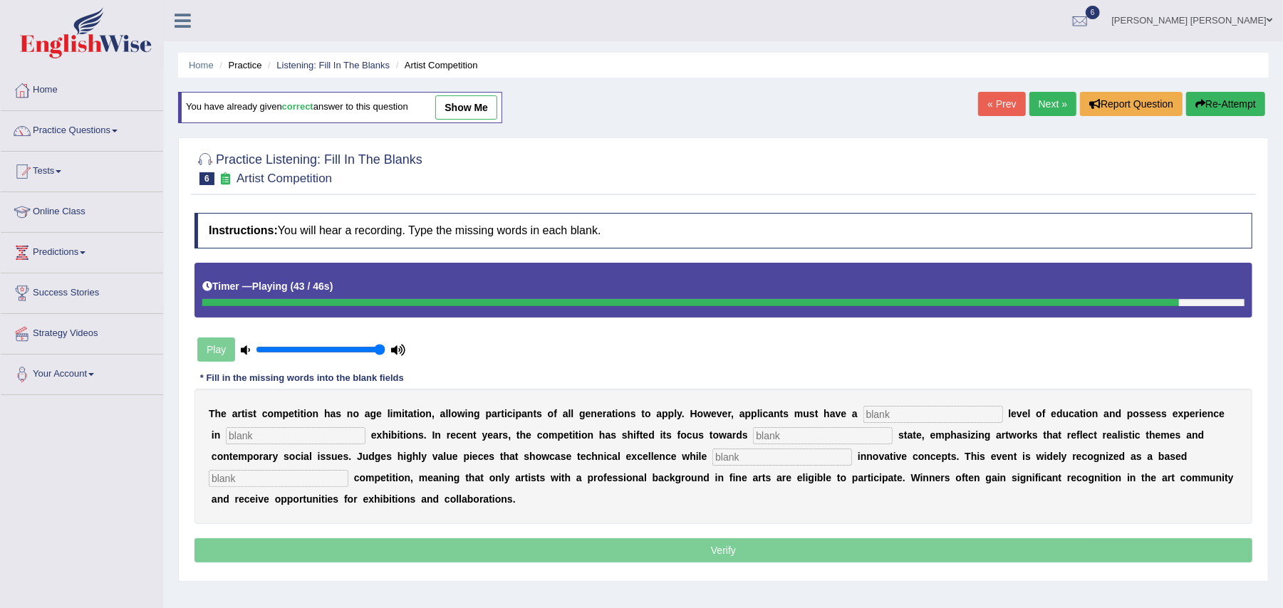
click at [771, 462] on input "text" at bounding box center [782, 457] width 140 height 17
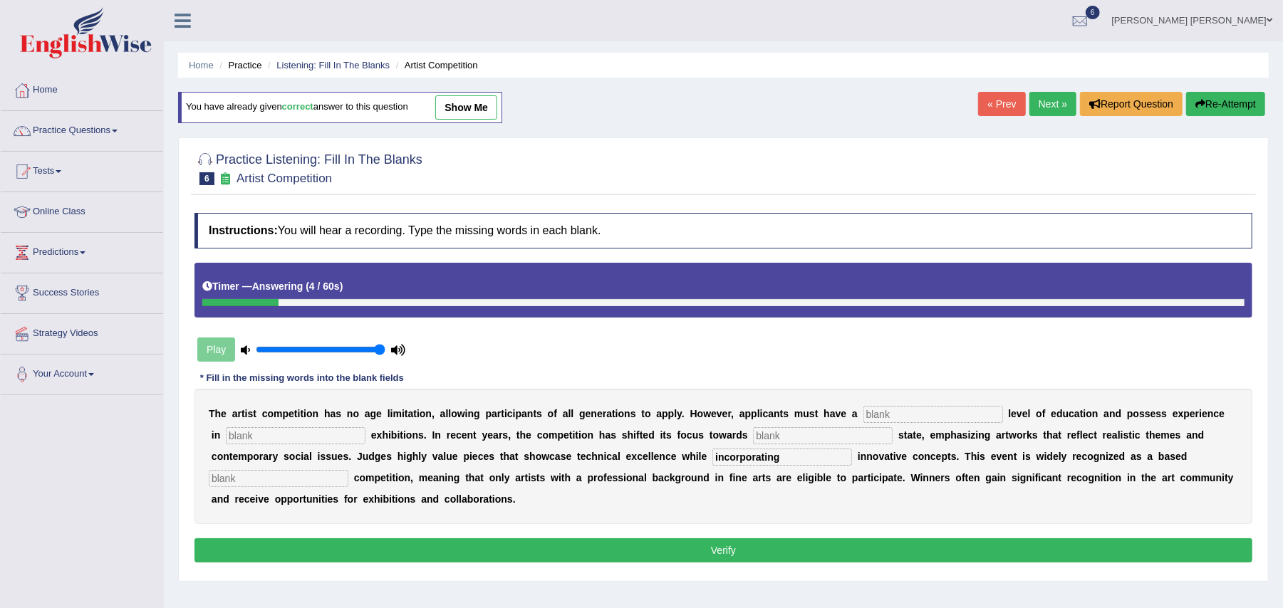
type input "incorporating"
click at [306, 482] on input "text" at bounding box center [279, 478] width 140 height 17
type input "professional"
click at [334, 442] on input "text" at bounding box center [296, 435] width 140 height 17
type input "sculpture"
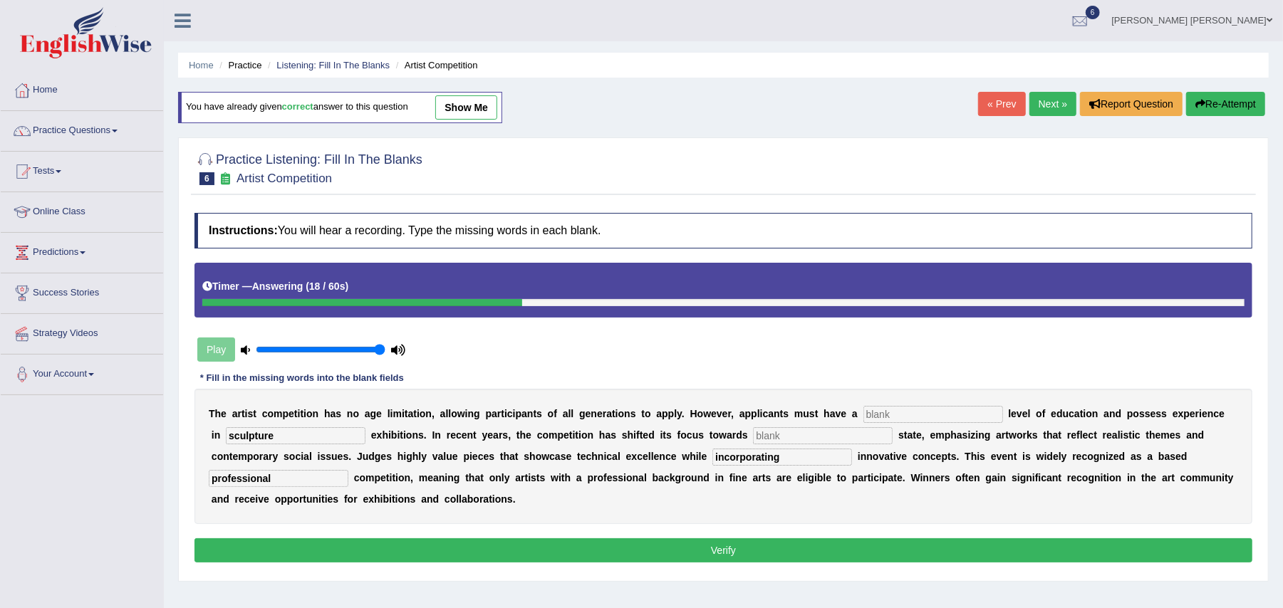
click at [905, 414] on input "text" at bounding box center [933, 414] width 140 height 17
type input "graduate"
click at [796, 436] on input "text" at bounding box center [823, 435] width 140 height 17
type input "real"
click at [720, 545] on button "Verify" at bounding box center [723, 551] width 1058 height 24
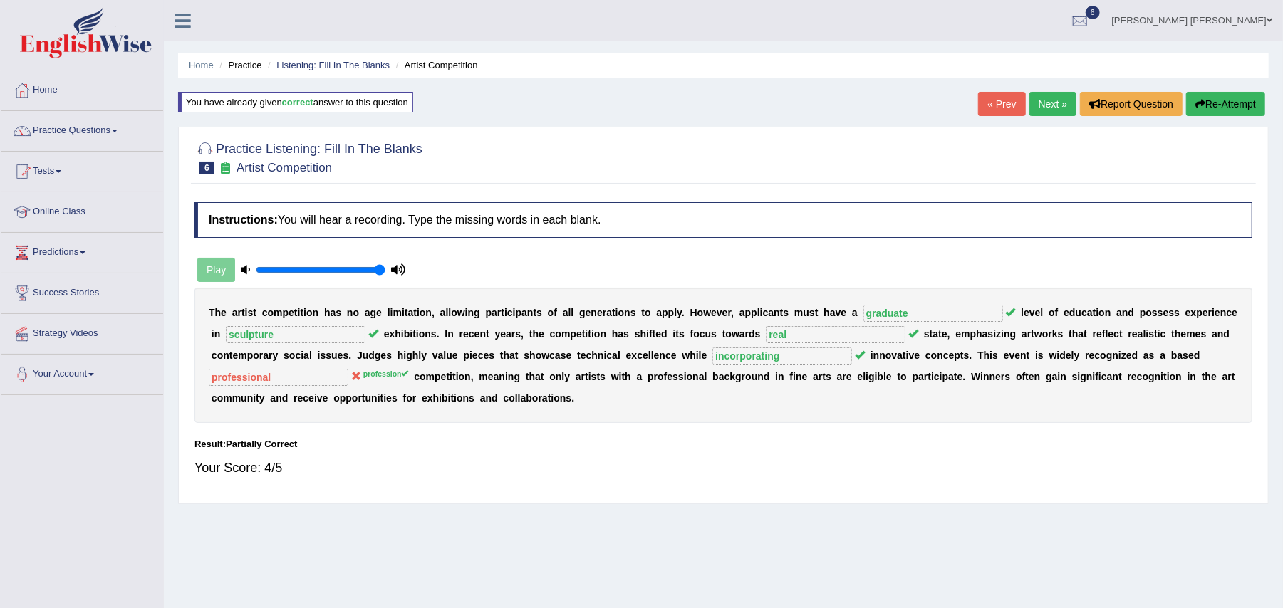
click at [1046, 95] on link "Next »" at bounding box center [1052, 104] width 47 height 24
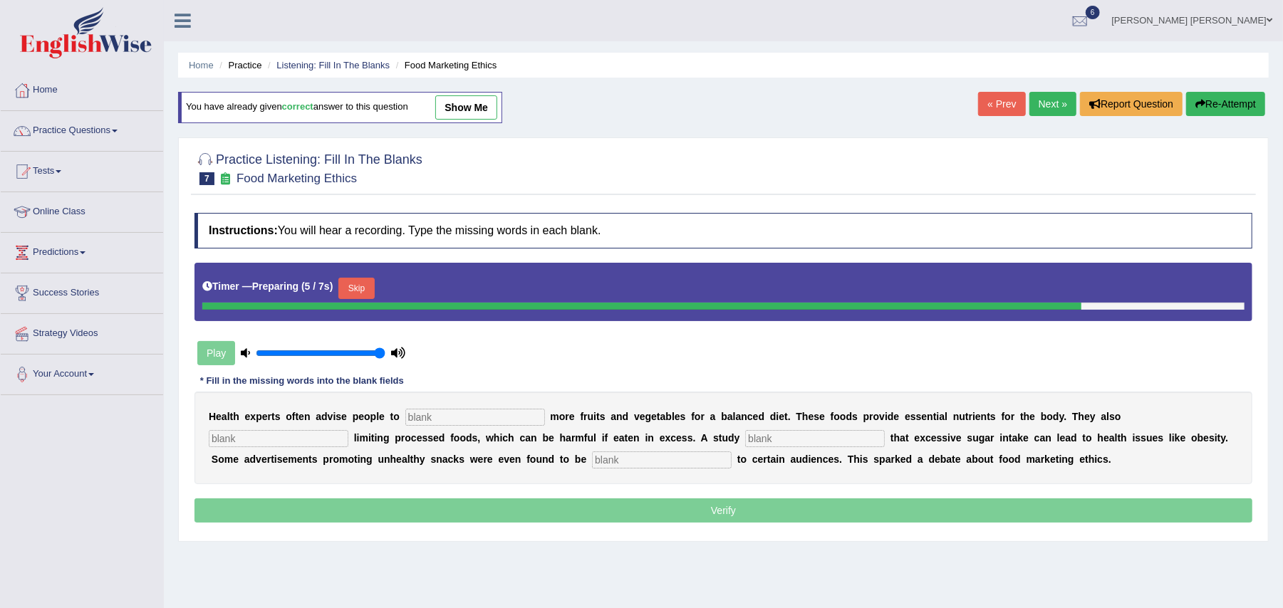
click at [428, 420] on input "text" at bounding box center [475, 417] width 140 height 17
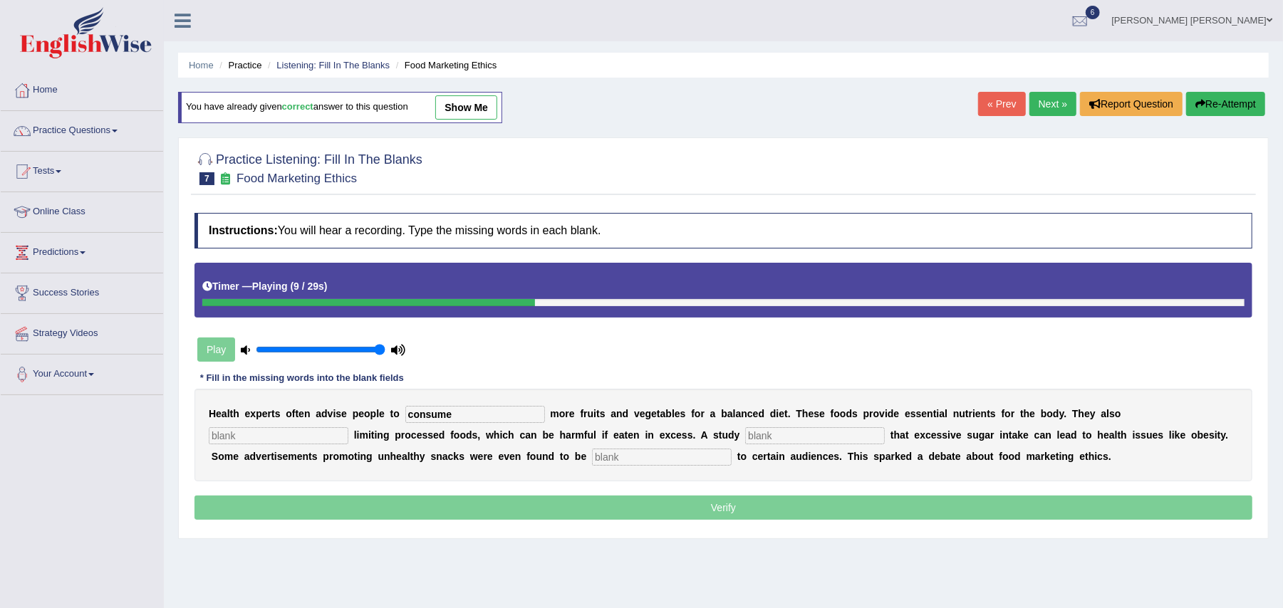
type input "consume"
click at [303, 437] on input "text" at bounding box center [279, 435] width 140 height 17
type input "recomm"
click at [808, 439] on input "text" at bounding box center [815, 435] width 140 height 17
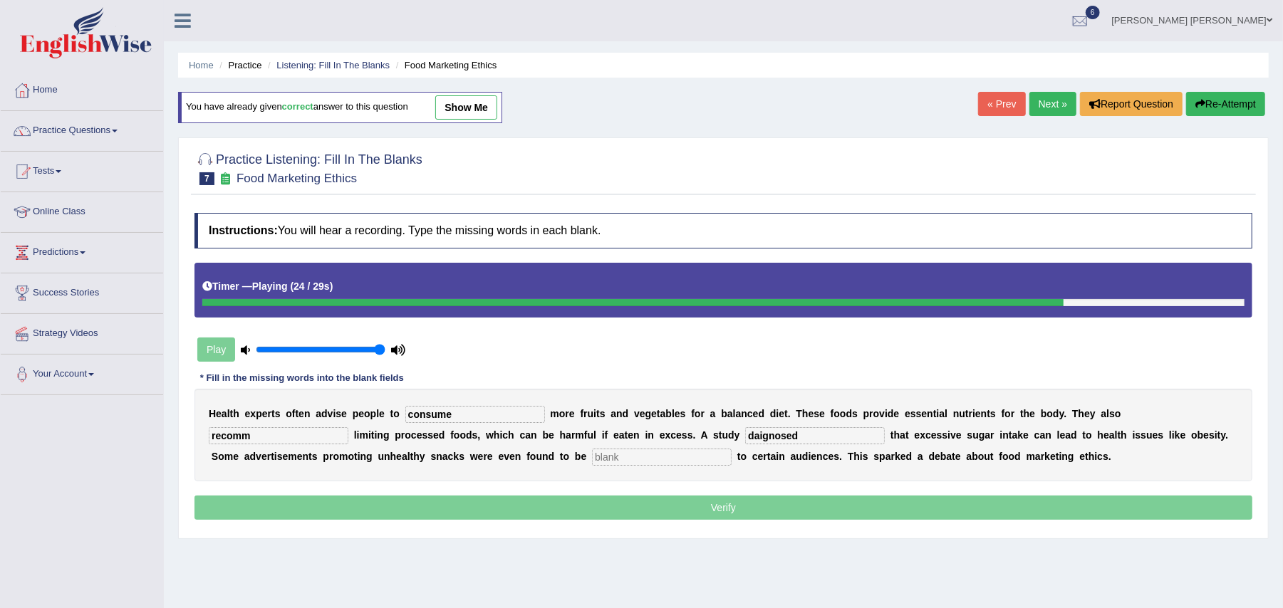
type input "daignosed"
click at [663, 462] on input "text" at bounding box center [662, 457] width 140 height 17
type input "offensive"
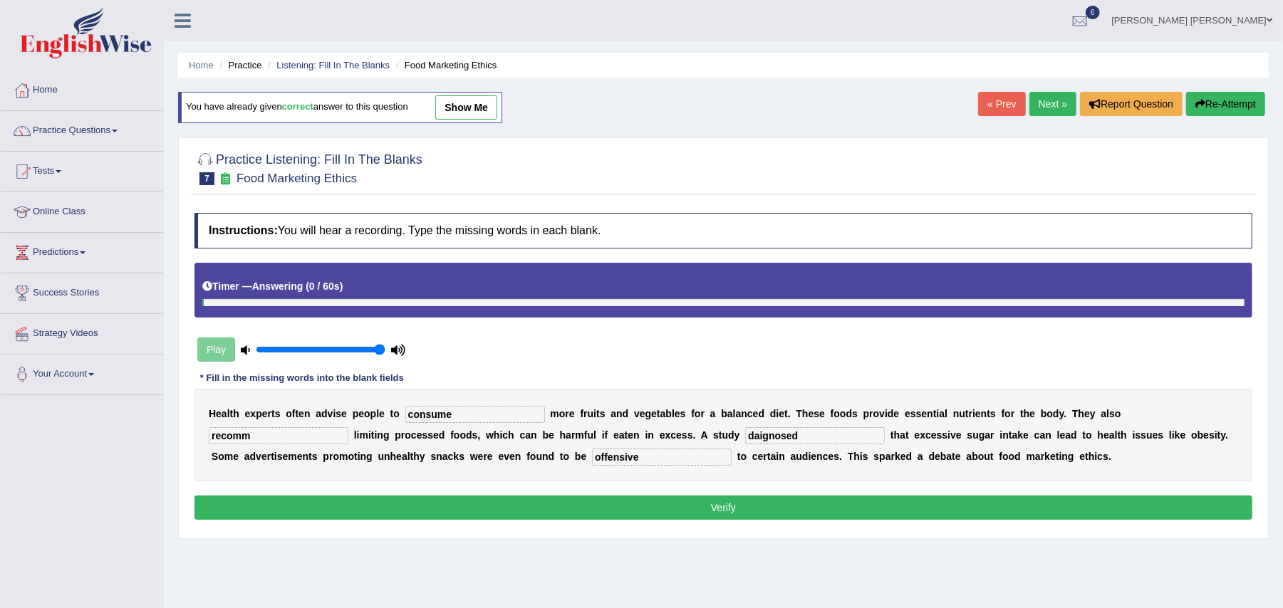
click at [805, 435] on input "daignosed" at bounding box center [815, 435] width 140 height 17
type input "diagnosed"
click at [282, 440] on input "recomm" at bounding box center [279, 435] width 140 height 17
type input "recommending"
click at [271, 517] on button "Verify" at bounding box center [723, 508] width 1058 height 24
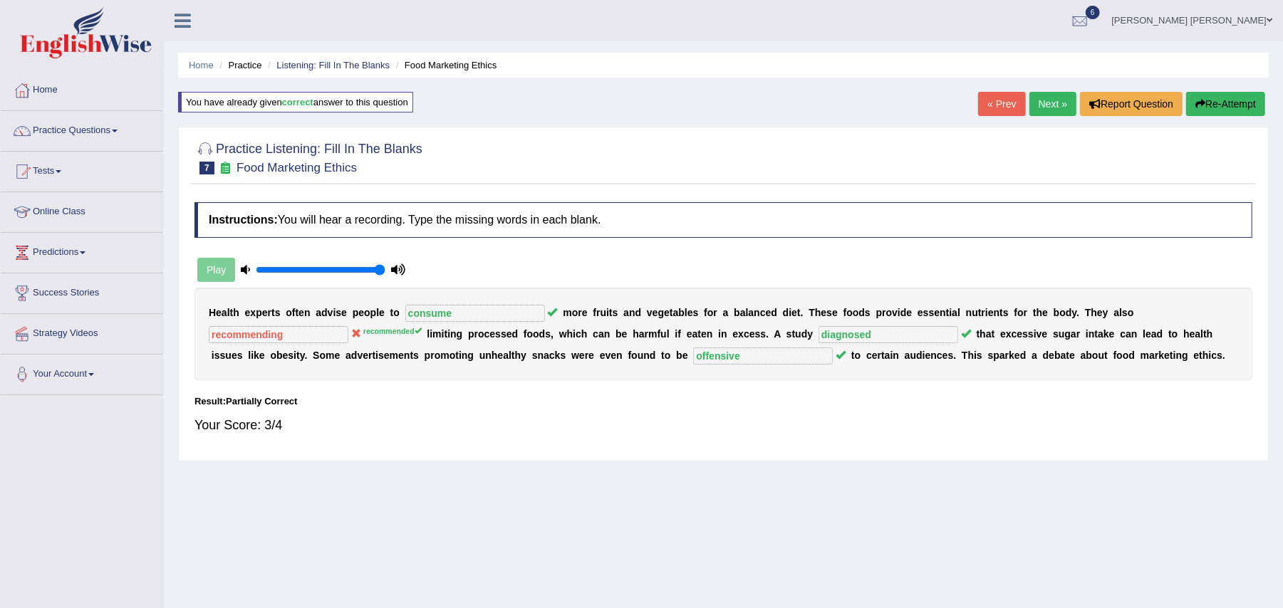
click at [1049, 98] on link "Next »" at bounding box center [1052, 104] width 47 height 24
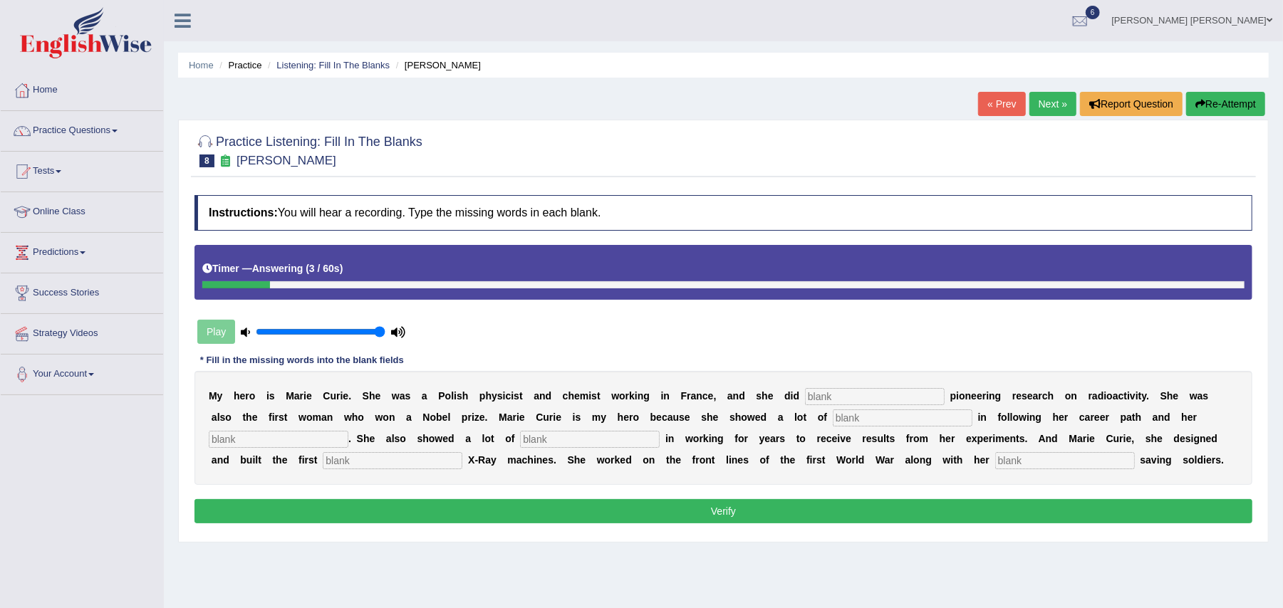
click at [446, 466] on input "text" at bounding box center [393, 460] width 140 height 17
type input "mobile"
click at [1057, 462] on input "text" at bounding box center [1065, 460] width 140 height 17
type input "daughter"
click at [927, 395] on input "text" at bounding box center [875, 396] width 140 height 17
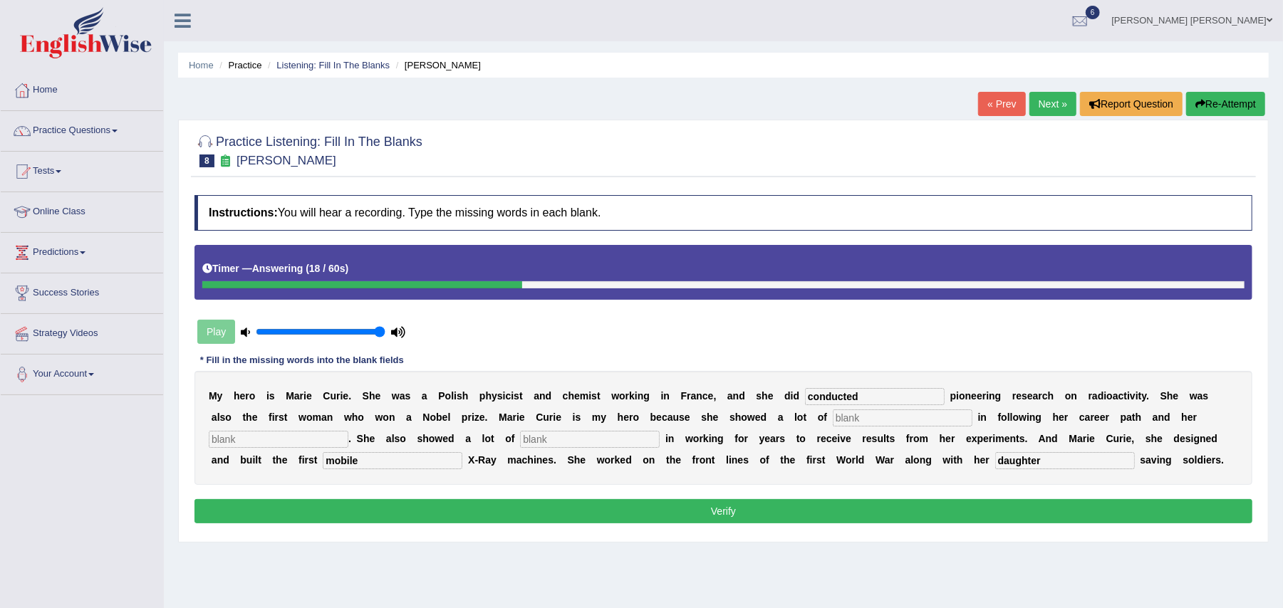
type input "conducted"
click at [919, 422] on input "text" at bounding box center [903, 418] width 140 height 17
type input "determination"
click at [271, 437] on input "text" at bounding box center [279, 439] width 140 height 17
type input "profession"
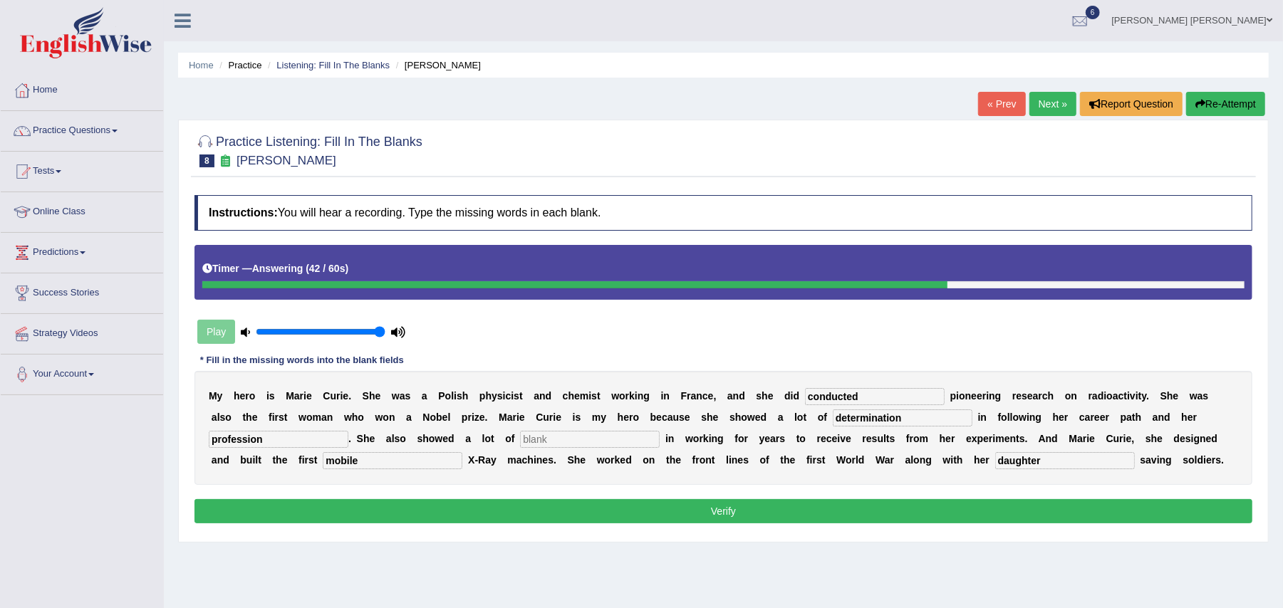
click at [559, 442] on input "text" at bounding box center [590, 439] width 140 height 17
type input "passion"
click at [593, 509] on button "Verify" at bounding box center [723, 511] width 1058 height 24
